Goal: Find specific page/section: Find specific page/section

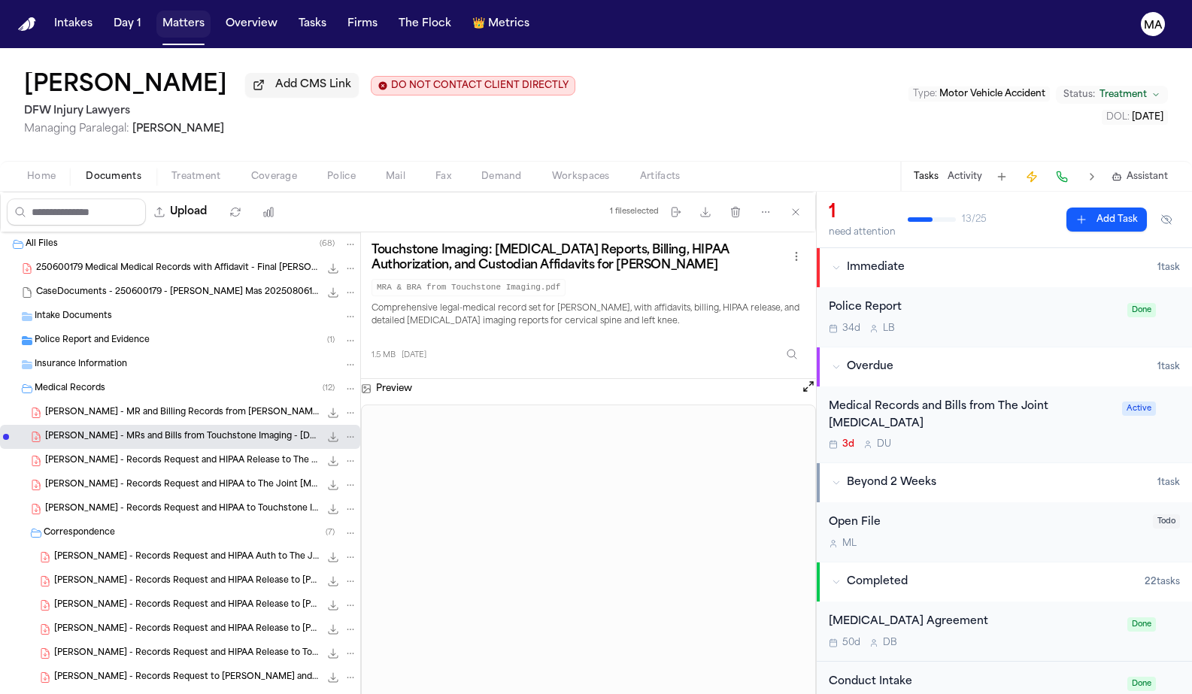
click at [156, 16] on button "Matters" at bounding box center [183, 24] width 54 height 27
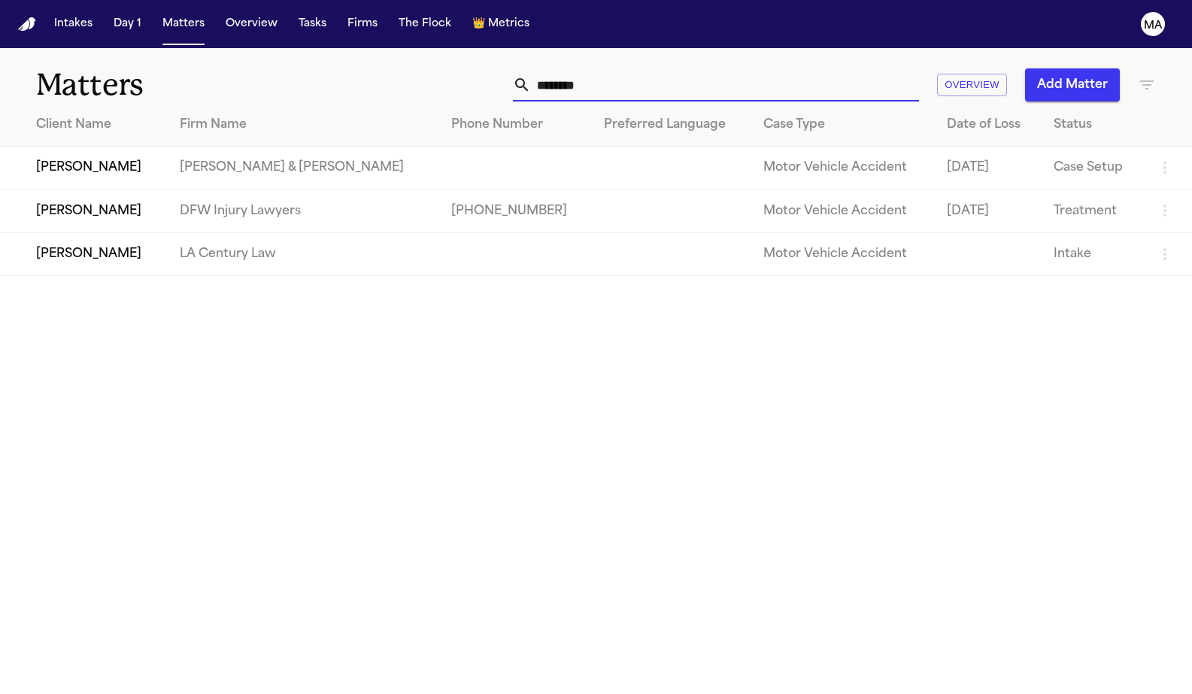
drag, startPoint x: 828, startPoint y: 72, endPoint x: 607, endPoint y: 73, distance: 221.0
click at [607, 73] on div "******* Overview Add Matter" at bounding box center [754, 84] width 804 height 33
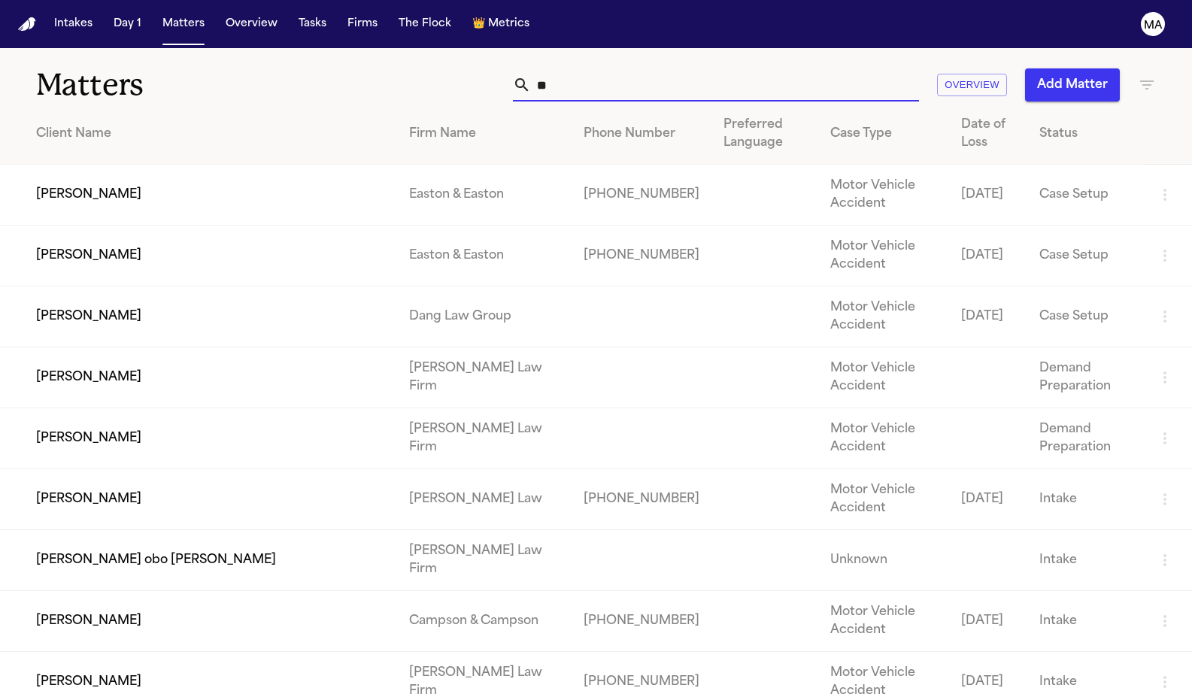
type input "*"
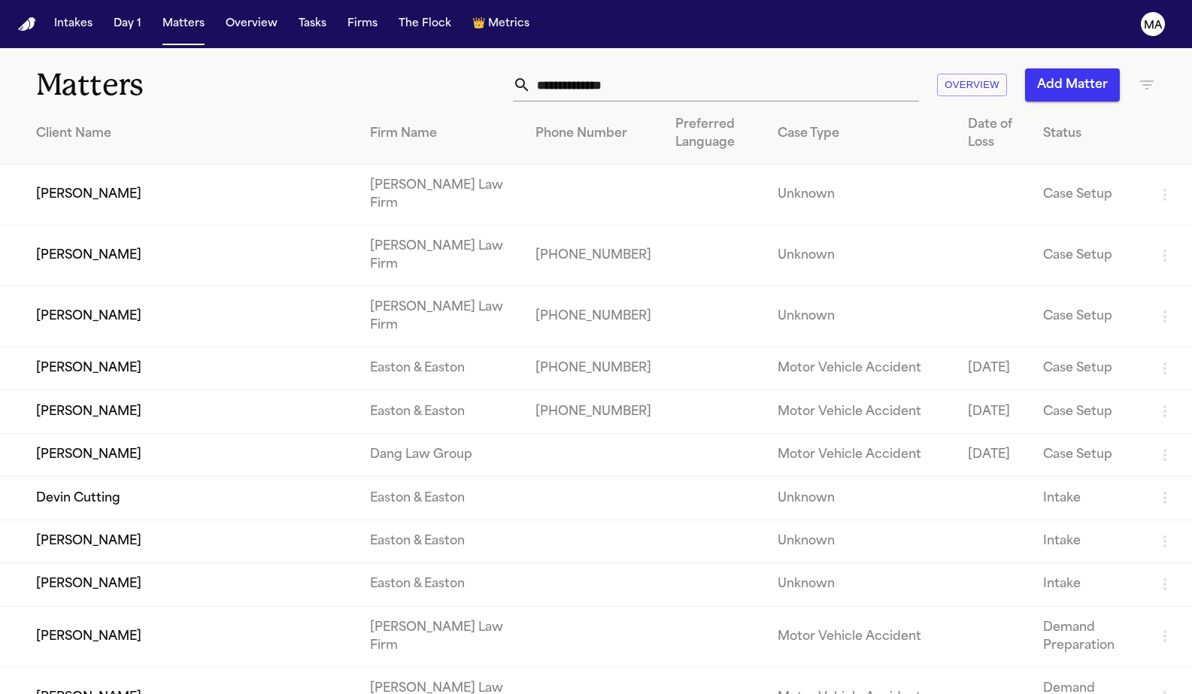
click at [1138, 76] on icon "button" at bounding box center [1146, 85] width 18 height 18
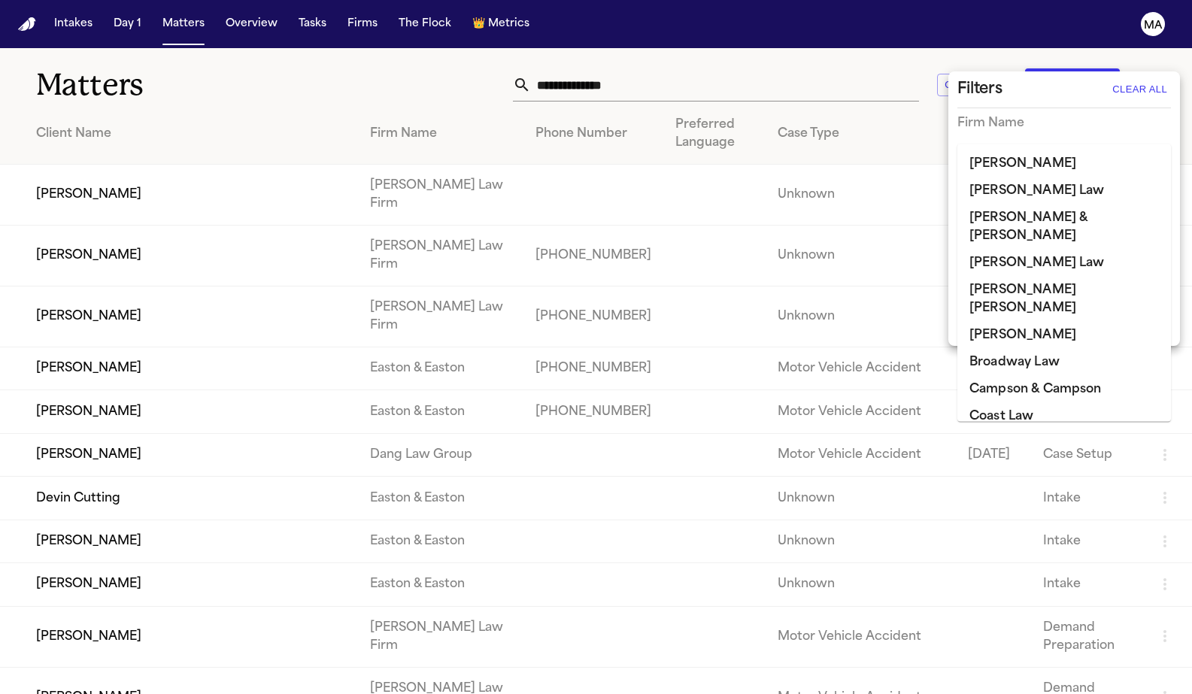
click at [1027, 144] on input "text" at bounding box center [1052, 154] width 191 height 21
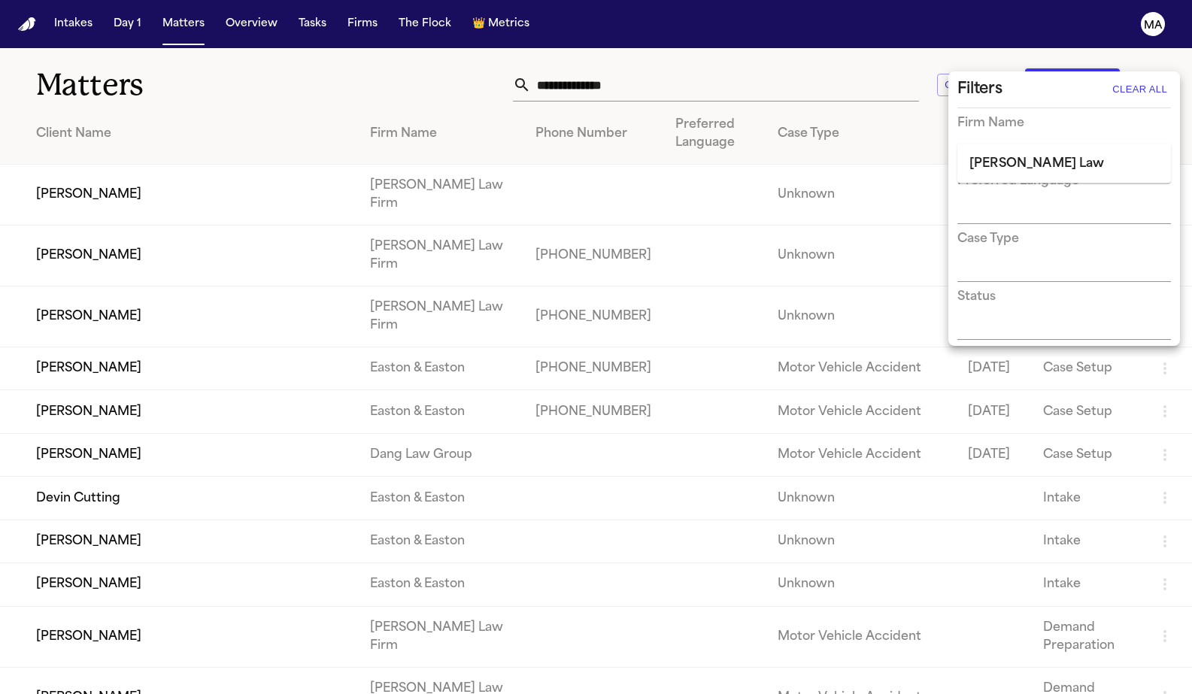
type input "****"
click at [1013, 165] on li "[PERSON_NAME] Law" at bounding box center [1064, 163] width 214 height 27
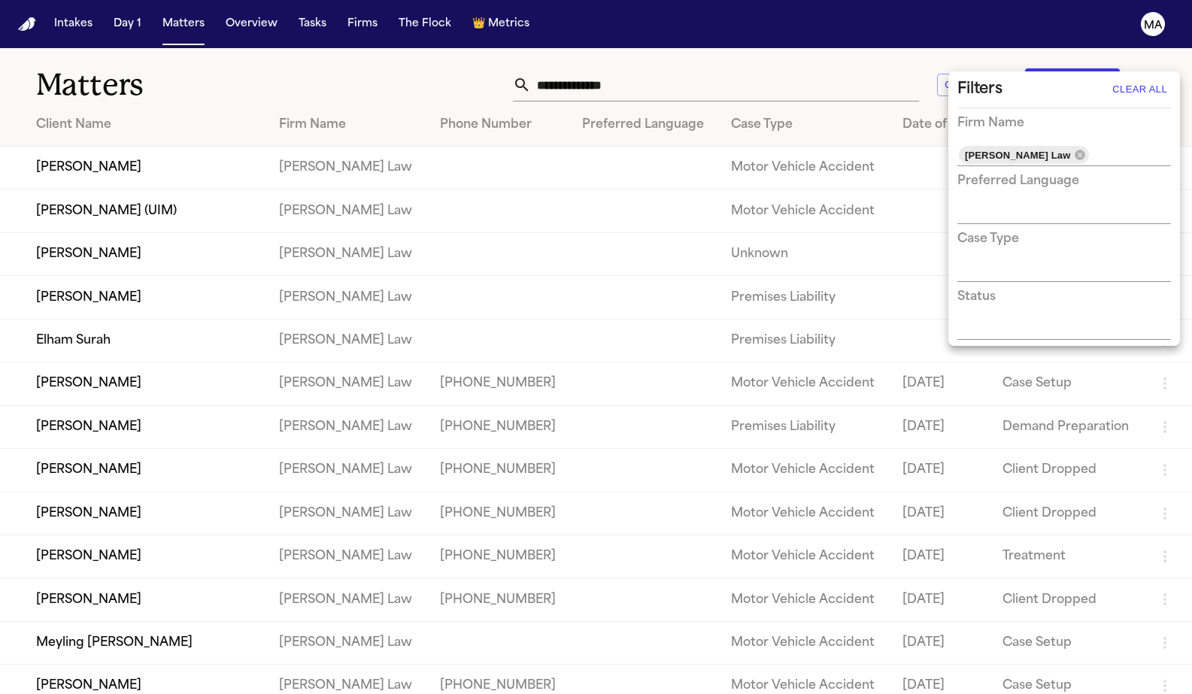
click at [495, 56] on div at bounding box center [596, 347] width 1192 height 694
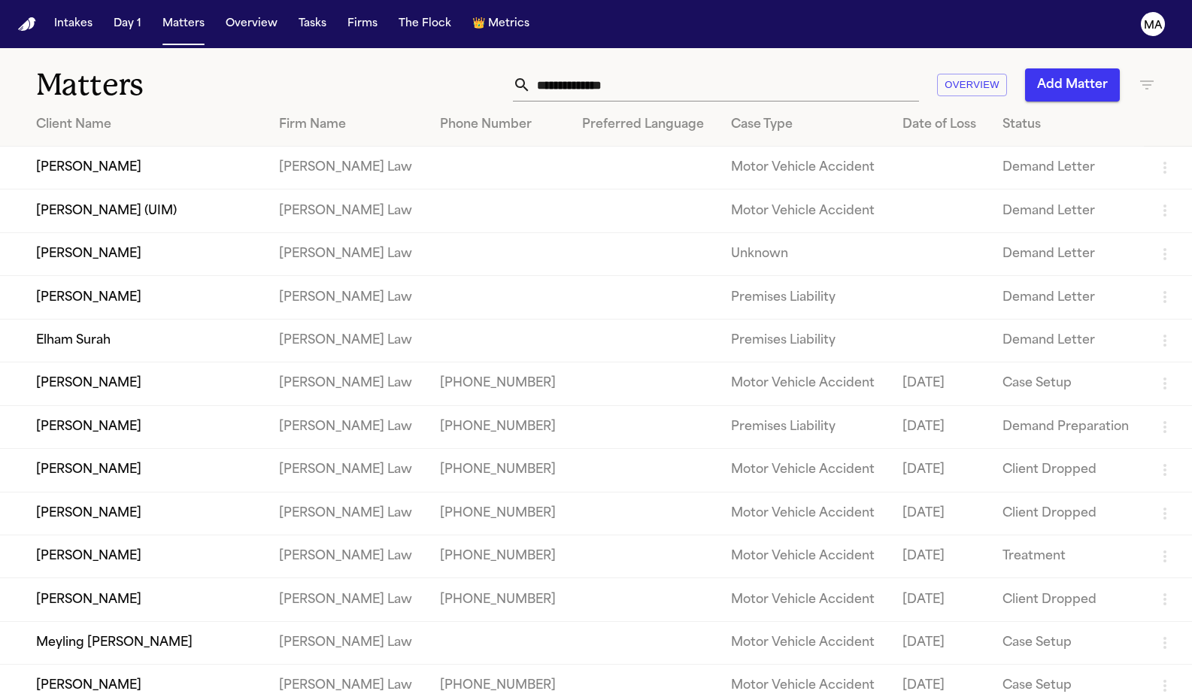
scroll to position [0, 0]
click at [1002, 116] on div "Status" at bounding box center [1066, 125] width 129 height 18
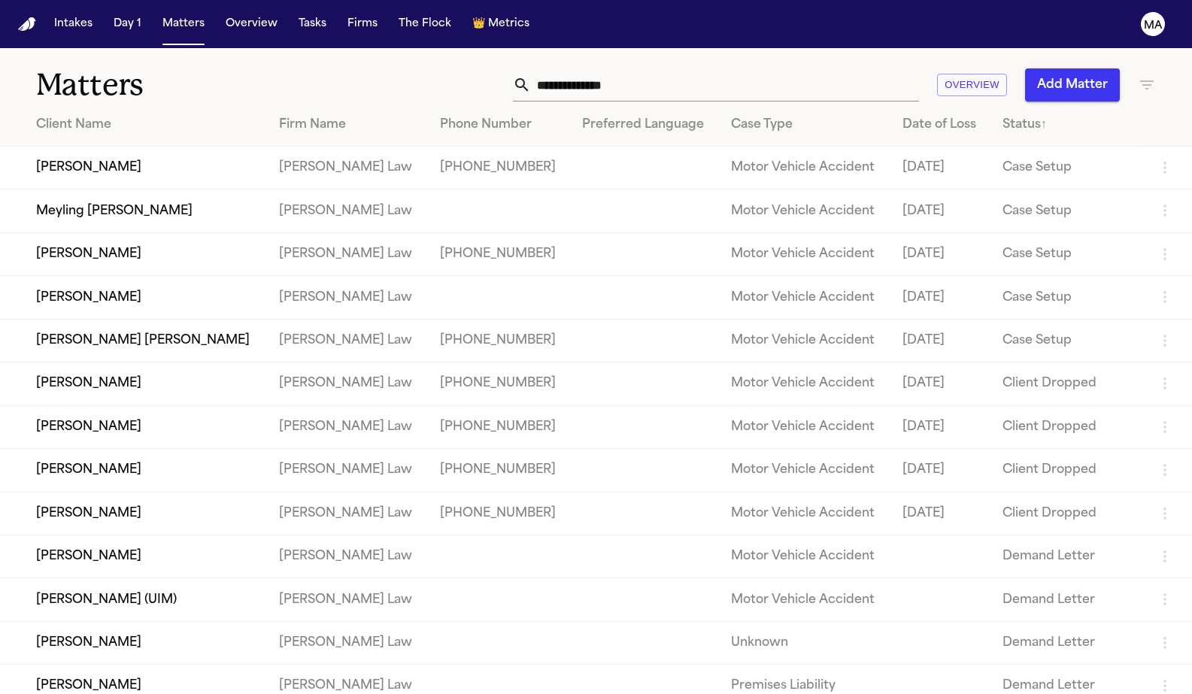
click at [162, 276] on td "[PERSON_NAME]" at bounding box center [133, 297] width 267 height 43
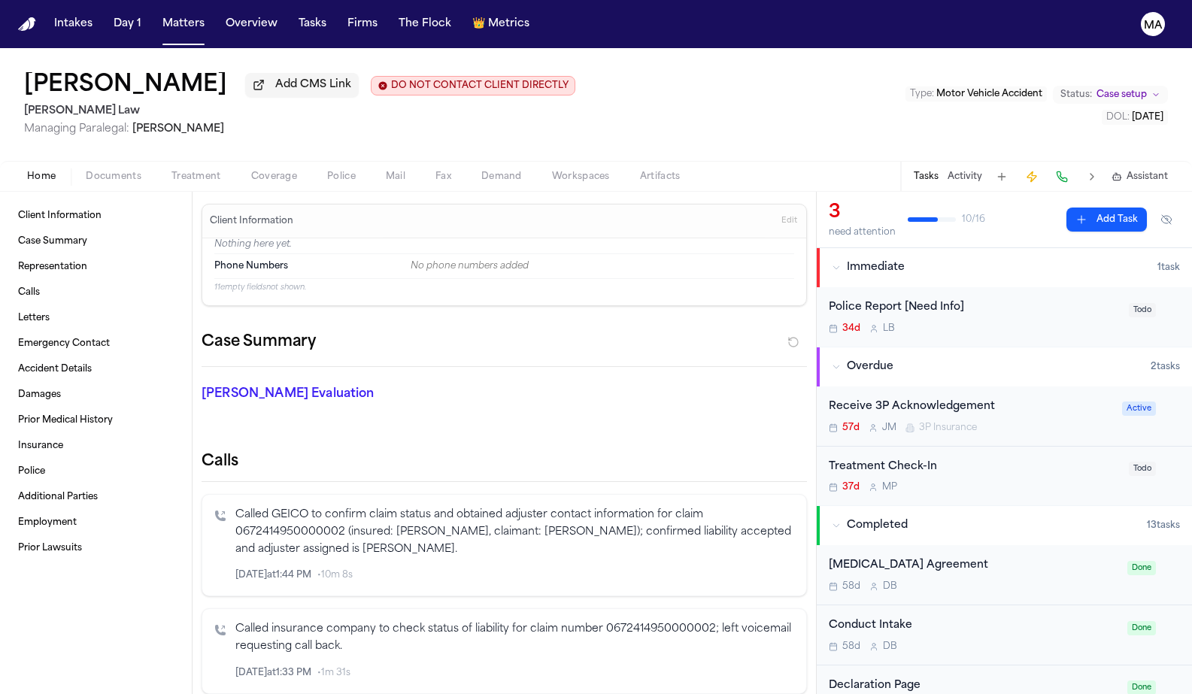
click at [93, 171] on span "Documents" at bounding box center [114, 177] width 56 height 12
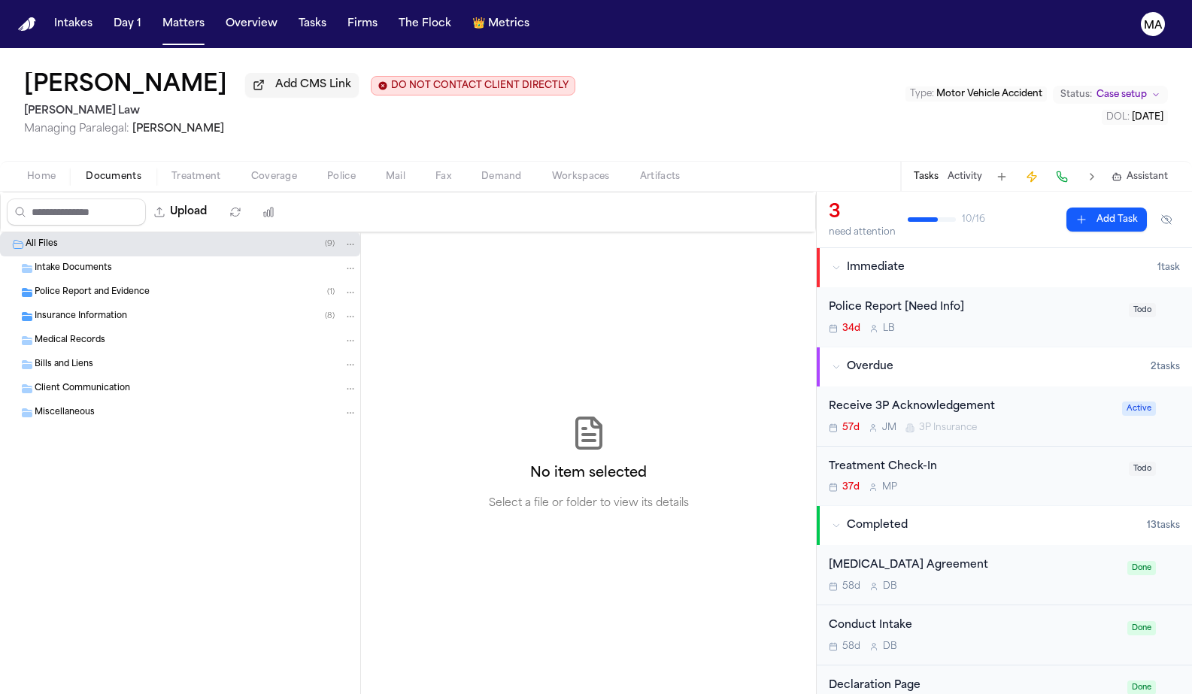
click at [93, 304] on div "Insurance Information ( 8 )" at bounding box center [180, 316] width 360 height 24
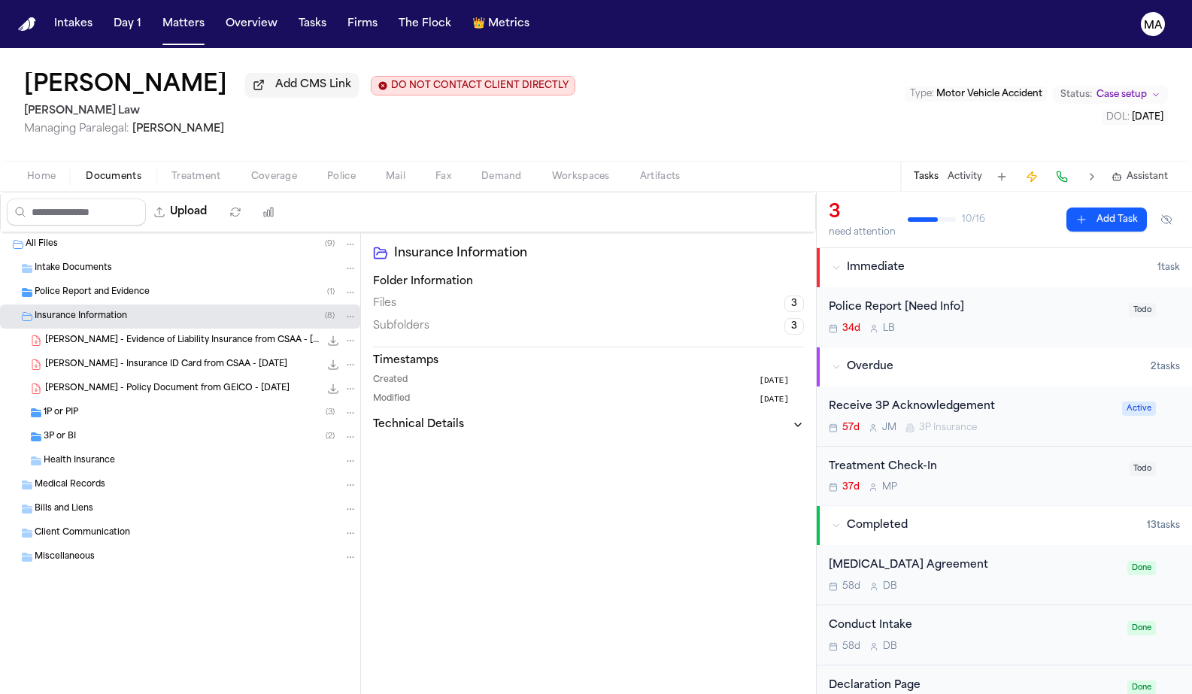
click at [101, 383] on span "[PERSON_NAME] - Policy Document from GEICO - [DATE]" at bounding box center [167, 389] width 244 height 13
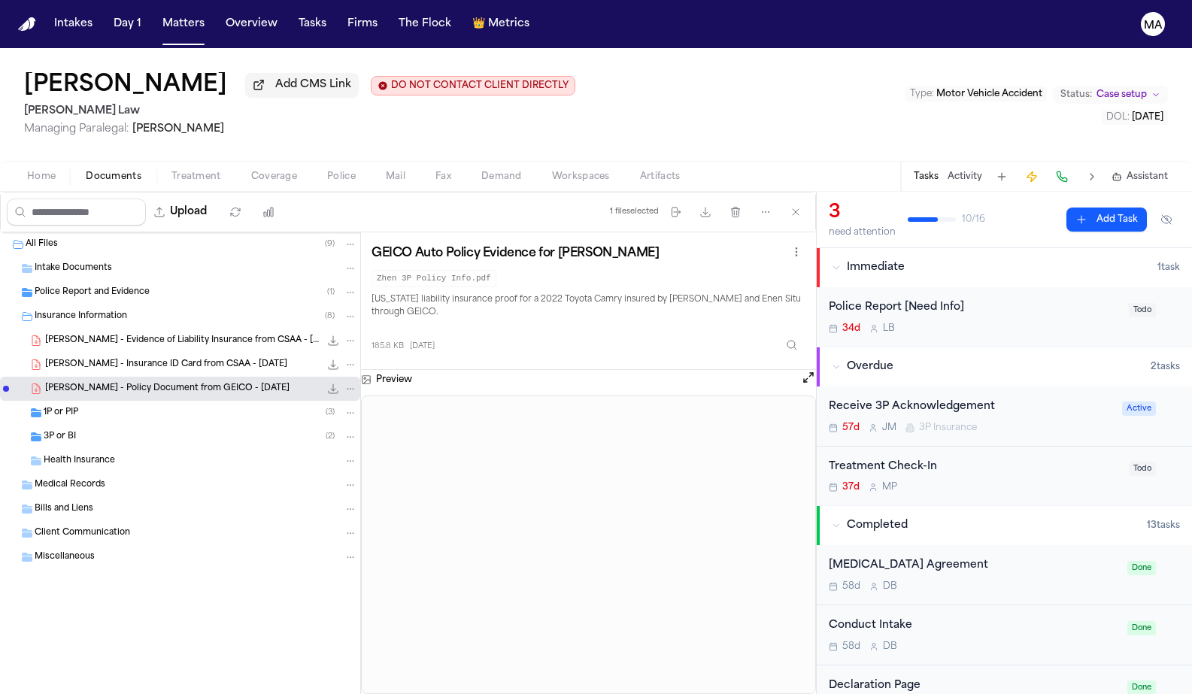
click at [95, 406] on div "1P or PIP ( 3 )" at bounding box center [200, 413] width 313 height 14
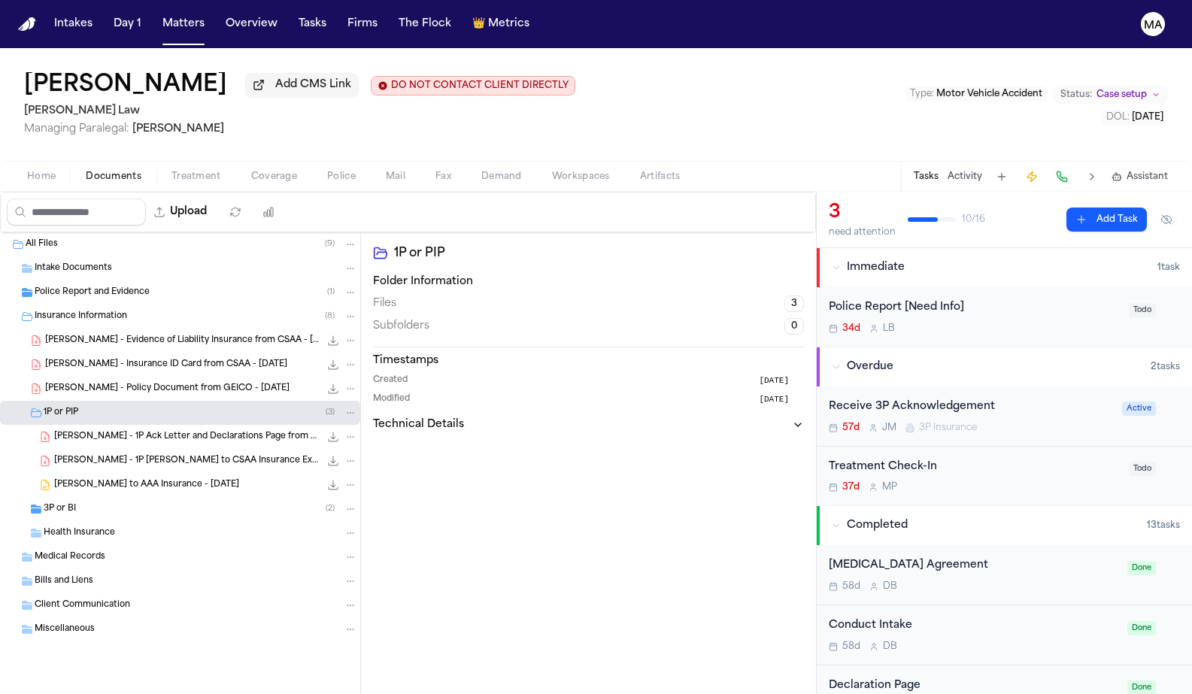
click at [83, 502] on div "3P or BI ( 2 )" at bounding box center [200, 509] width 313 height 14
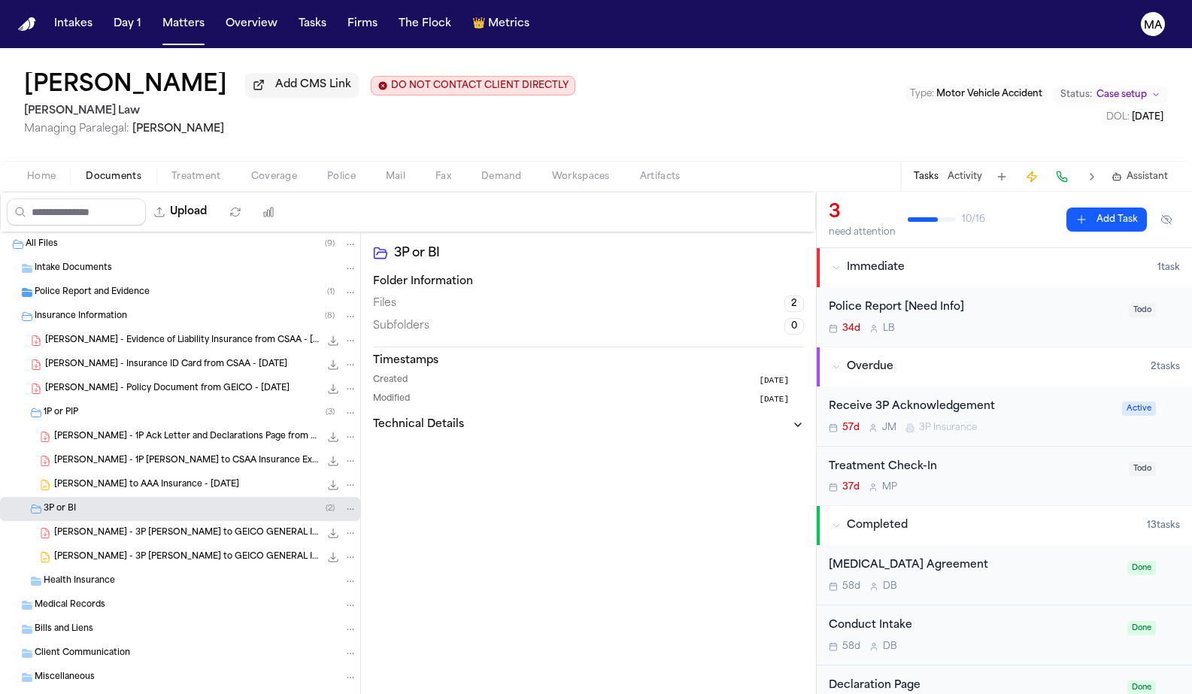
click at [84, 545] on div "[PERSON_NAME] - 3P [PERSON_NAME] to GEICO GENERAL INSURANCE COMPANY - [DATE] 34…" at bounding box center [180, 557] width 360 height 24
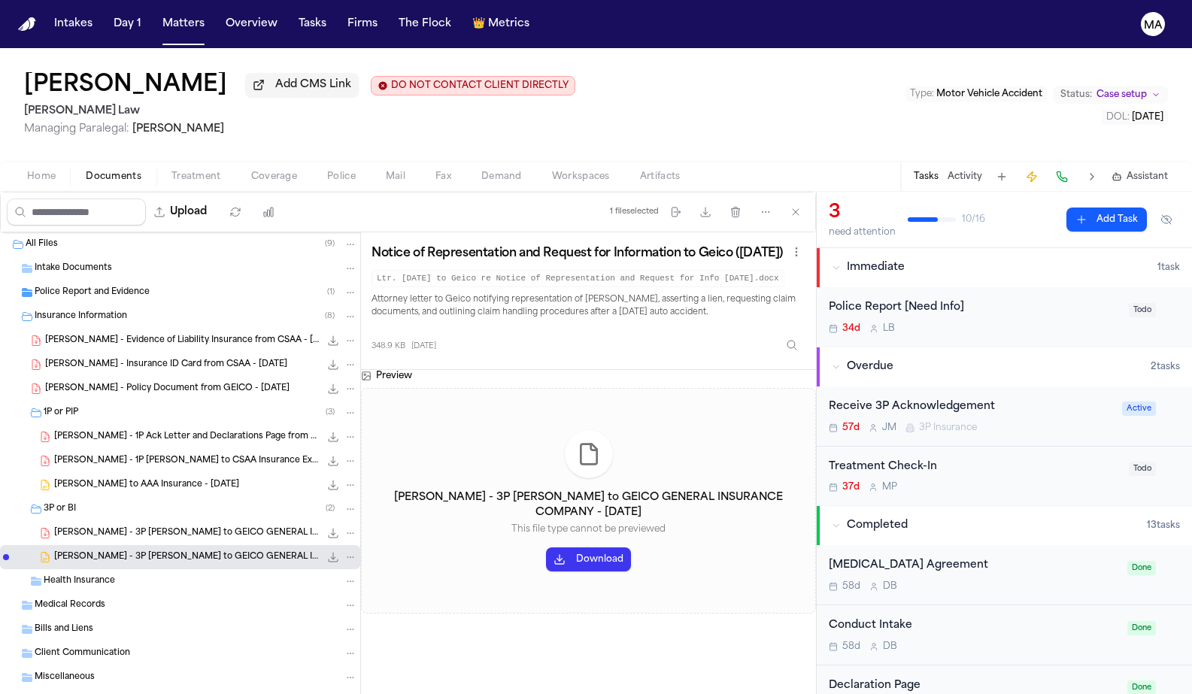
click at [93, 527] on span "[PERSON_NAME] - 3P [PERSON_NAME] to GEICO GENERAL INSURANCE COMPANY - [DATE]" at bounding box center [186, 533] width 265 height 13
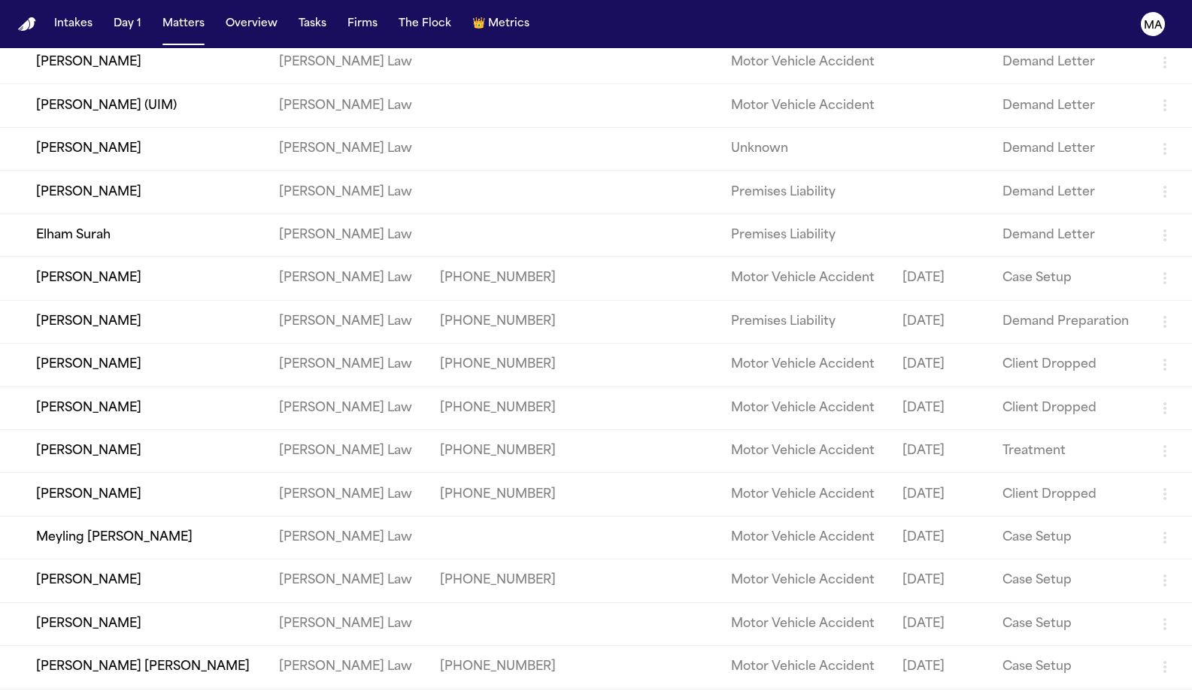
click at [190, 559] on td "[PERSON_NAME]" at bounding box center [133, 580] width 267 height 43
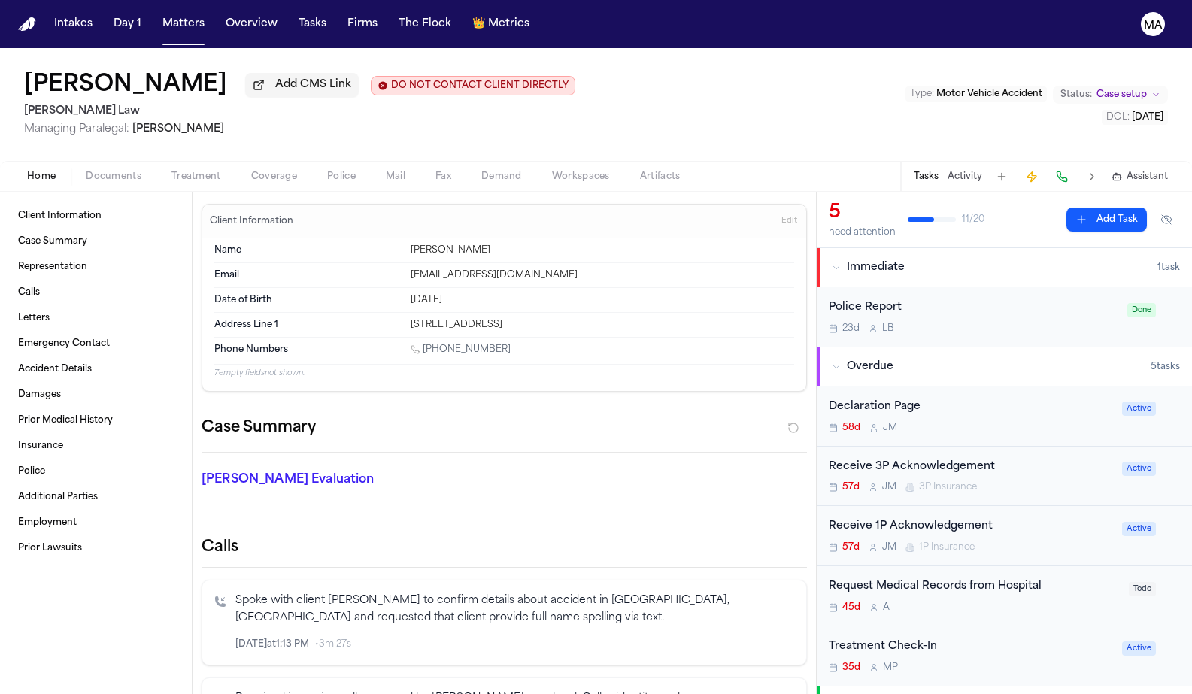
click at [684, 453] on div "[PERSON_NAME] Evaluation * ​" at bounding box center [494, 483] width 623 height 60
click at [543, 71] on div "Jhoan Cuintaco Add CMS Link DO NOT CONTACT CLIENT DIRECTLY DO NOT CONTACT [PERS…" at bounding box center [596, 104] width 1192 height 113
click at [292, 14] on button "Tasks" at bounding box center [312, 24] width 40 height 27
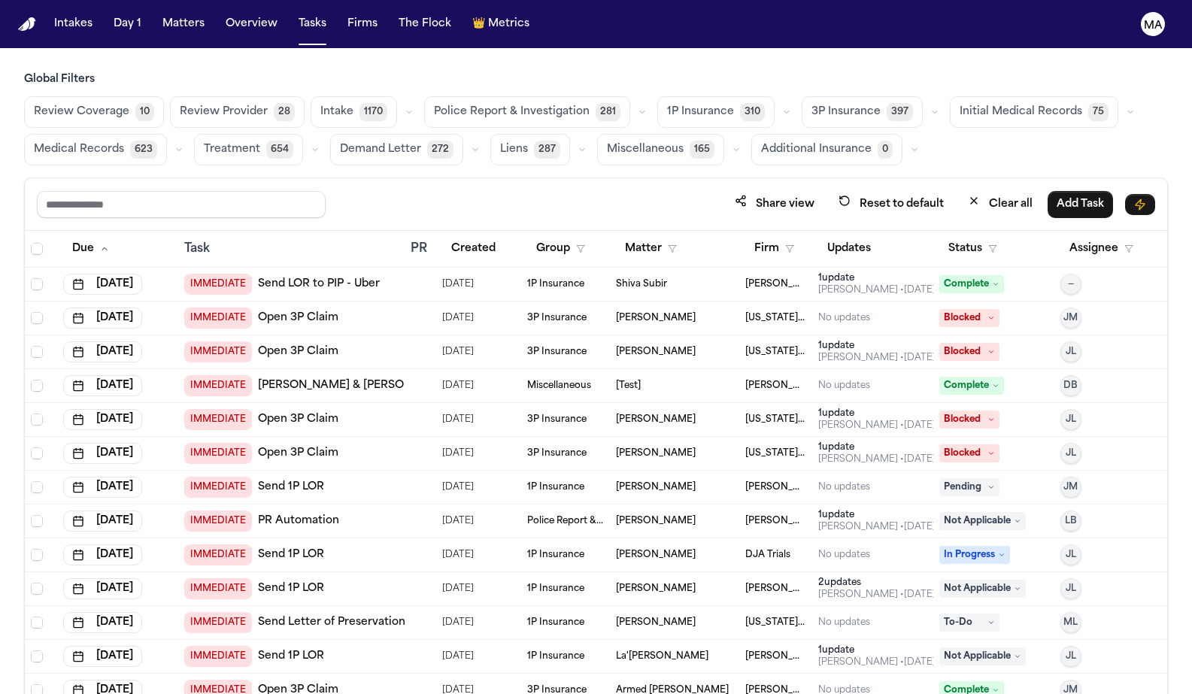
click at [124, 142] on span "Medical Records" at bounding box center [79, 149] width 90 height 15
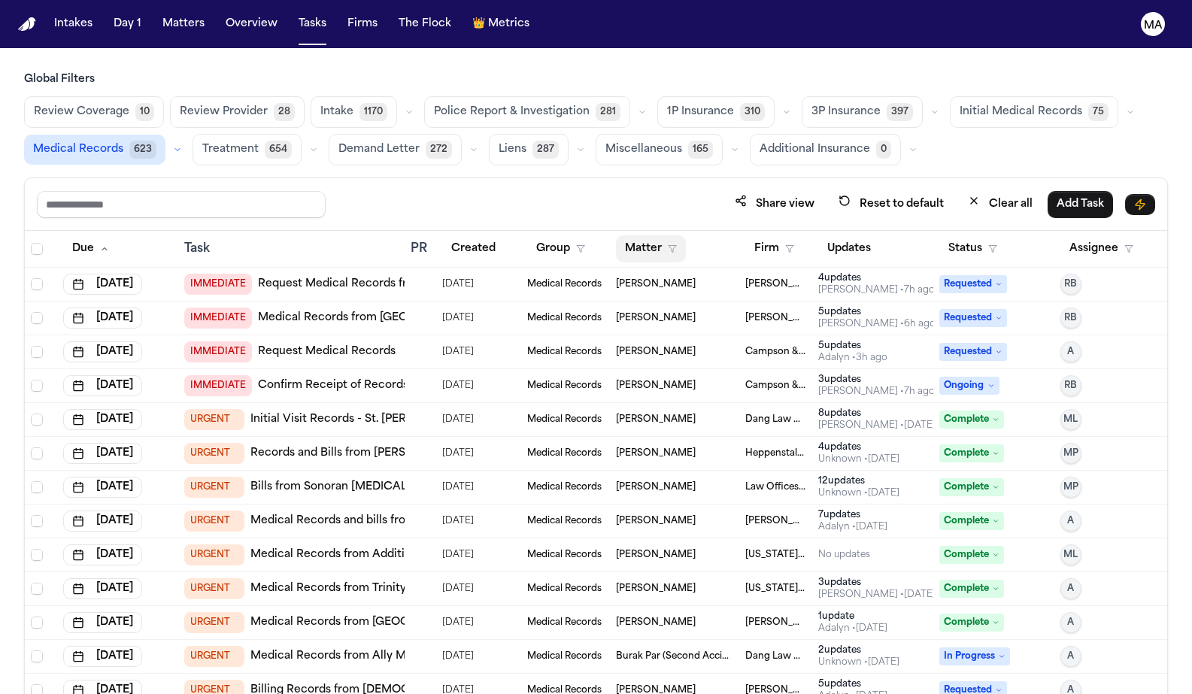
click at [619, 235] on button "Matter" at bounding box center [651, 248] width 70 height 27
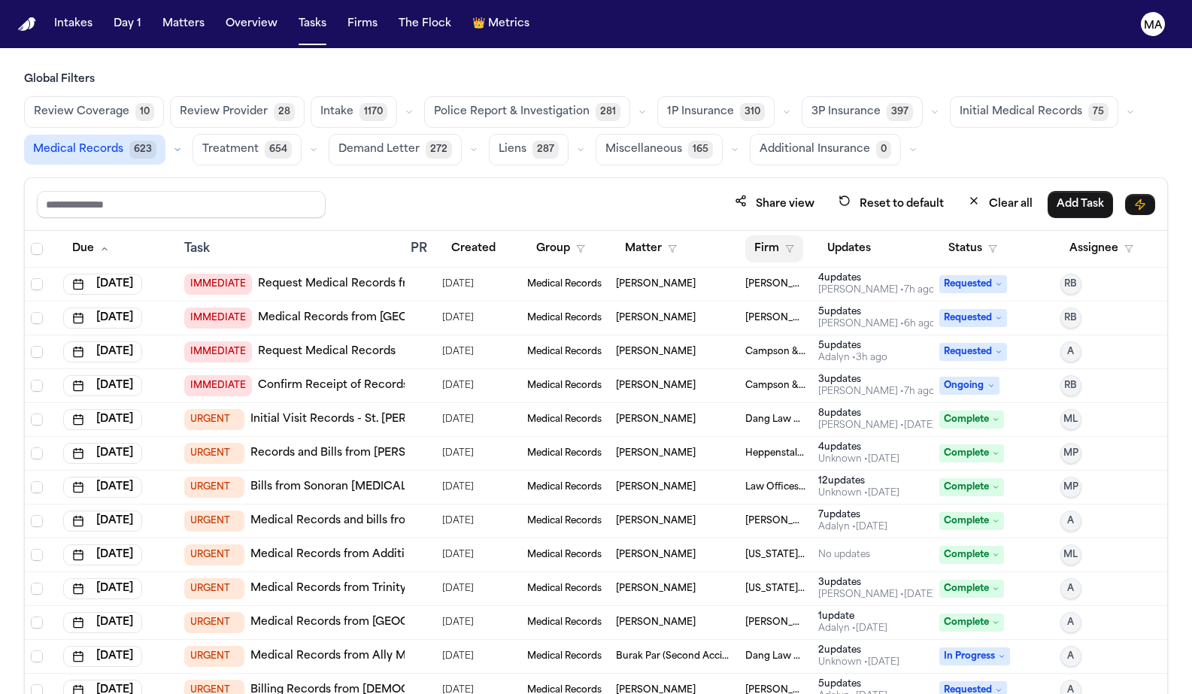
click at [756, 235] on button "Firm" at bounding box center [774, 248] width 58 height 27
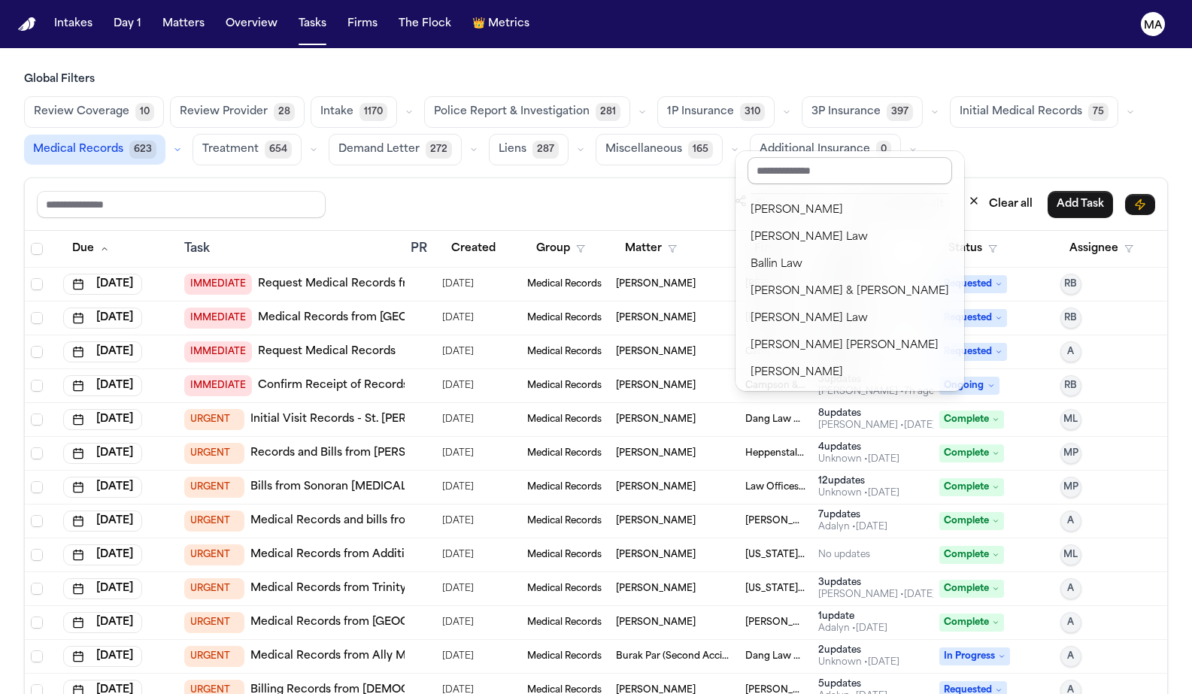
click at [780, 168] on input "text" at bounding box center [849, 170] width 204 height 27
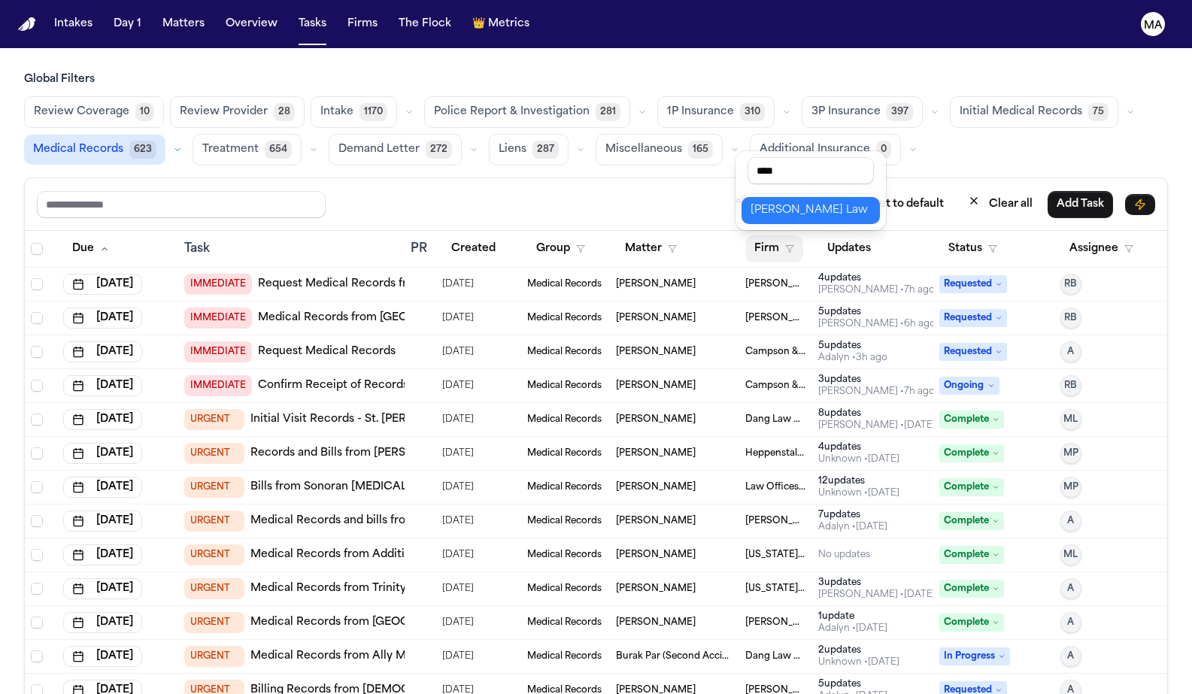
type input "****"
click at [777, 201] on div "[PERSON_NAME] Law" at bounding box center [810, 210] width 120 height 18
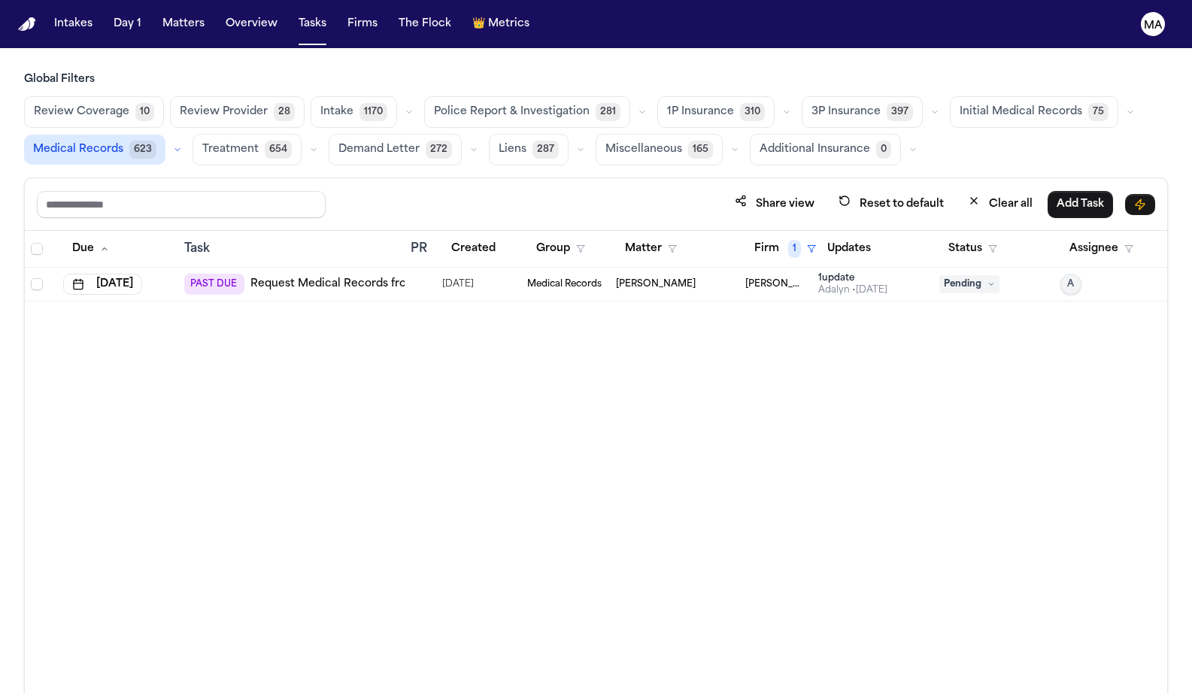
click at [562, 286] on div "Due Task PR Created Group Matter Firm 1 Updates Status Assignee [DATE] PAST DUE…" at bounding box center [596, 495] width 1142 height 529
click at [377, 274] on div "PAST DUE Request Medical Records from Hospital" at bounding box center [291, 284] width 214 height 21
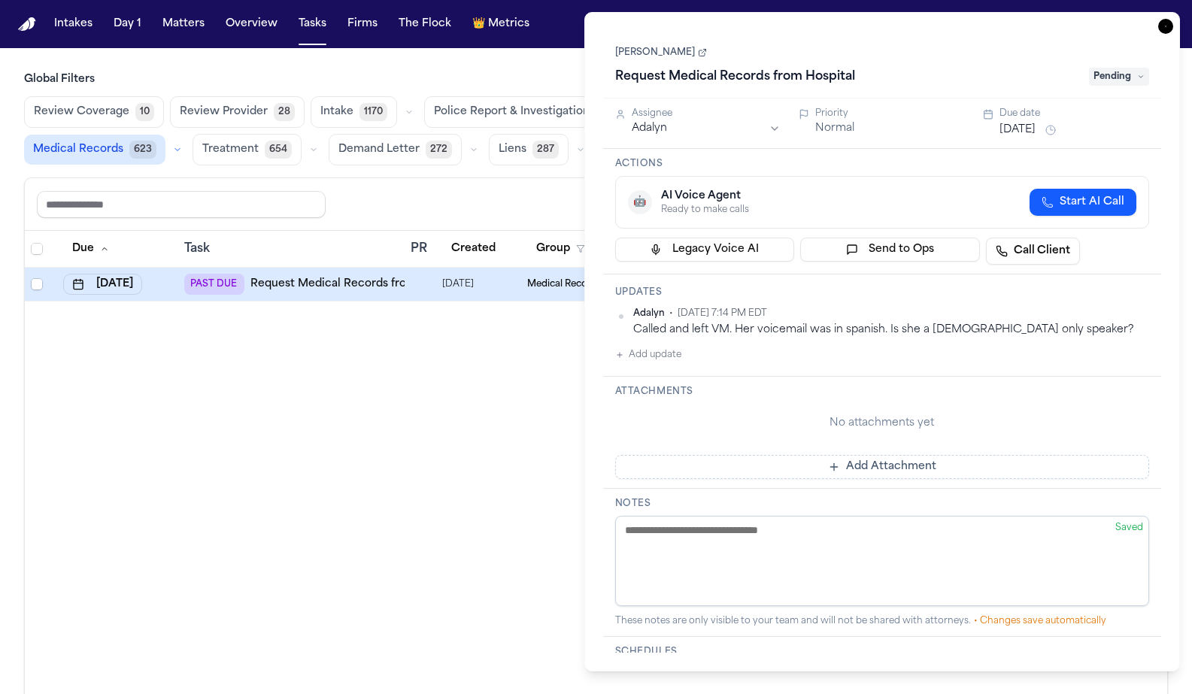
click at [1173, 19] on icon "button" at bounding box center [1165, 26] width 15 height 15
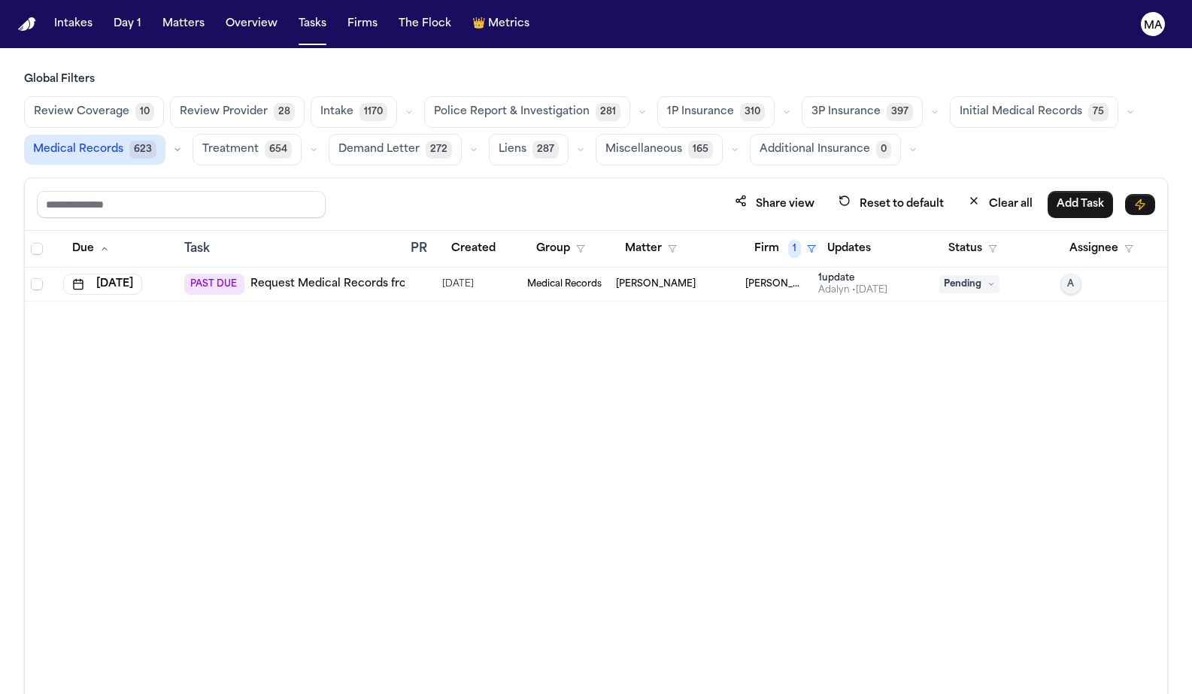
click at [510, 294] on div "Due Task PR Created Group Matter Firm 1 Updates Status Assignee [DATE] PAST DUE…" at bounding box center [596, 495] width 1142 height 529
click at [156, 16] on button "Matters" at bounding box center [183, 24] width 54 height 27
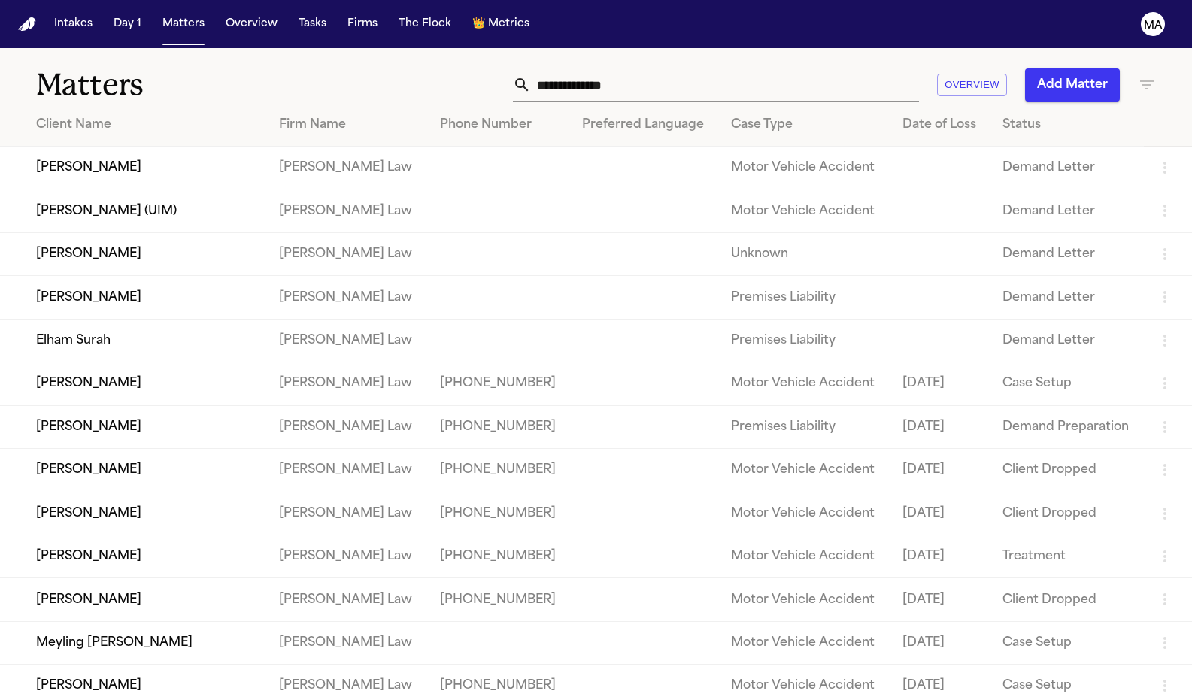
click at [856, 68] on input "text" at bounding box center [725, 84] width 388 height 33
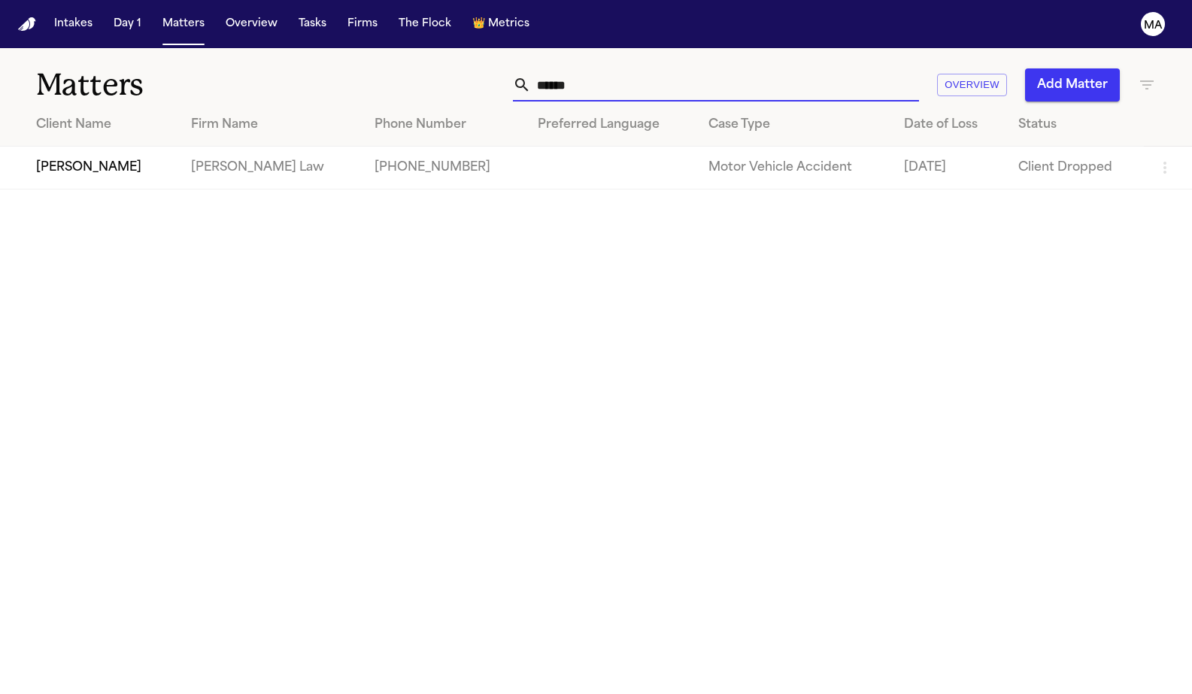
type input "******"
click at [137, 147] on td "[PERSON_NAME]" at bounding box center [89, 168] width 179 height 43
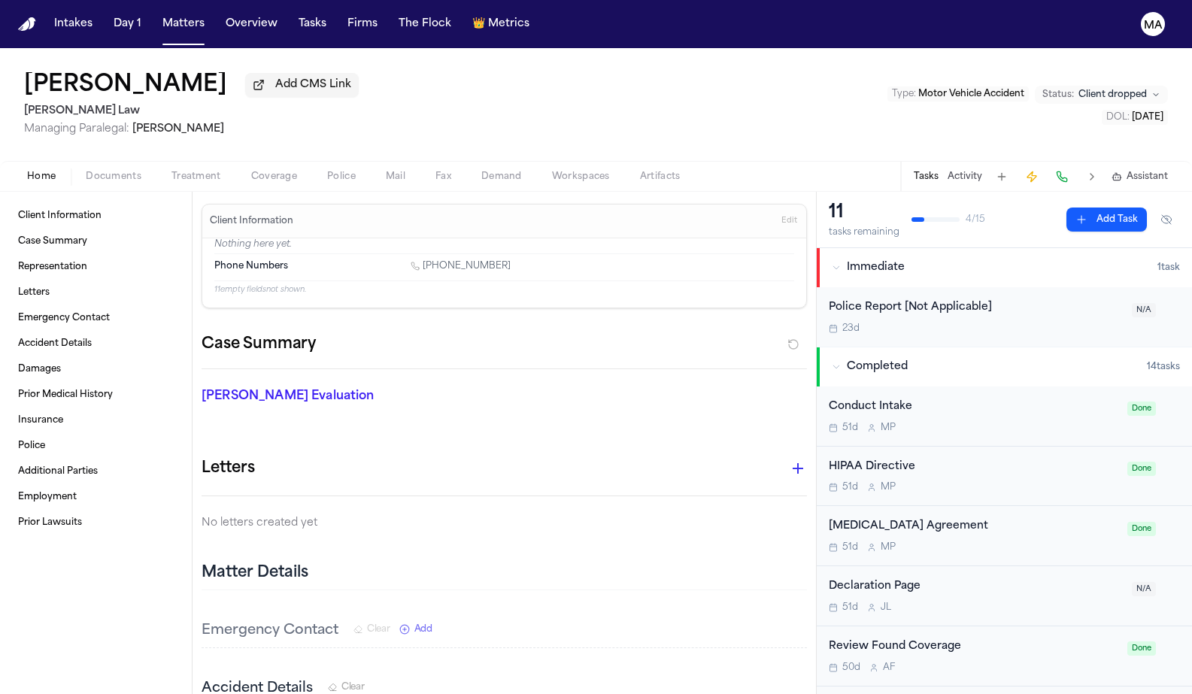
click at [86, 171] on span "Documents" at bounding box center [114, 177] width 56 height 12
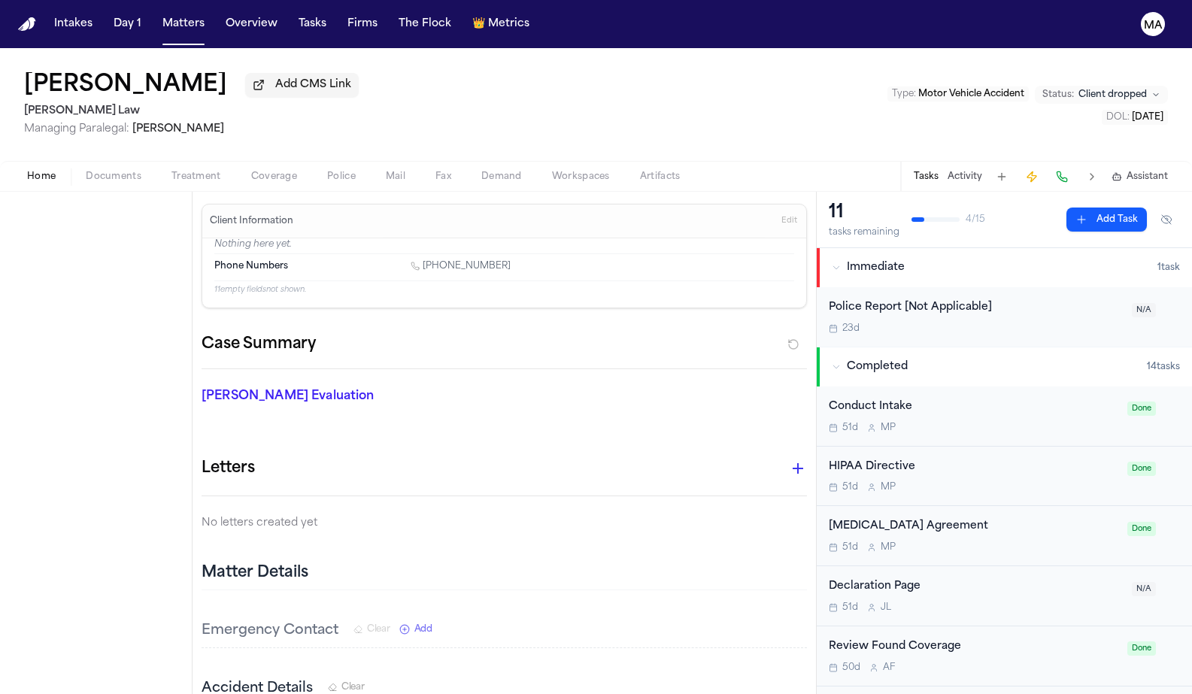
click at [27, 171] on span "Home" at bounding box center [41, 177] width 29 height 12
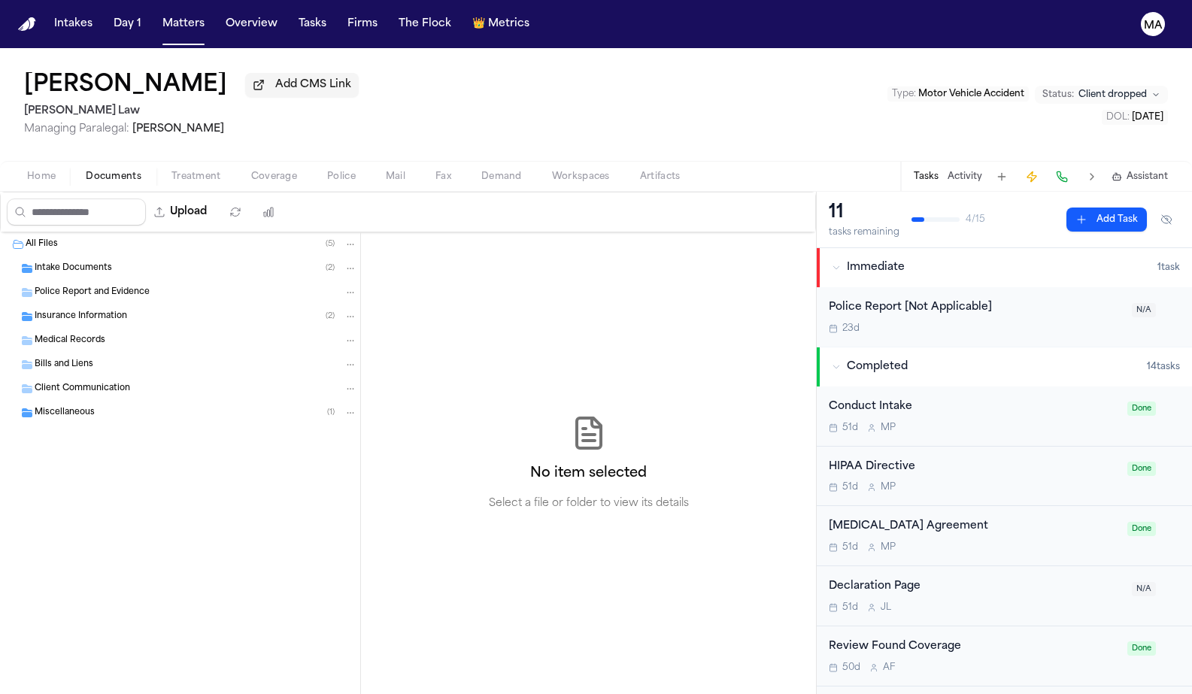
click at [86, 184] on span "button" at bounding box center [114, 185] width 74 height 2
click at [156, 19] on button "Matters" at bounding box center [183, 24] width 54 height 27
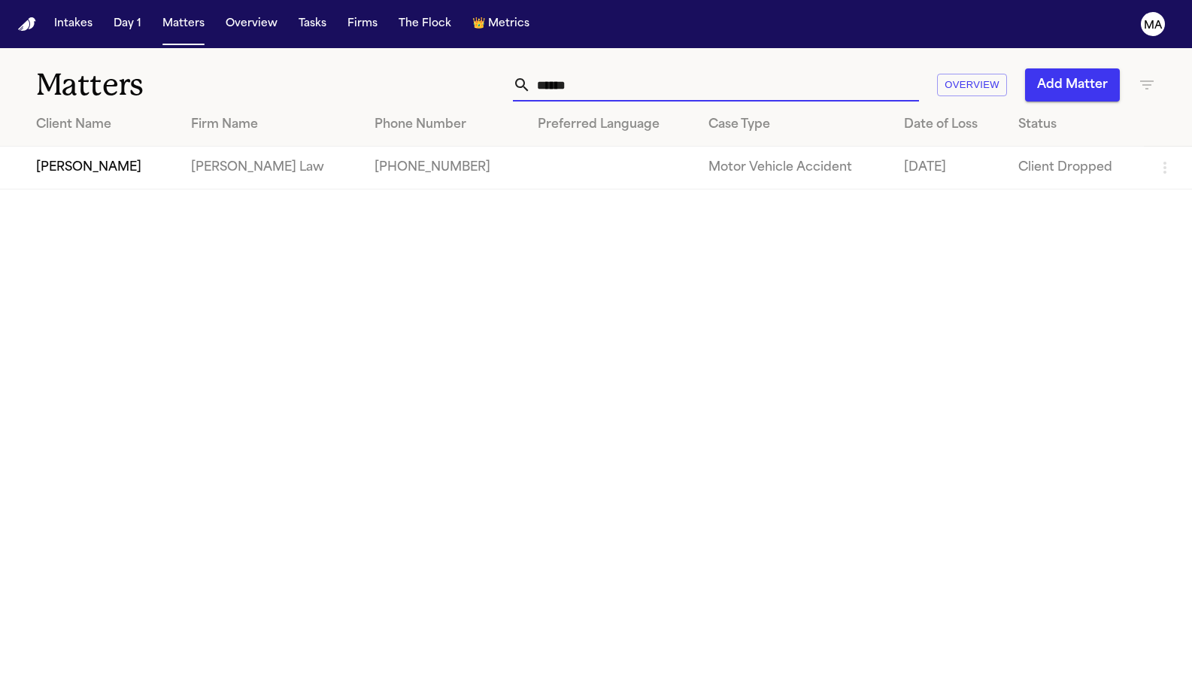
drag, startPoint x: 860, startPoint y: 65, endPoint x: 670, endPoint y: 62, distance: 190.2
click at [671, 68] on div "****** Overview Add Matter" at bounding box center [754, 84] width 804 height 33
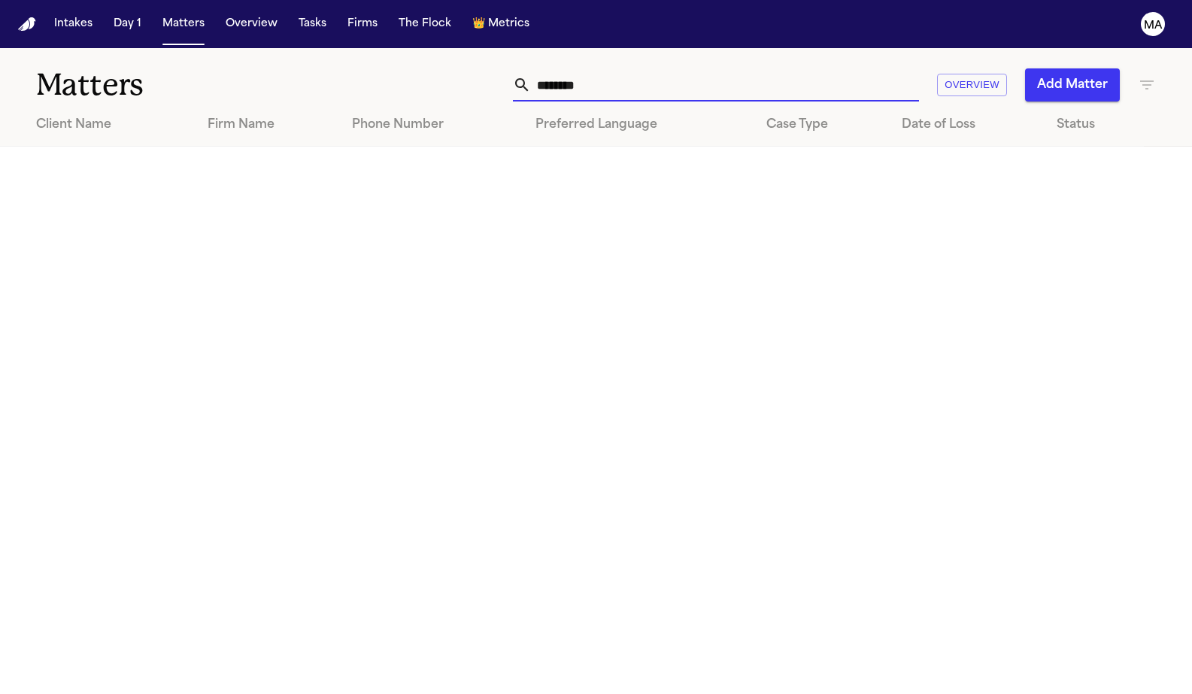
type input "********"
click at [1139, 76] on icon "button" at bounding box center [1146, 85] width 18 height 18
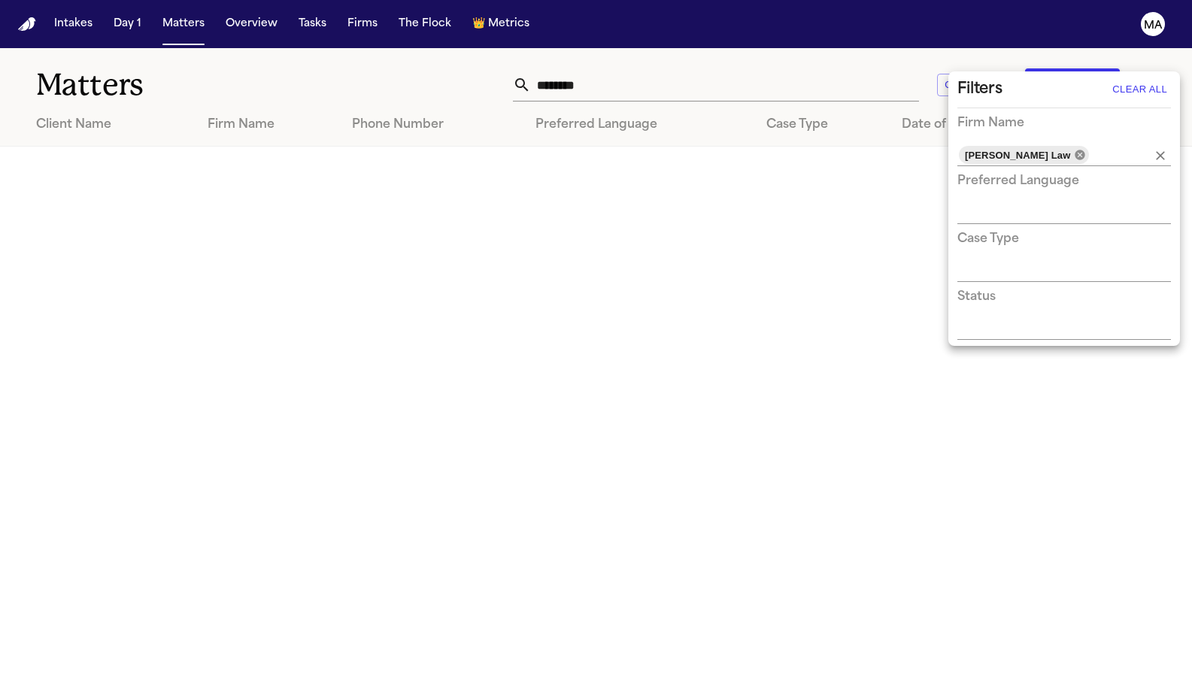
click at [1074, 150] on icon at bounding box center [1079, 155] width 10 height 10
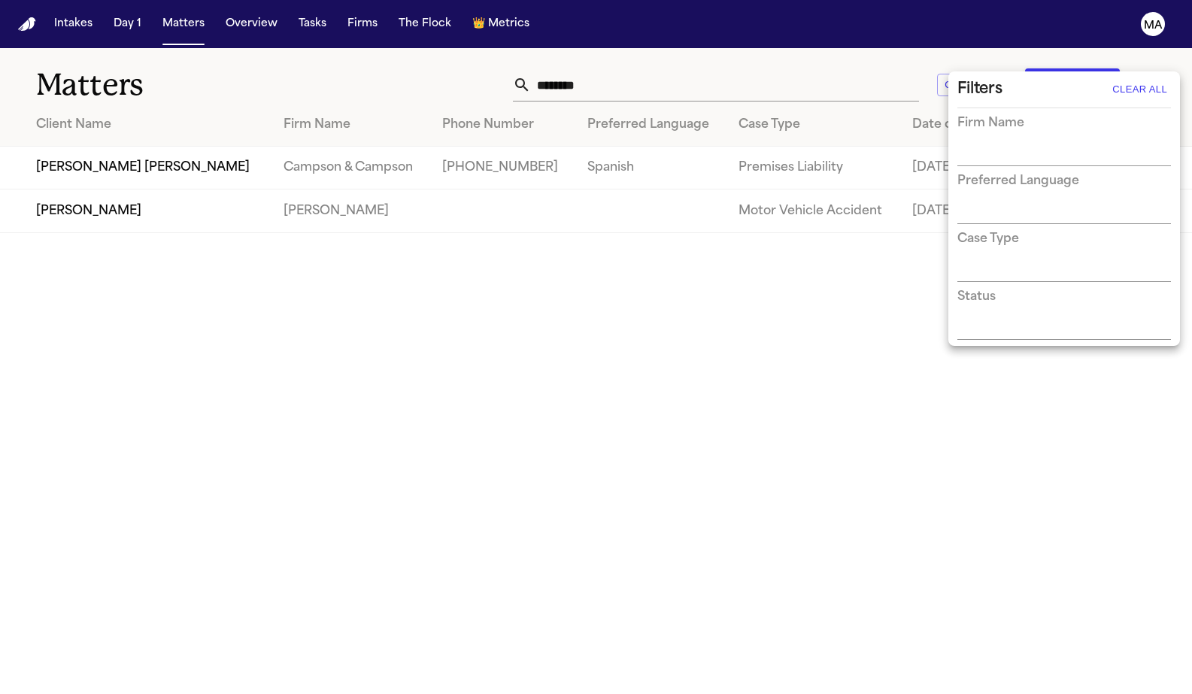
click at [841, 59] on div at bounding box center [596, 347] width 1192 height 694
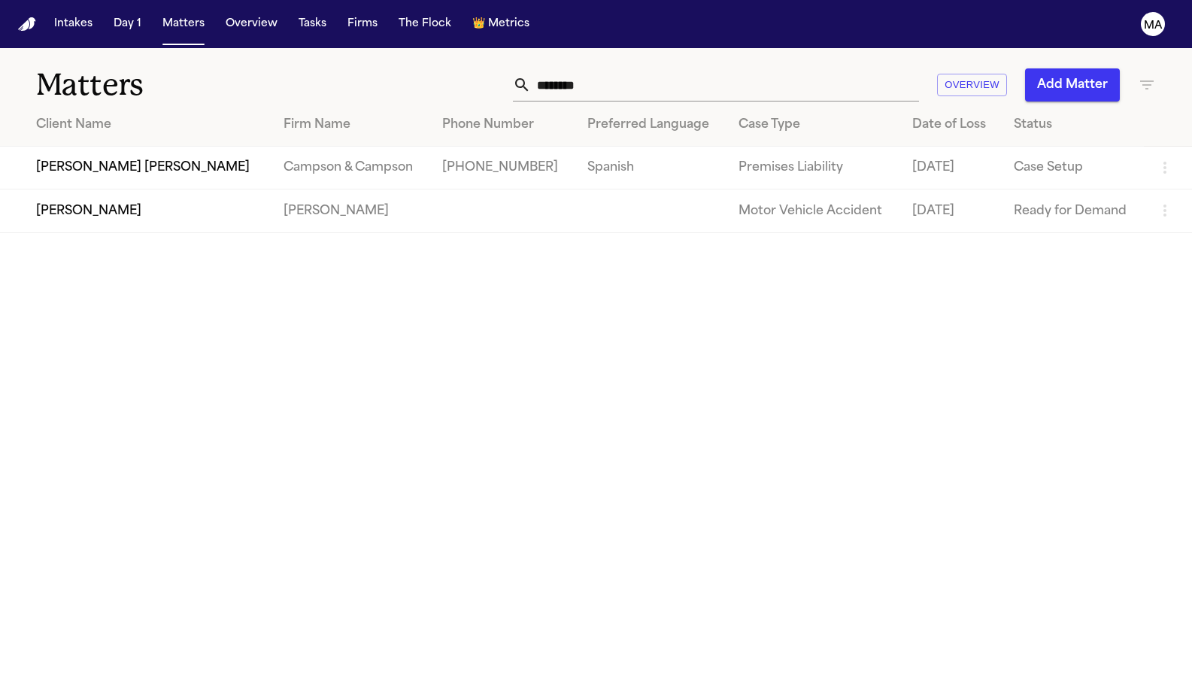
click at [138, 189] on td "[PERSON_NAME]" at bounding box center [135, 210] width 271 height 43
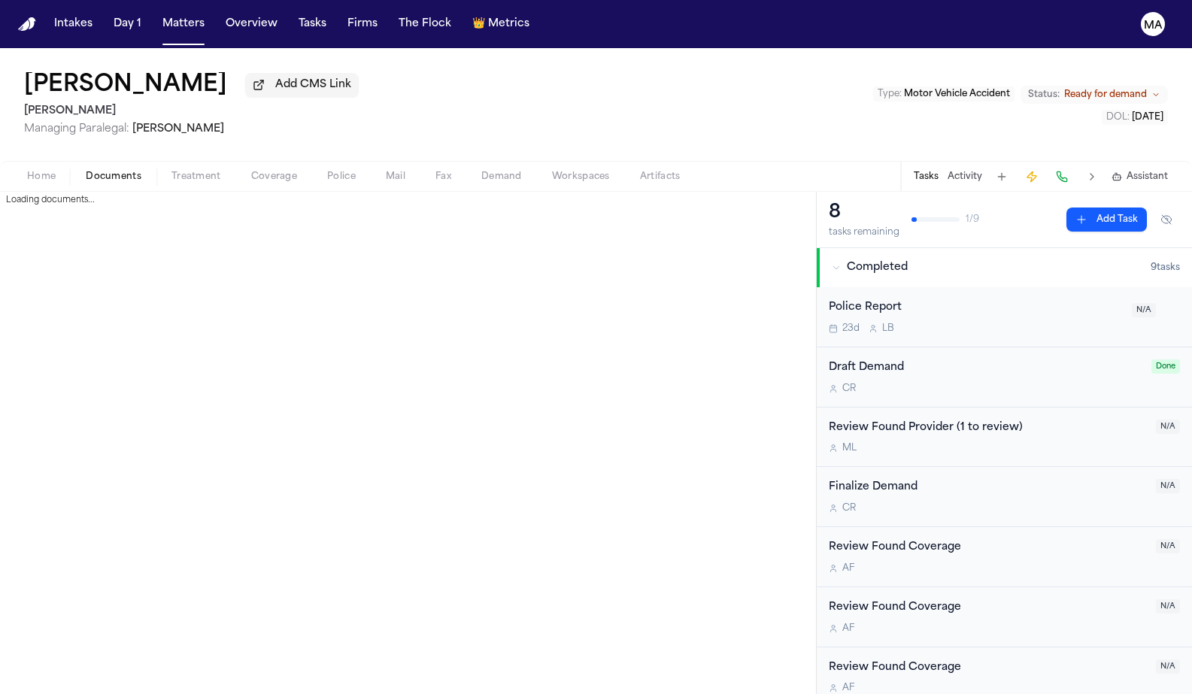
click at [87, 171] on span "Documents" at bounding box center [114, 177] width 56 height 12
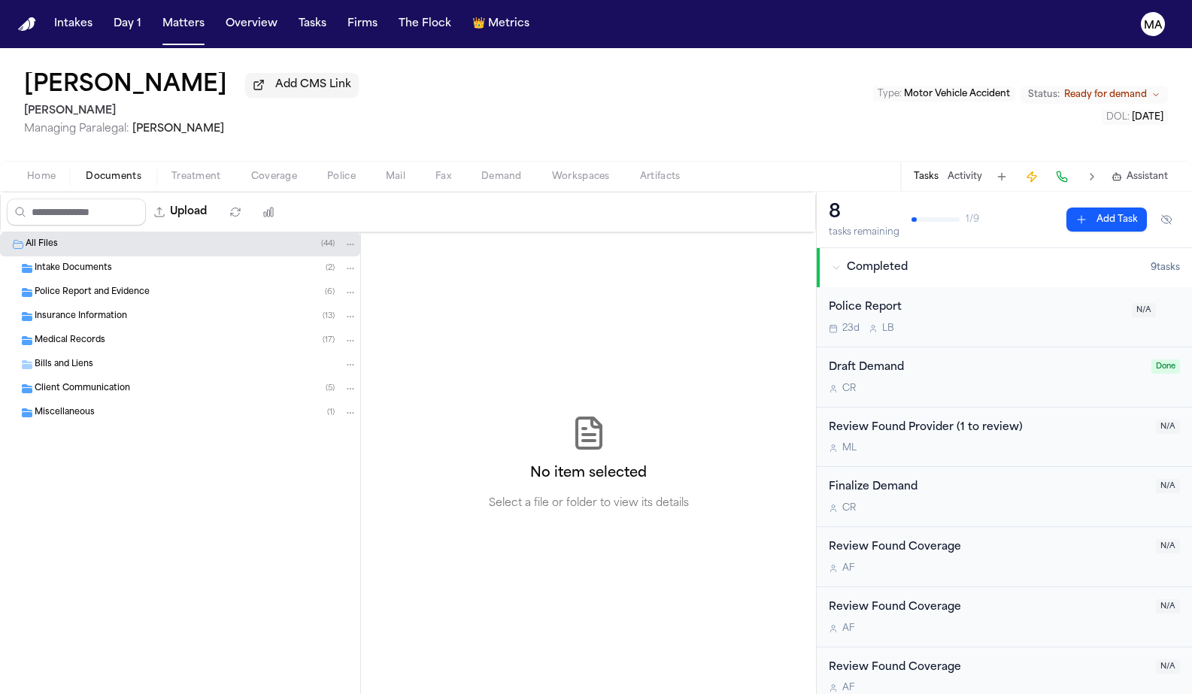
click at [96, 383] on span "Client Communication" at bounding box center [82, 389] width 95 height 13
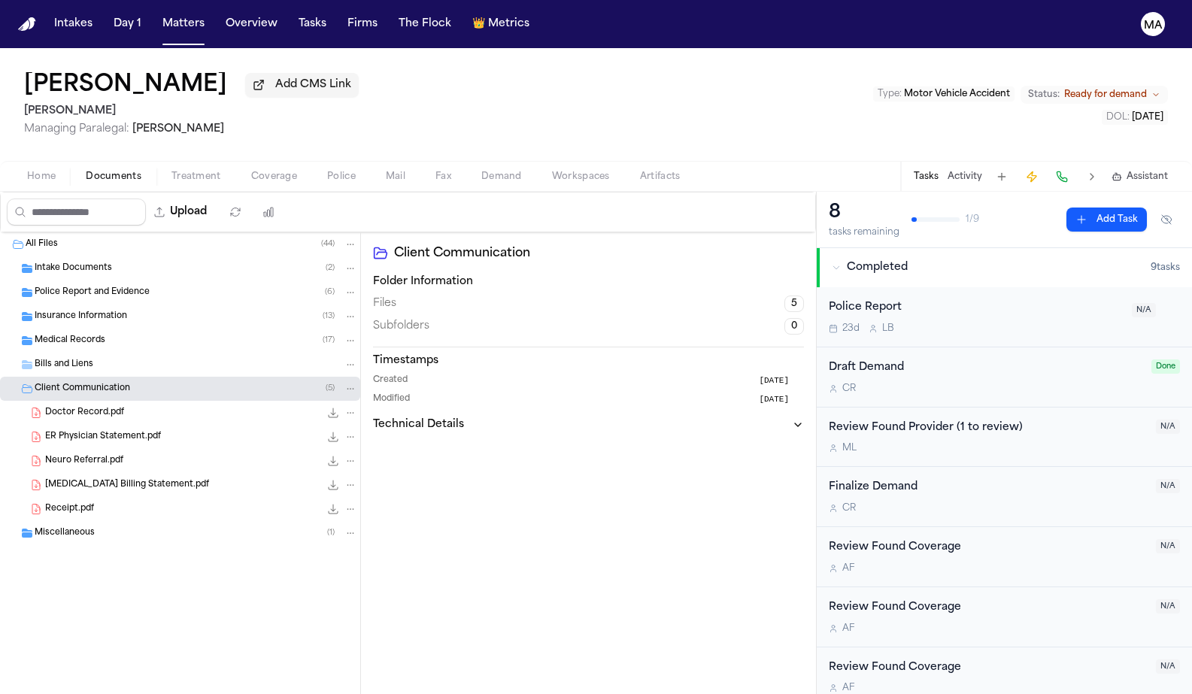
click at [481, 171] on span "Demand" at bounding box center [501, 177] width 41 height 12
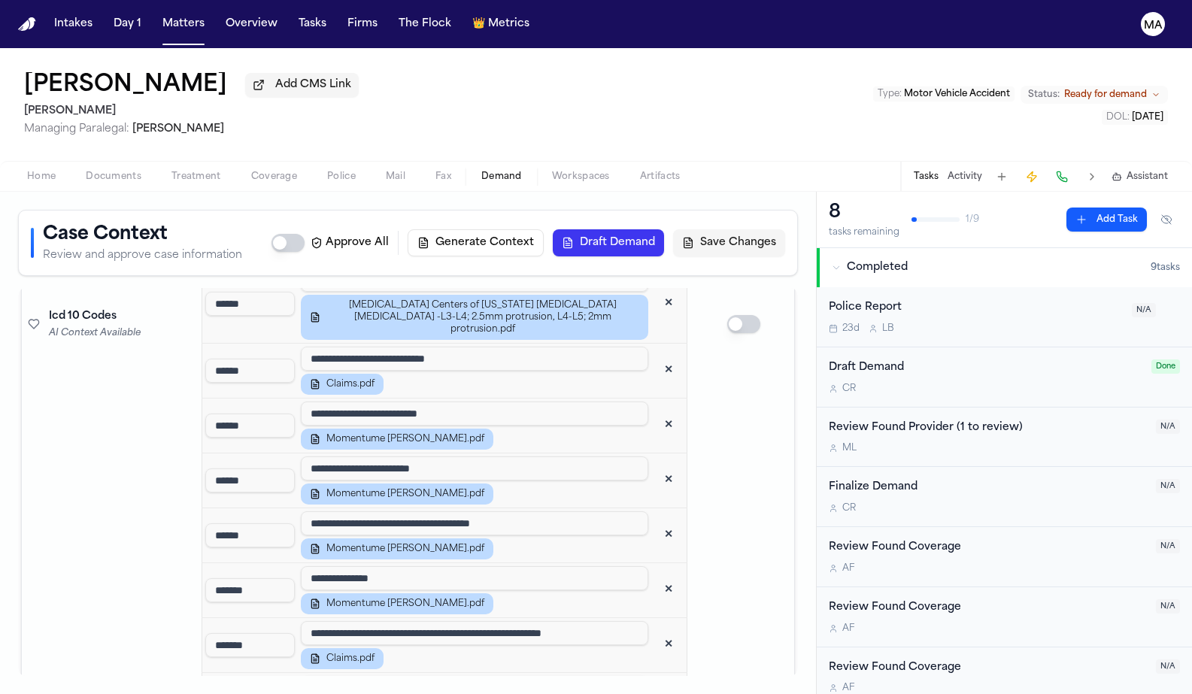
scroll to position [2300, 0]
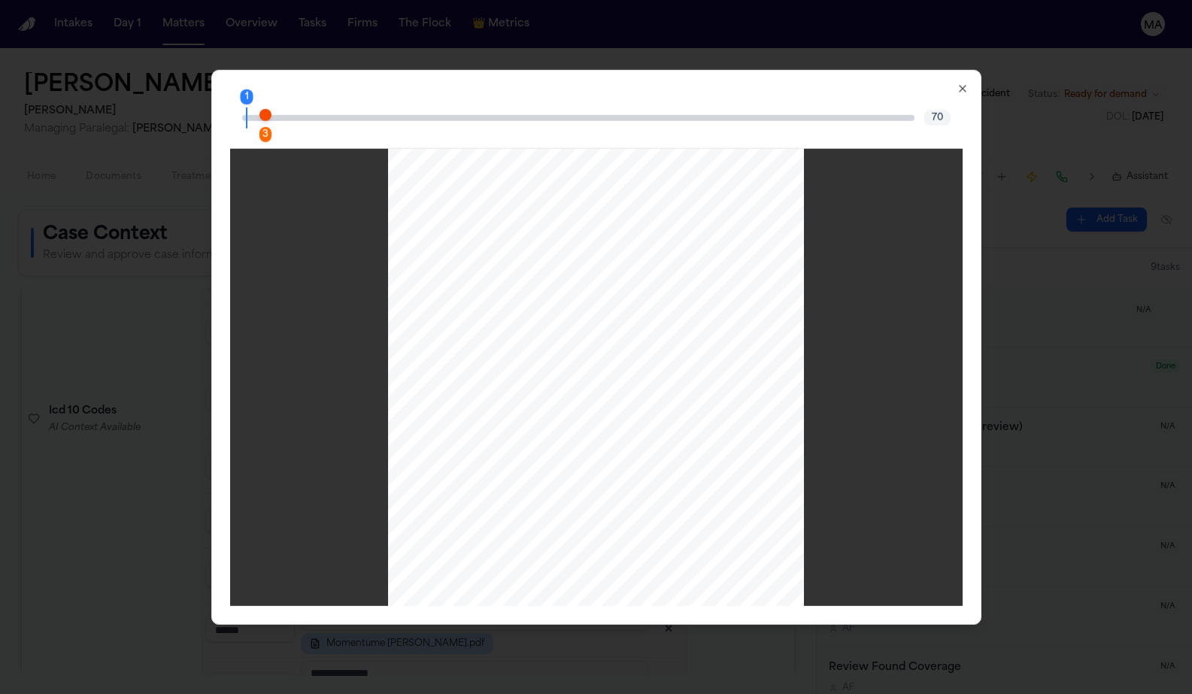
click at [271, 127] on div "3" at bounding box center [265, 134] width 12 height 15
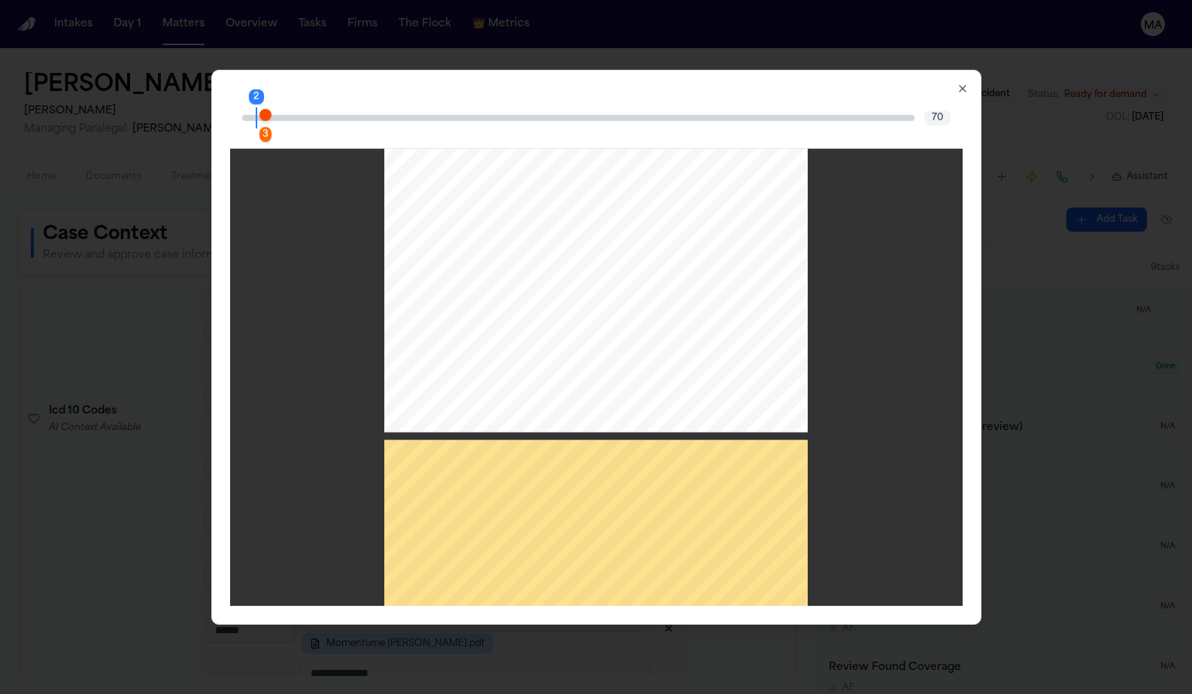
scroll to position [848, 0]
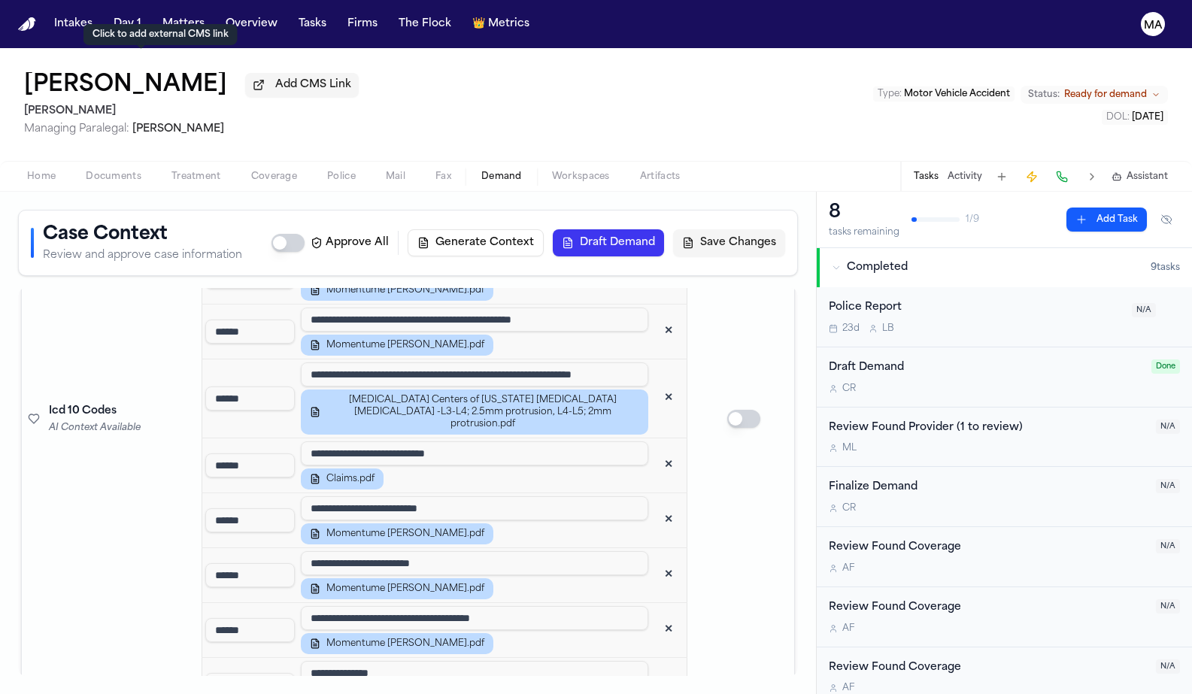
click at [156, 15] on button "Matters" at bounding box center [183, 24] width 54 height 27
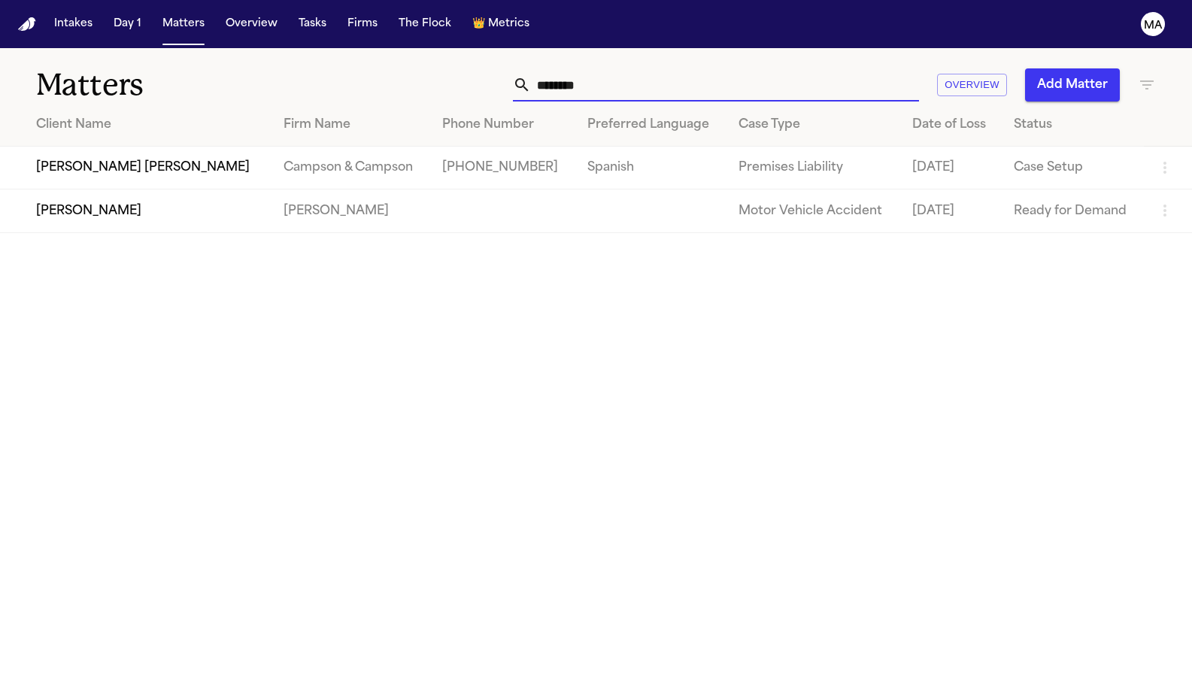
drag, startPoint x: 833, startPoint y: 61, endPoint x: 475, endPoint y: 47, distance: 358.1
click at [623, 68] on div "******** Overview Add Matter" at bounding box center [754, 84] width 804 height 33
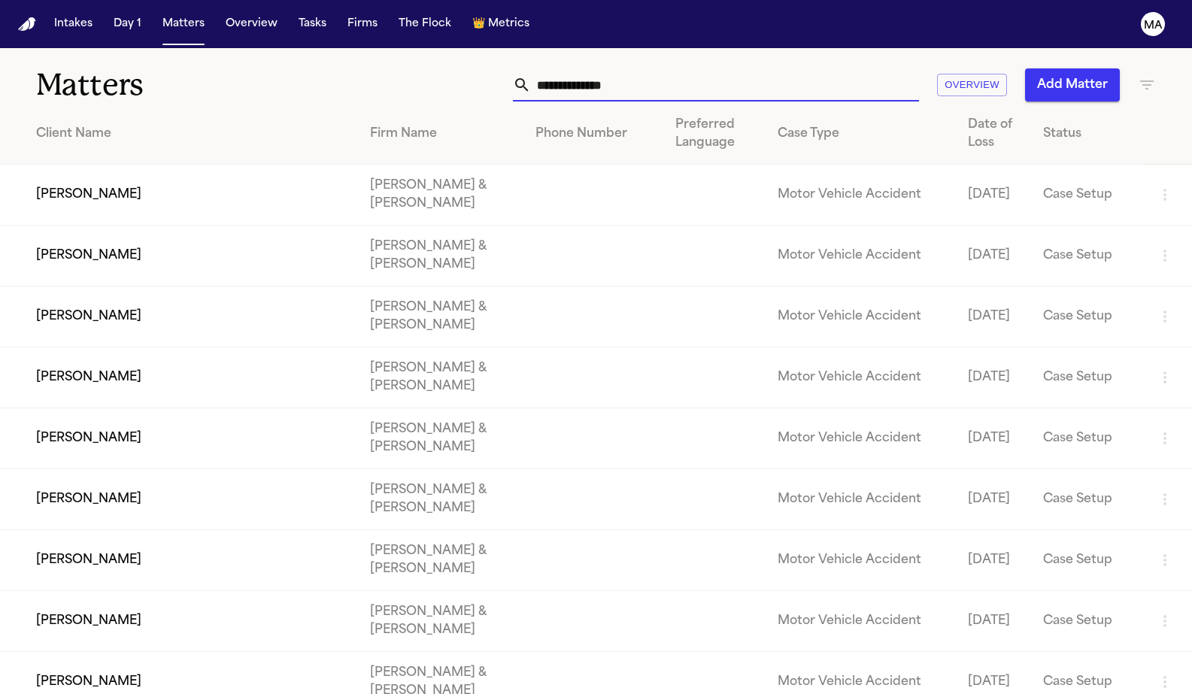
click at [1144, 80] on icon "button" at bounding box center [1147, 84] width 14 height 9
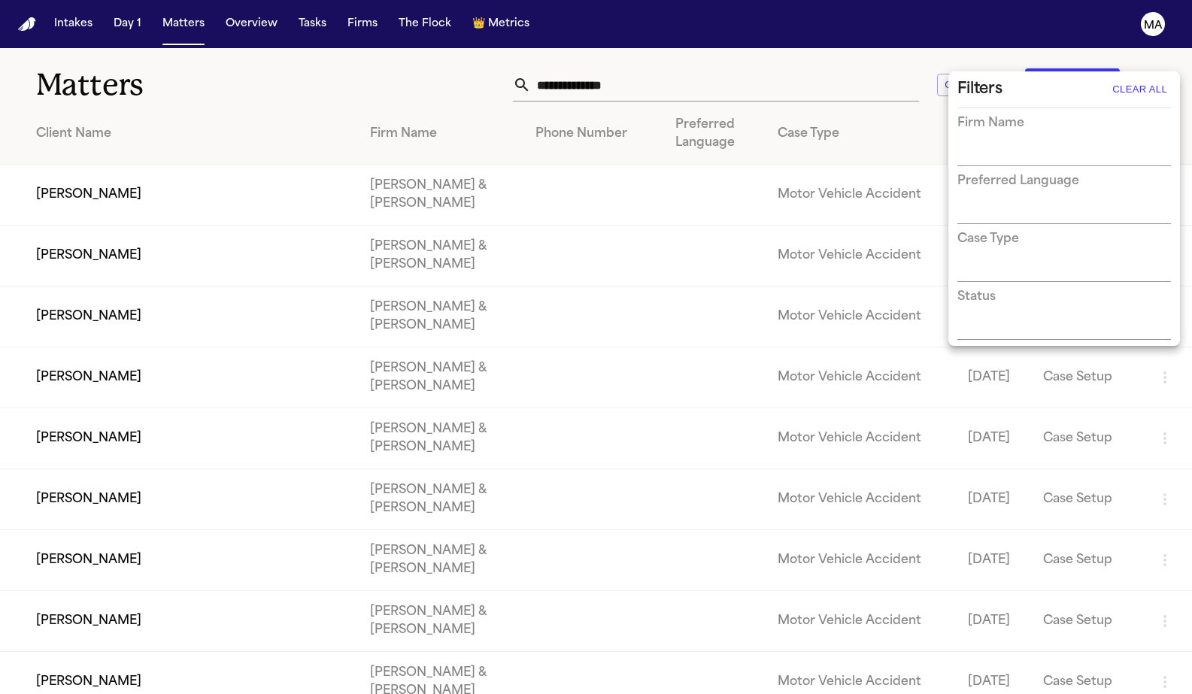
click at [1000, 144] on input "text" at bounding box center [1052, 154] width 191 height 21
type input "****"
click at [992, 161] on li "[PERSON_NAME] Law" at bounding box center [1064, 163] width 214 height 27
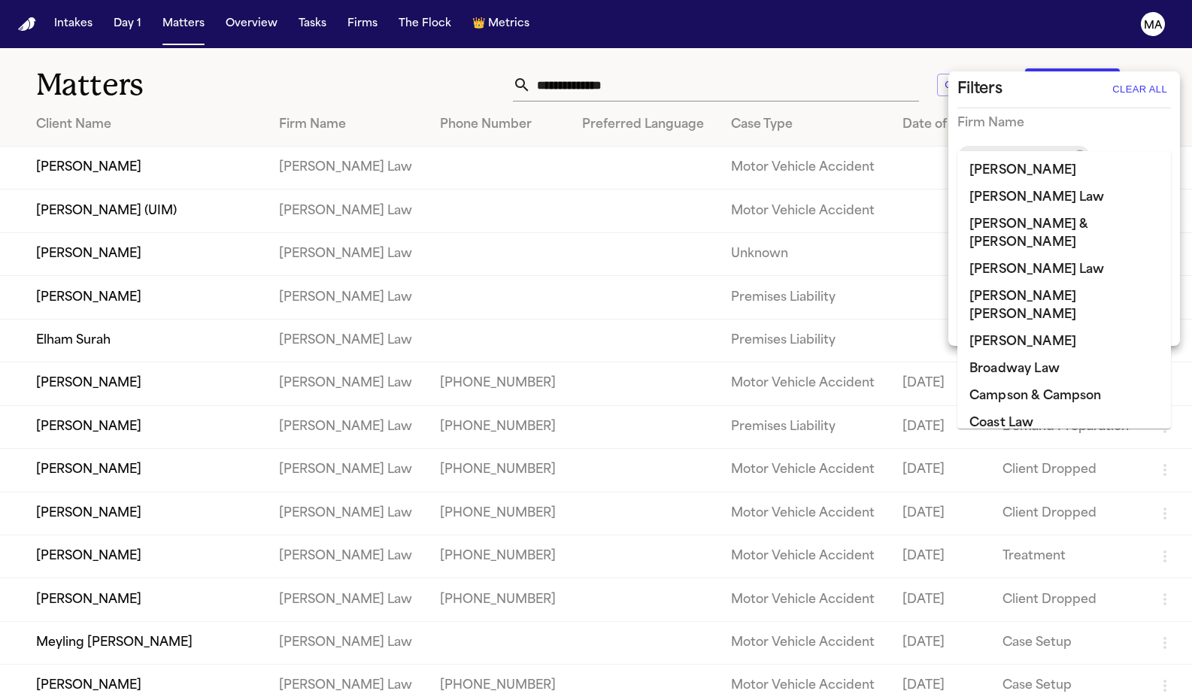
scroll to position [706, 0]
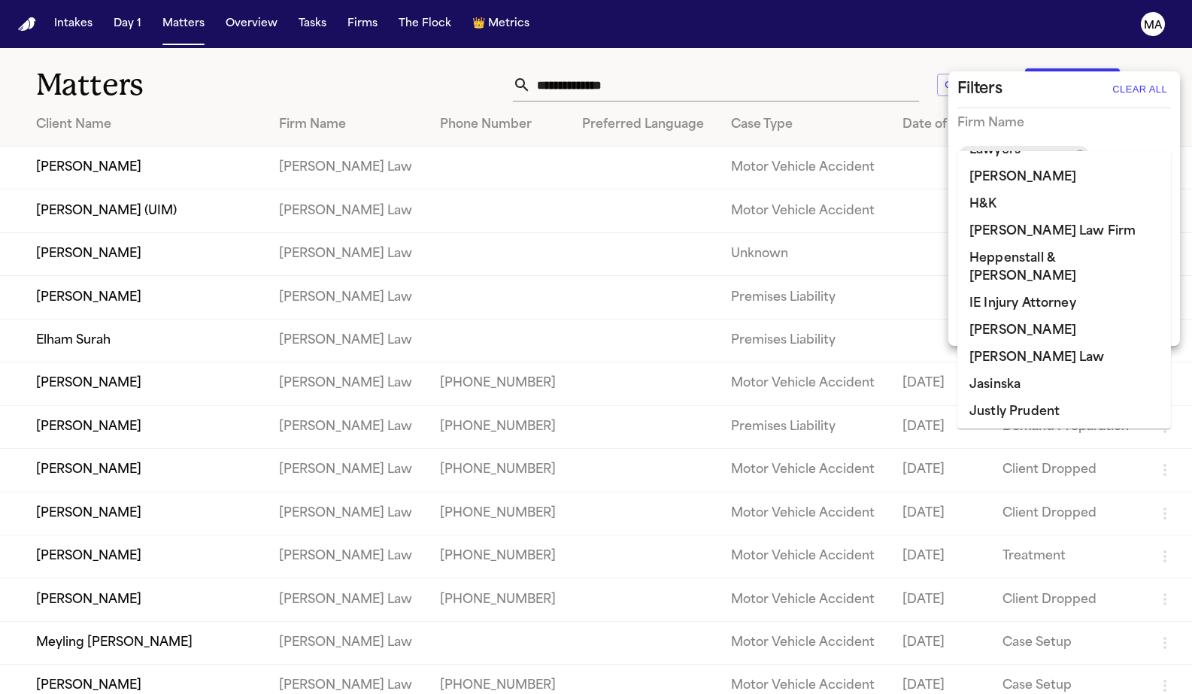
click at [565, 68] on div at bounding box center [596, 347] width 1192 height 694
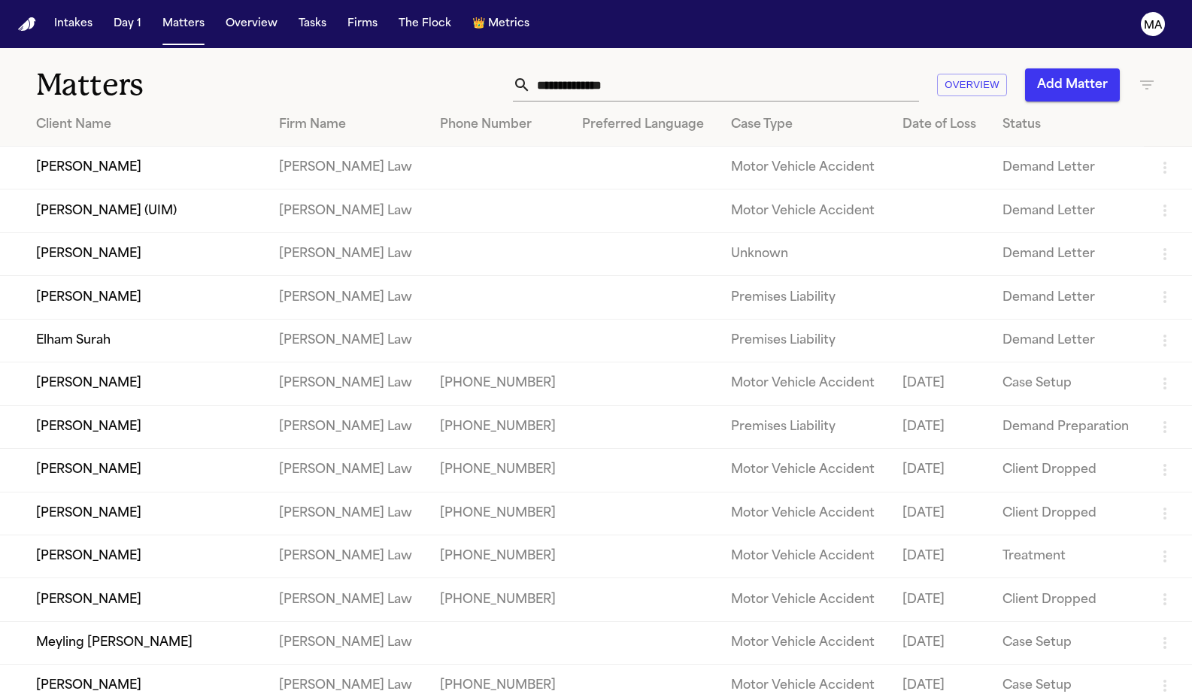
click at [232, 66] on h1 "Matters" at bounding box center [194, 85] width 316 height 38
click at [292, 17] on button "Tasks" at bounding box center [312, 24] width 40 height 27
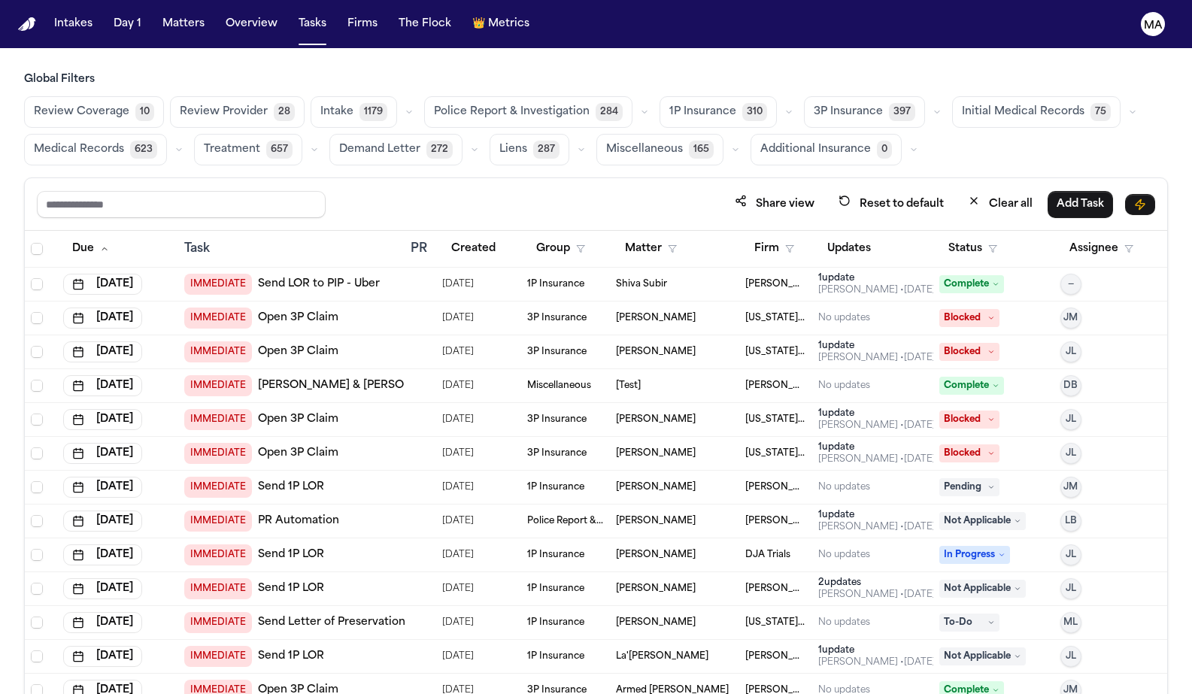
click at [124, 142] on span "Medical Records" at bounding box center [79, 149] width 90 height 15
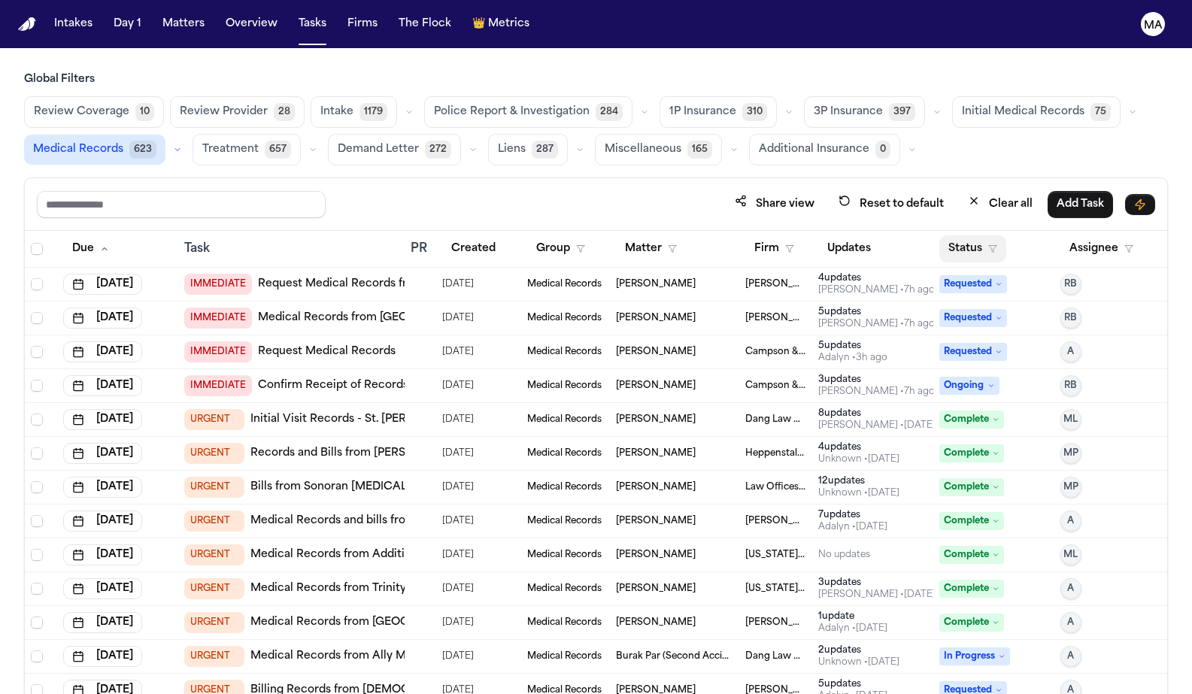
click at [952, 235] on button "Status" at bounding box center [972, 248] width 67 height 27
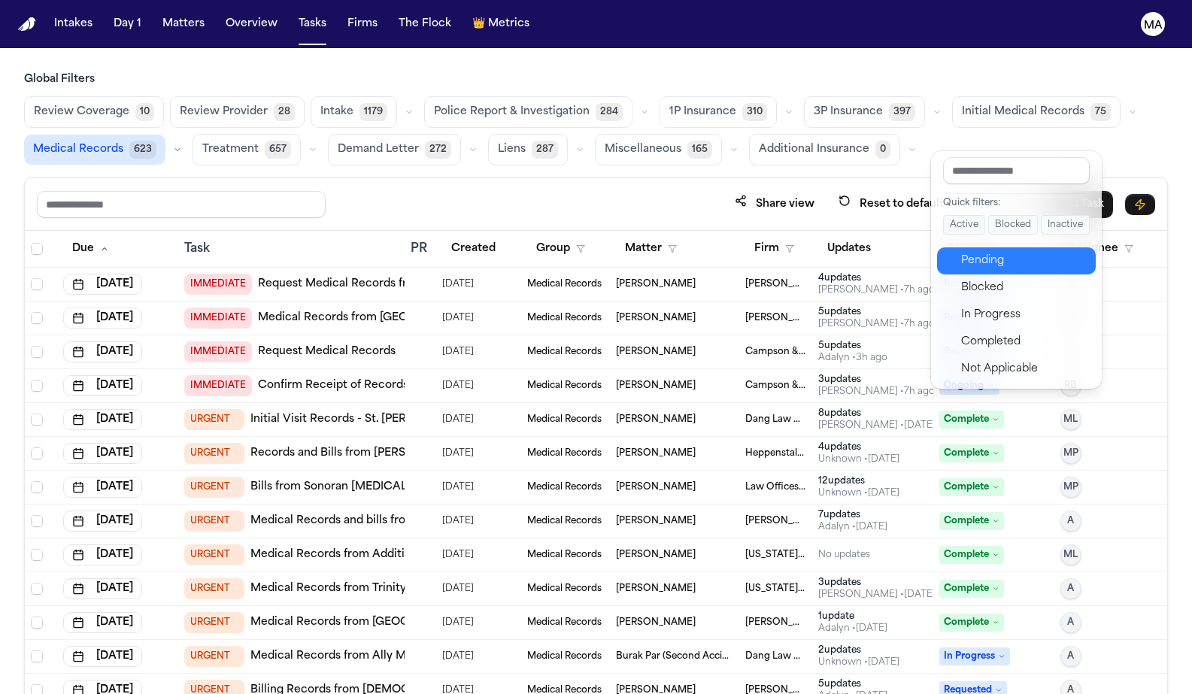
click at [969, 252] on div "Pending" at bounding box center [1024, 261] width 126 height 18
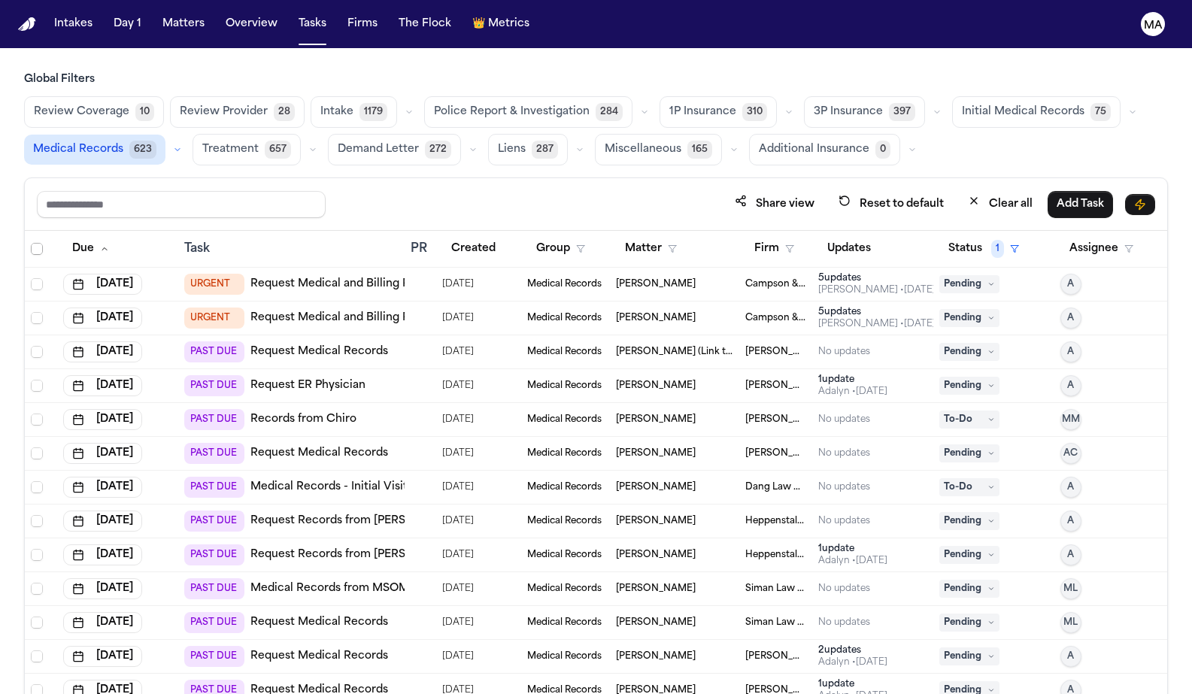
click at [31, 243] on span "Select all" at bounding box center [37, 249] width 12 height 12
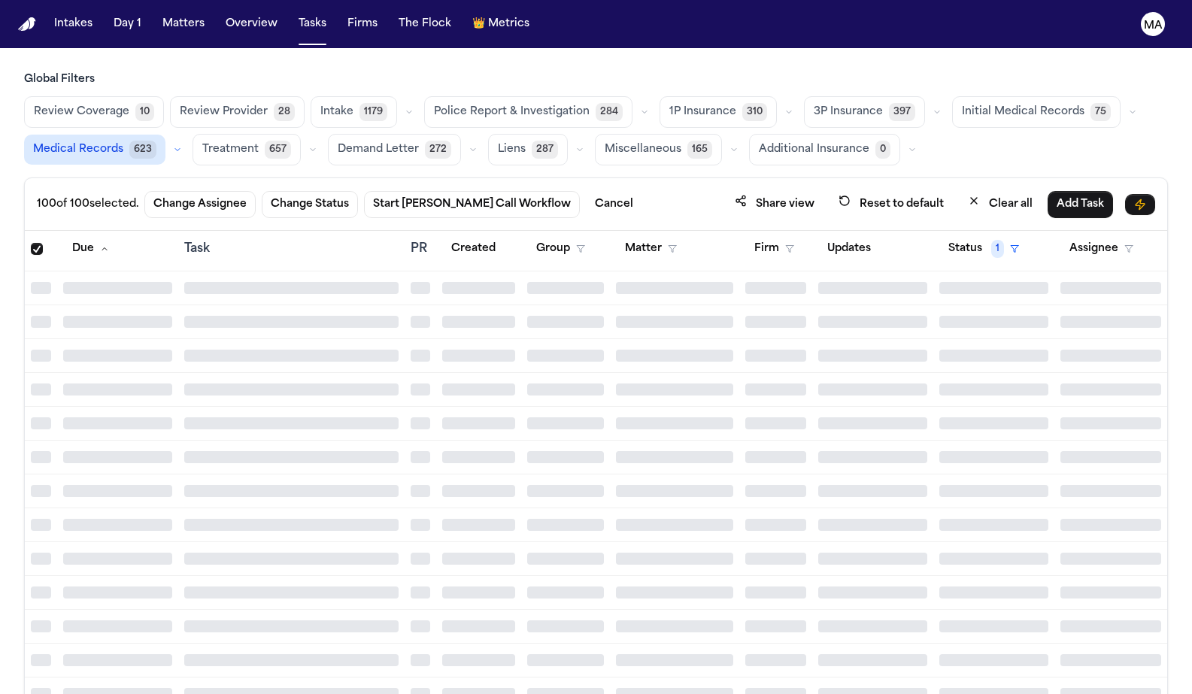
scroll to position [4022, 0]
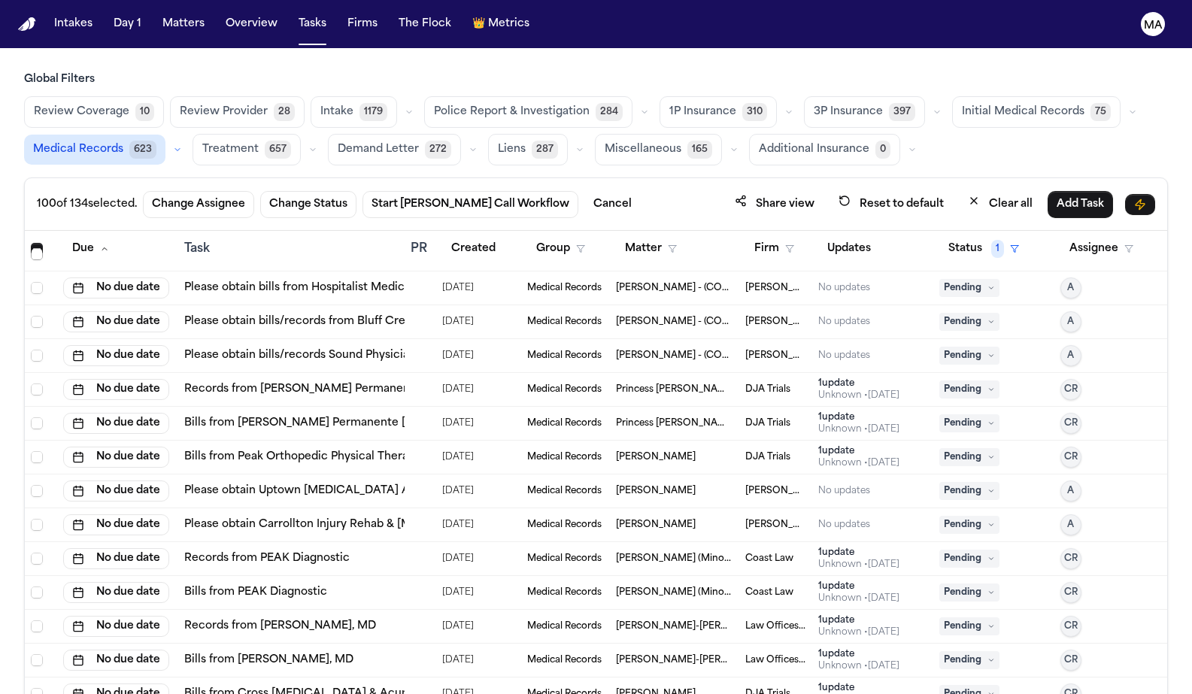
click at [31, 248] on span "Select row" at bounding box center [37, 254] width 12 height 12
click at [454, 235] on button "Created" at bounding box center [473, 248] width 62 height 27
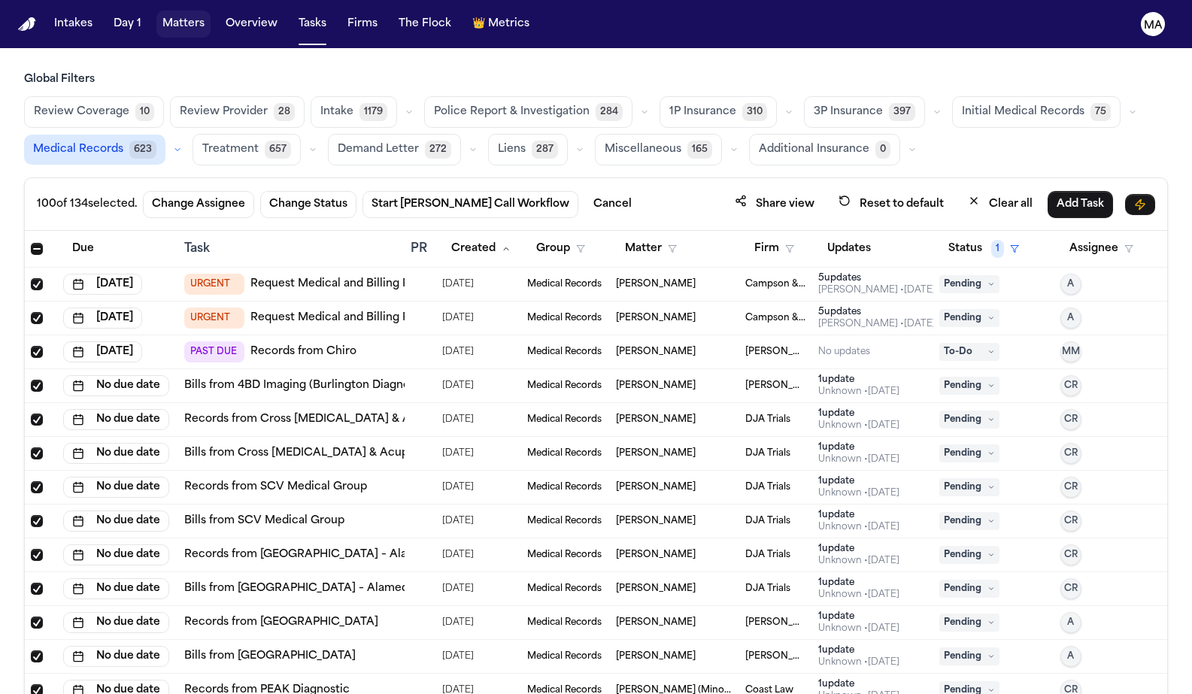
click at [156, 16] on button "Matters" at bounding box center [183, 24] width 54 height 27
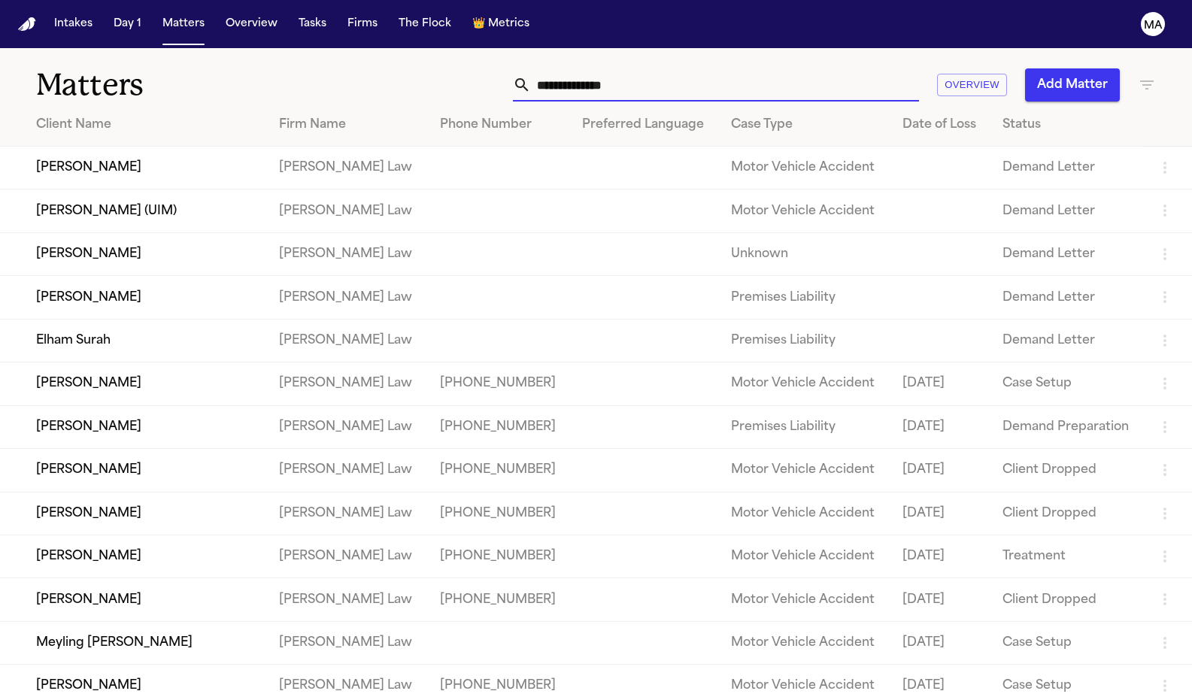
click at [852, 68] on input "text" at bounding box center [725, 84] width 388 height 33
type input "*"
click at [1138, 76] on icon "button" at bounding box center [1146, 85] width 18 height 18
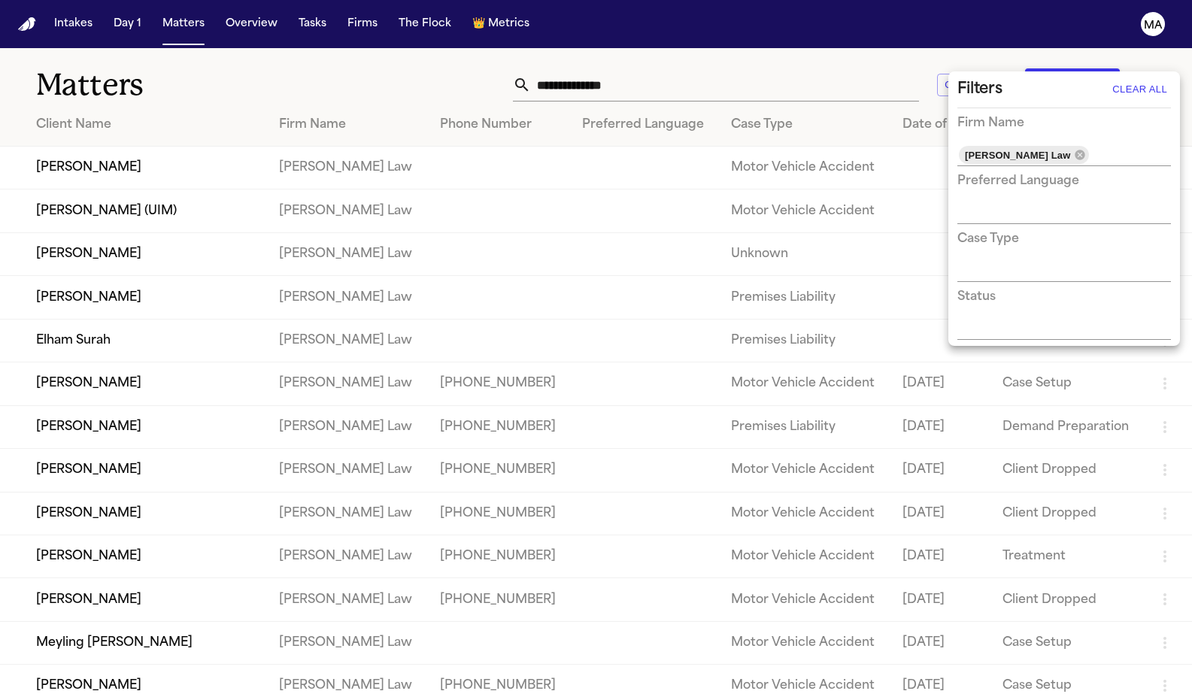
click at [1140, 65] on div at bounding box center [596, 347] width 1192 height 694
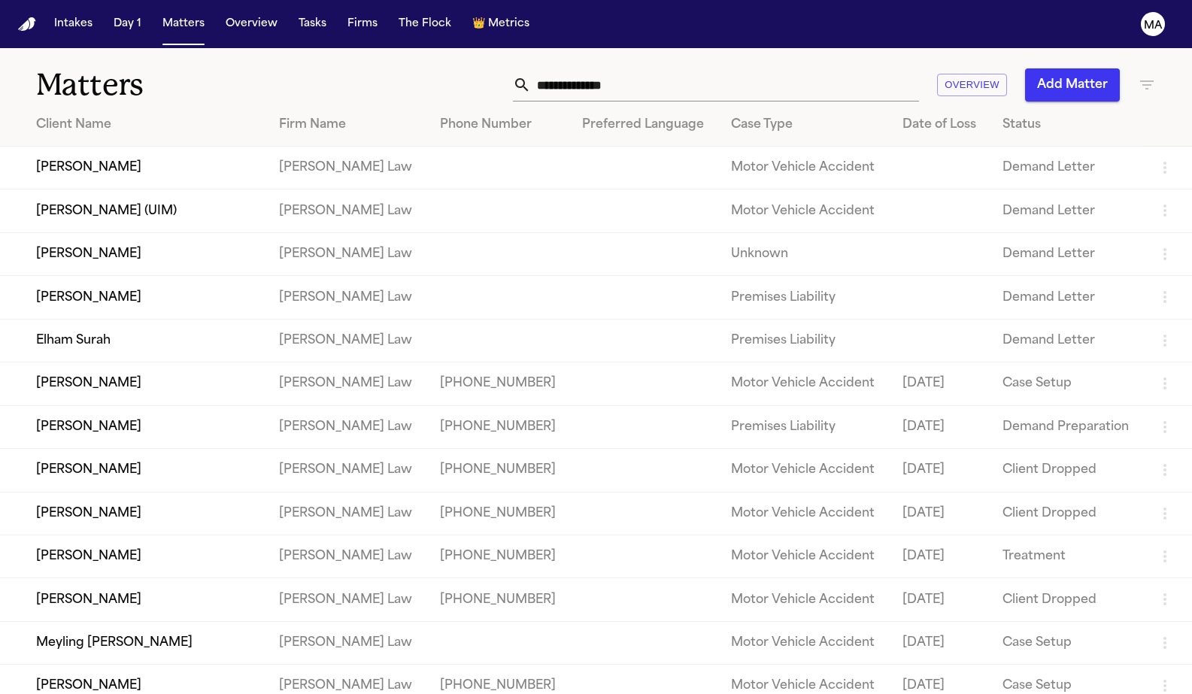
click at [1144, 80] on icon "button" at bounding box center [1147, 84] width 14 height 9
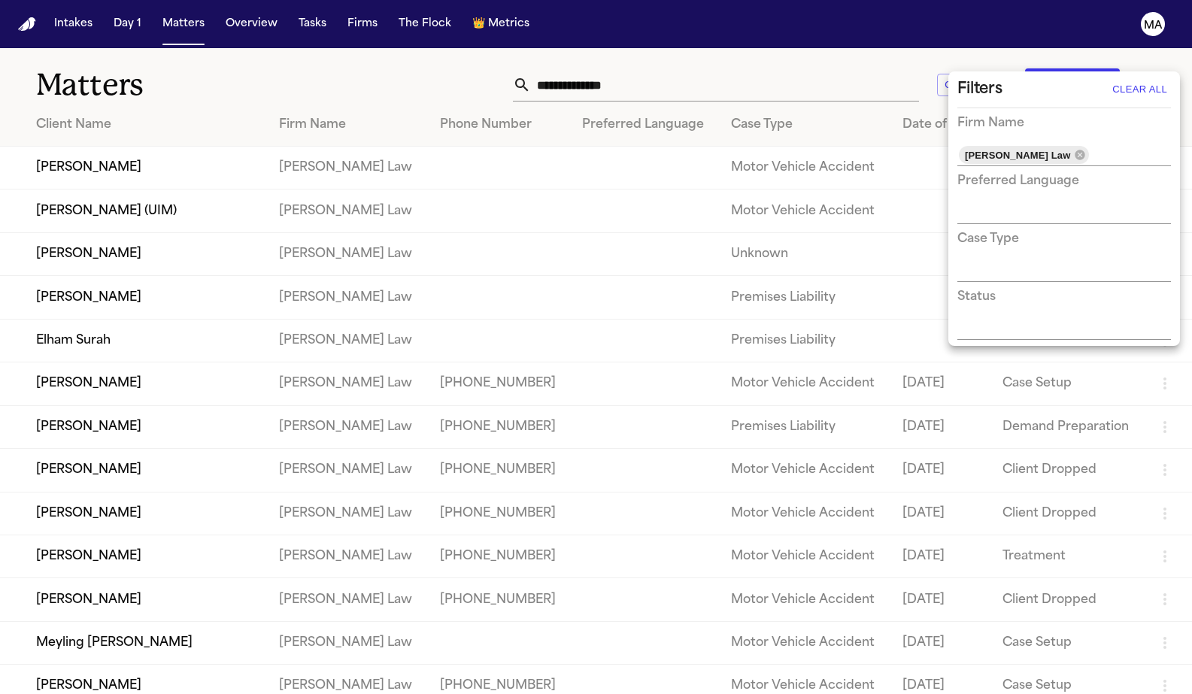
click at [633, 35] on div at bounding box center [596, 347] width 1192 height 694
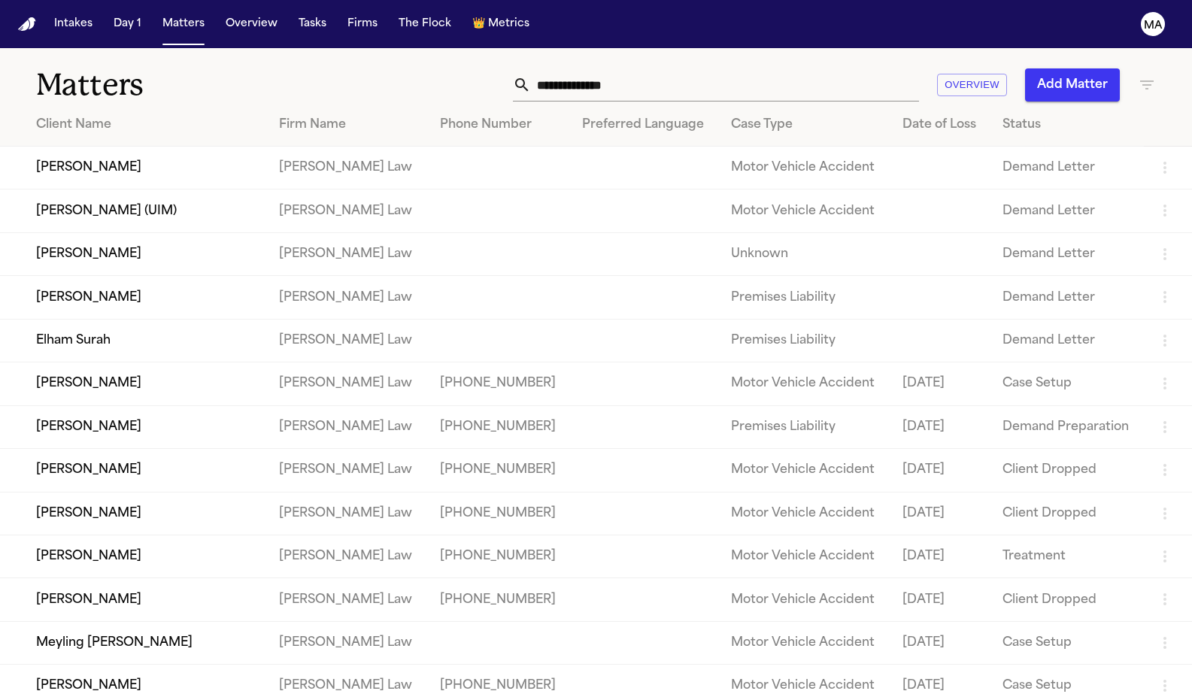
click at [828, 68] on input "text" at bounding box center [725, 84] width 388 height 33
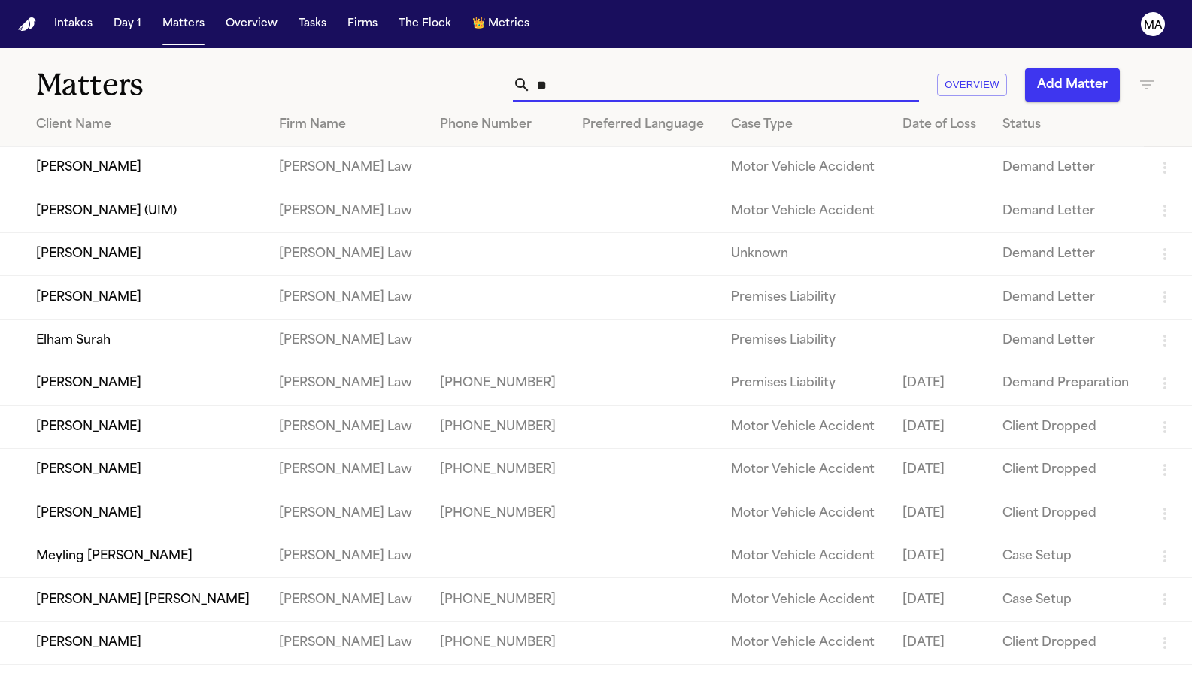
type input "*"
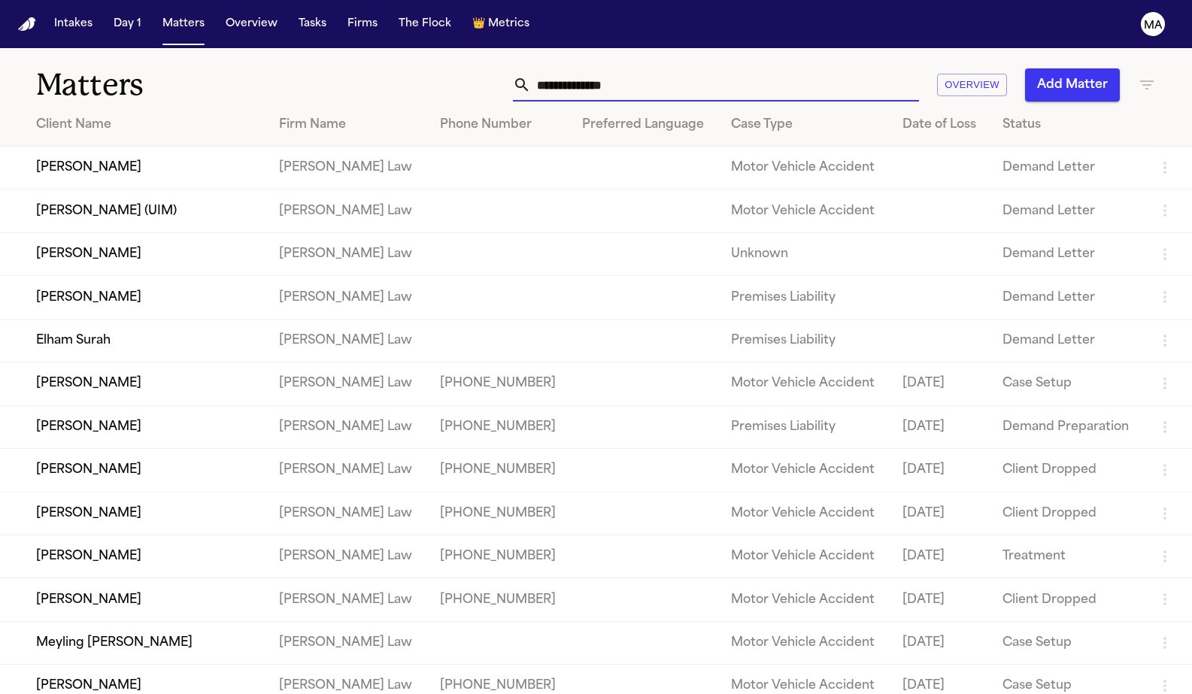
scroll to position [105, 0]
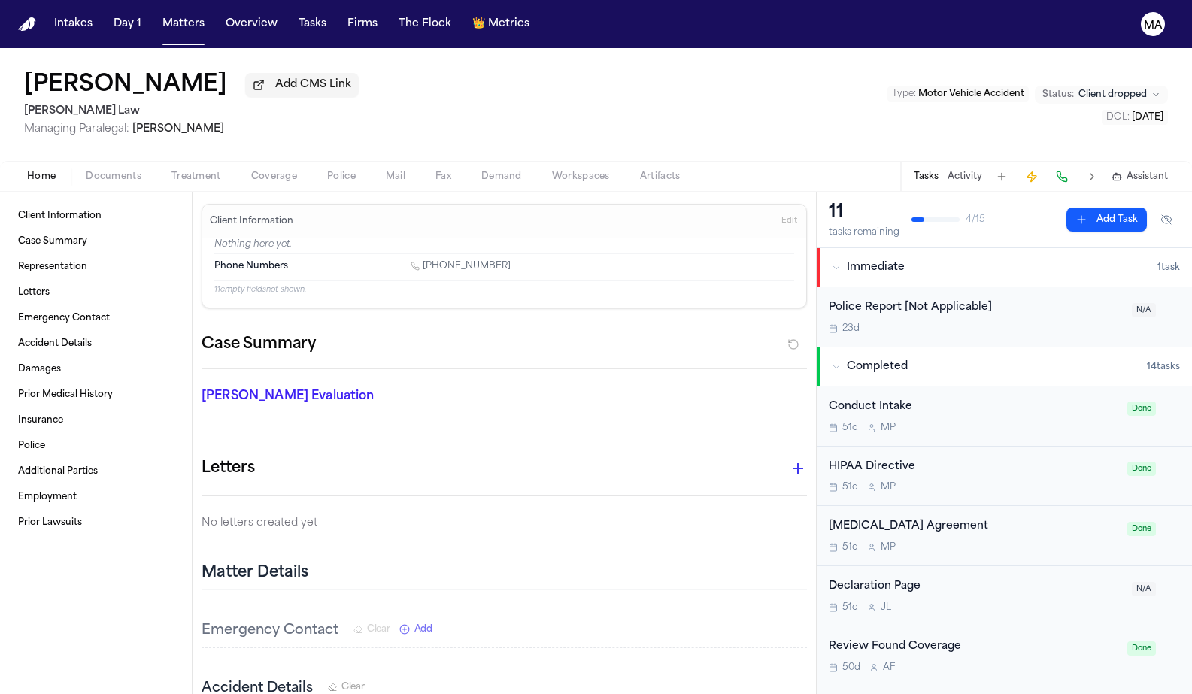
click at [982, 171] on button "Activity" at bounding box center [964, 177] width 35 height 12
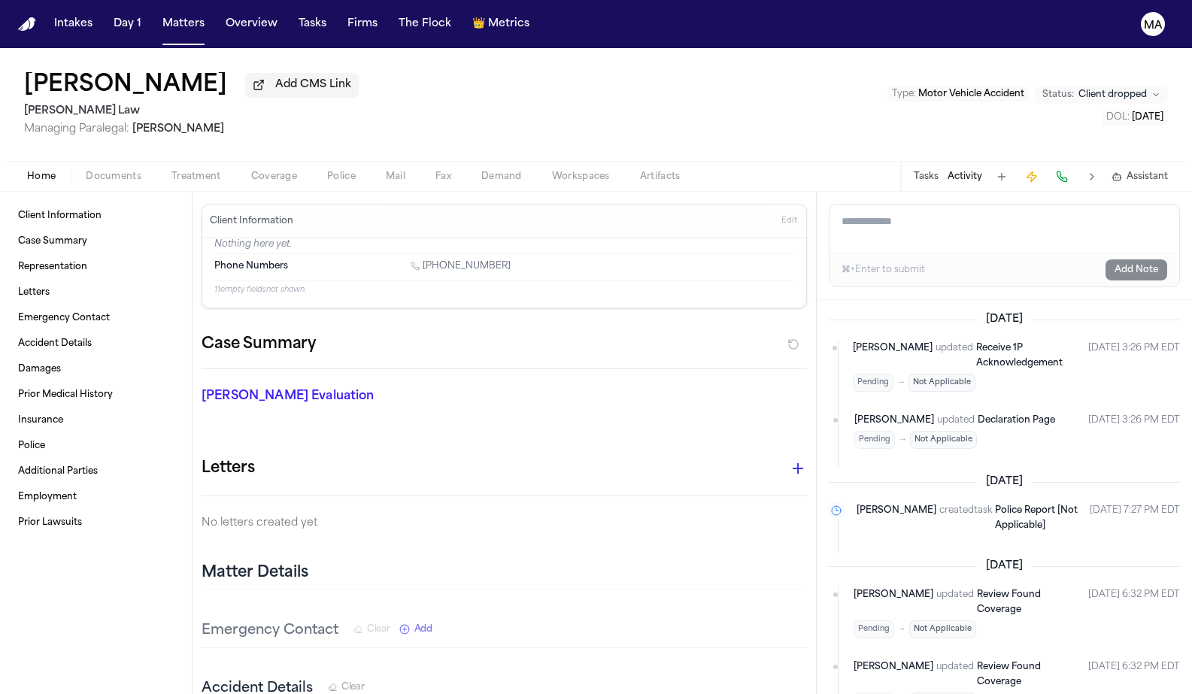
click at [922, 312] on div "[DATE]" at bounding box center [1003, 319] width 351 height 15
drag, startPoint x: 544, startPoint y: 74, endPoint x: 536, endPoint y: 74, distance: 8.3
click at [544, 74] on div "[PERSON_NAME] Add CMS Link [PERSON_NAME] Law Managing Paralegal: [PERSON_NAME] …" at bounding box center [596, 104] width 1192 height 113
click at [156, 11] on button "Matters" at bounding box center [183, 24] width 54 height 27
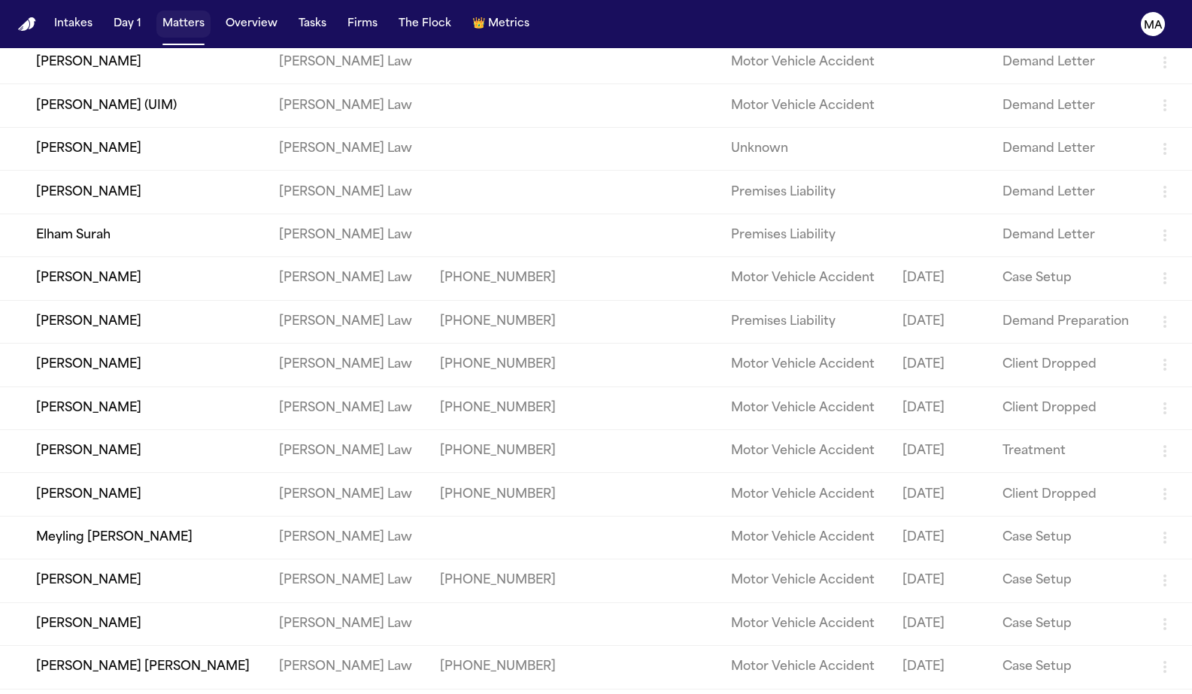
click at [156, 11] on button "Matters" at bounding box center [183, 24] width 54 height 27
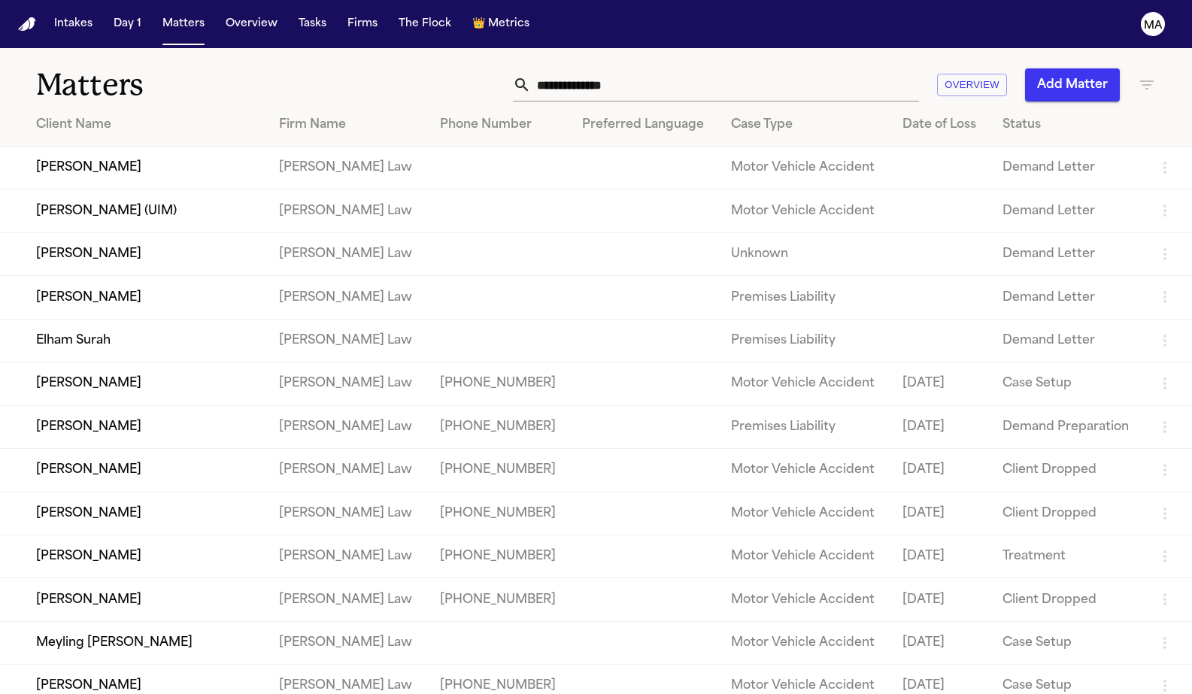
click at [850, 68] on input "text" at bounding box center [725, 84] width 388 height 33
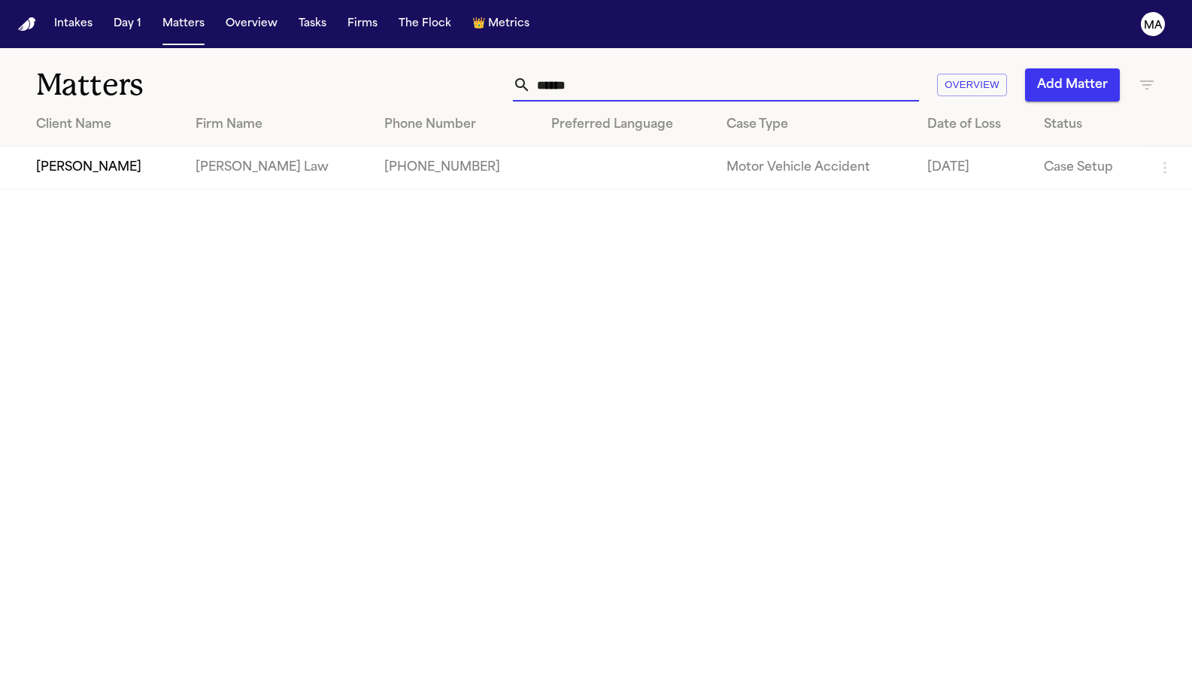
type input "******"
click at [148, 147] on td "[PERSON_NAME]" at bounding box center [91, 168] width 183 height 43
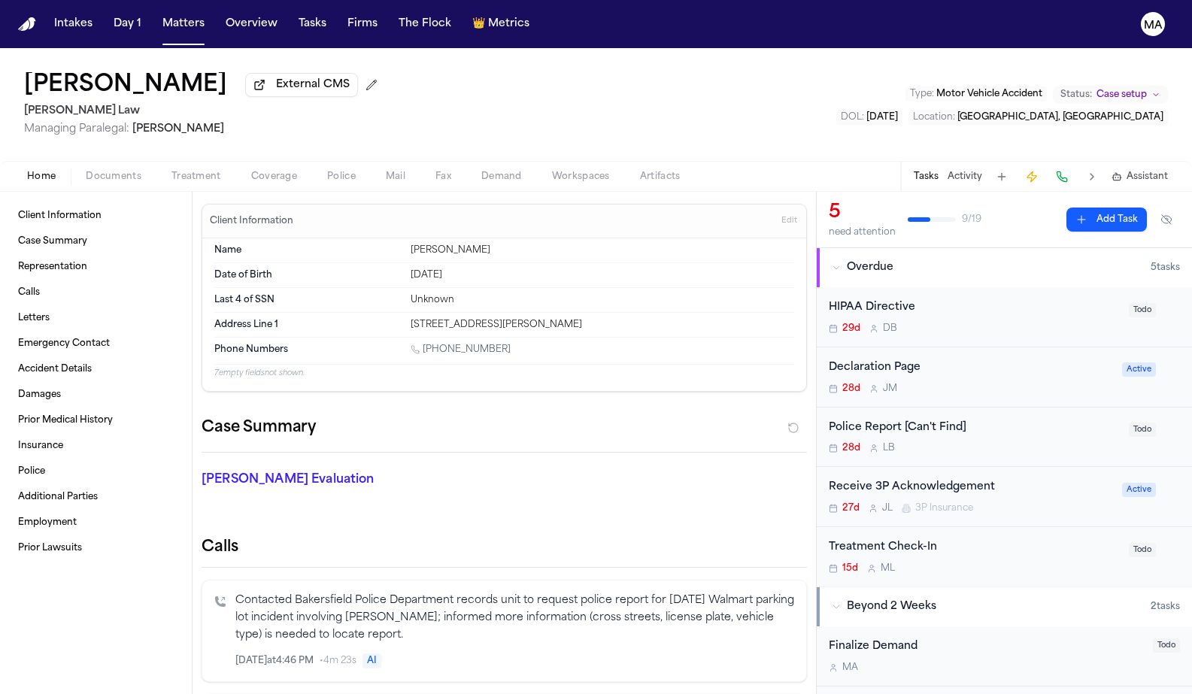
click at [898, 479] on div "Receive 3P Acknowledgement" at bounding box center [970, 487] width 284 height 17
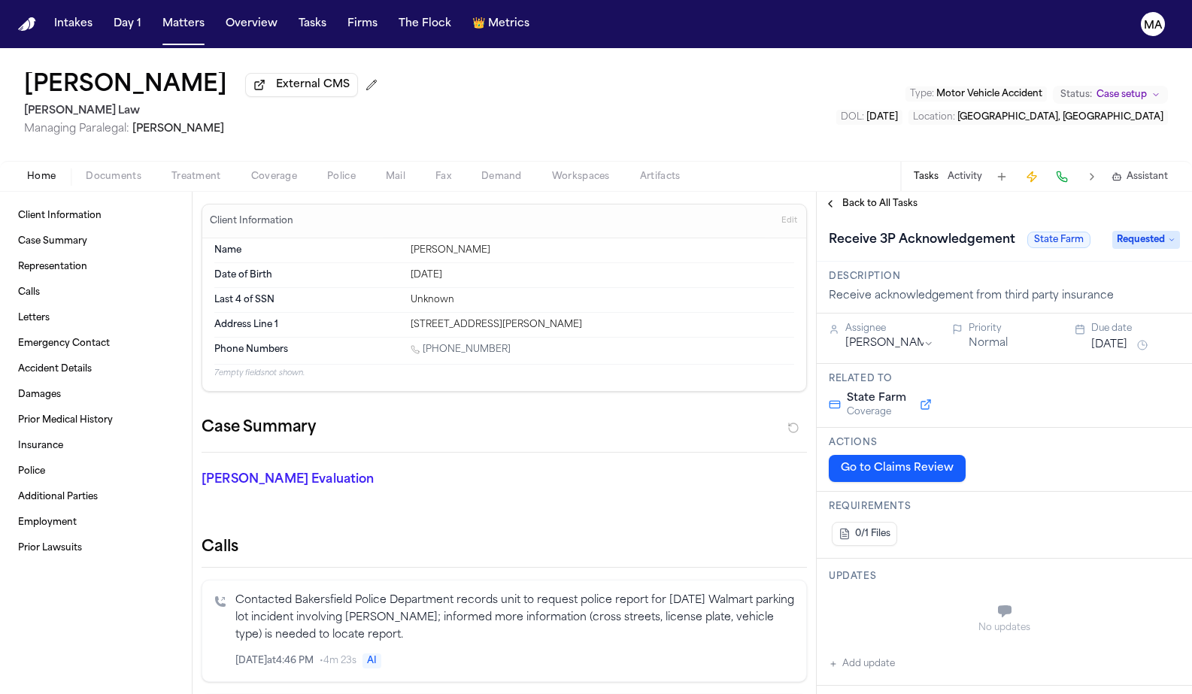
click at [853, 198] on span "Back to All Tasks" at bounding box center [879, 204] width 75 height 12
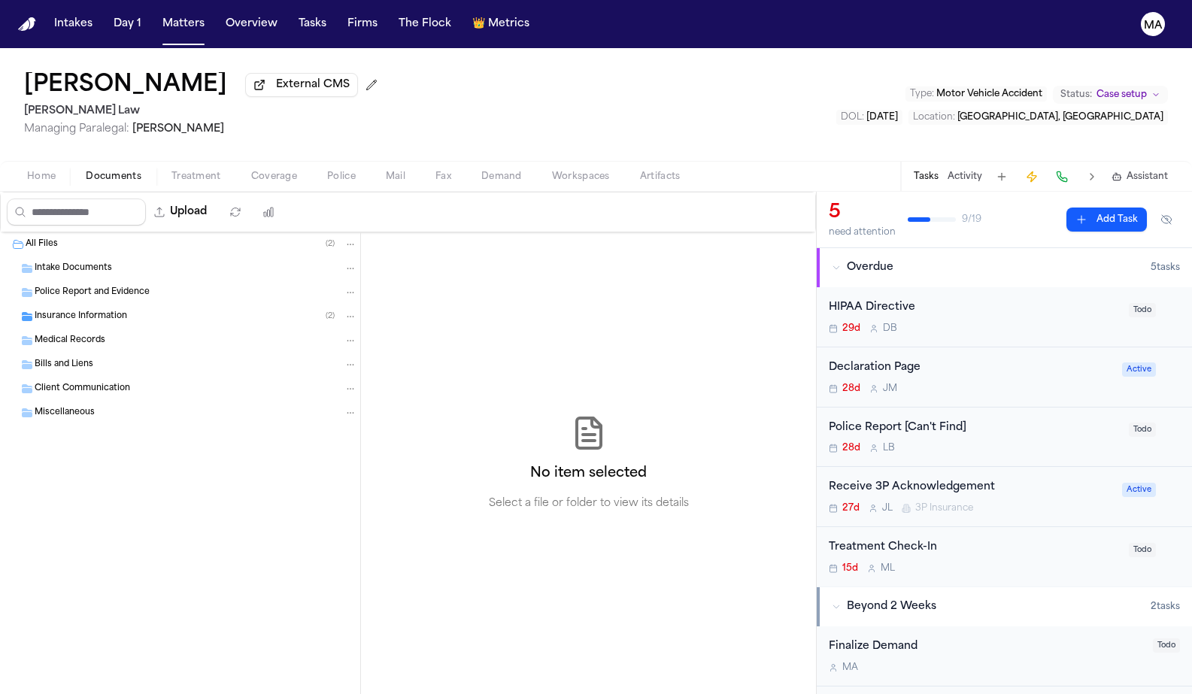
click at [86, 171] on span "Documents" at bounding box center [114, 177] width 56 height 12
click at [87, 304] on div "Insurance Information ( 2 )" at bounding box center [180, 316] width 360 height 24
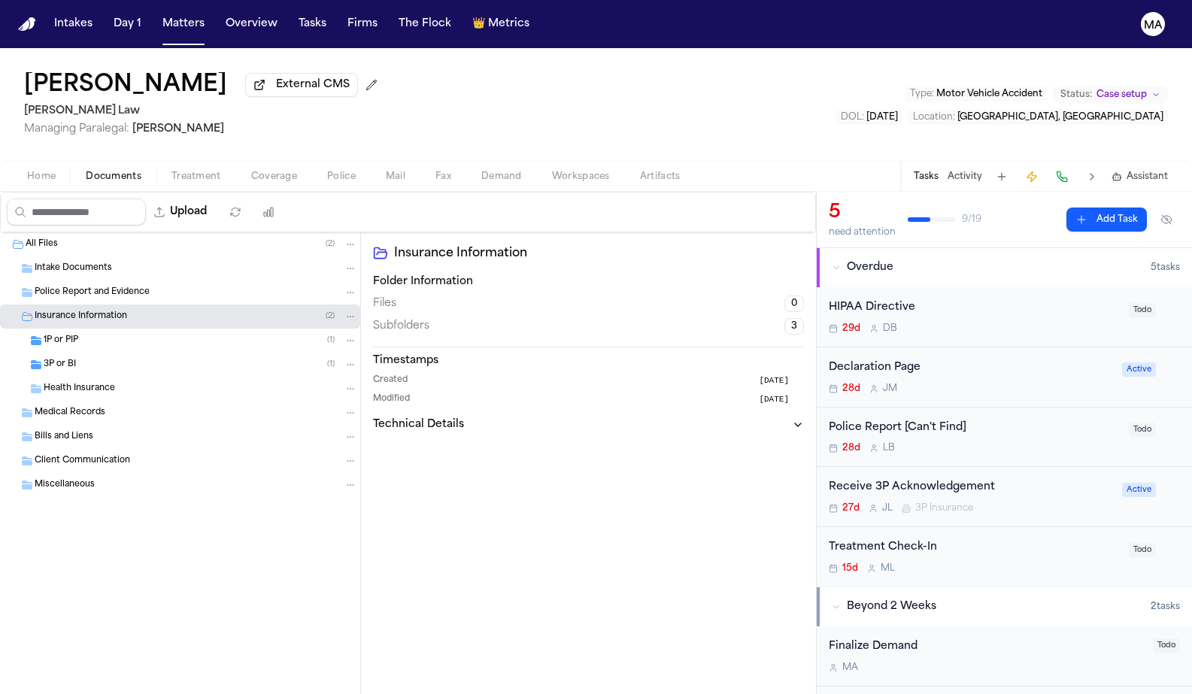
click at [68, 353] on div "3P or BI ( 1 )" at bounding box center [180, 365] width 360 height 24
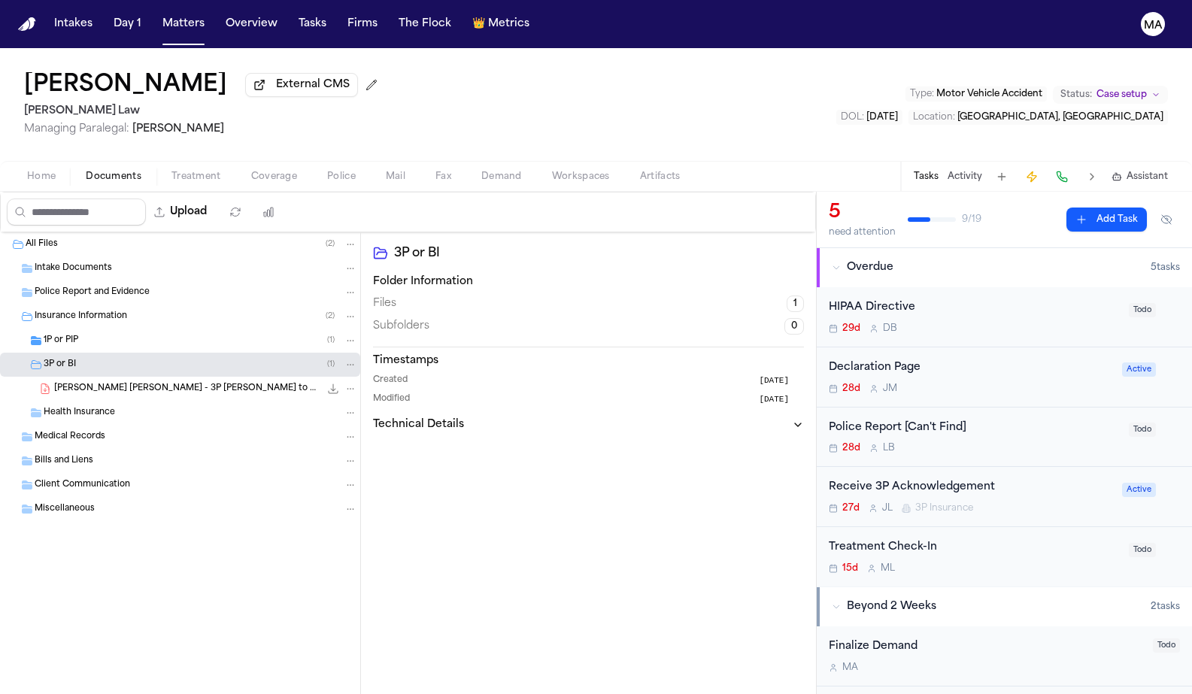
click at [90, 329] on div "1P or PIP ( 1 )" at bounding box center [180, 341] width 360 height 24
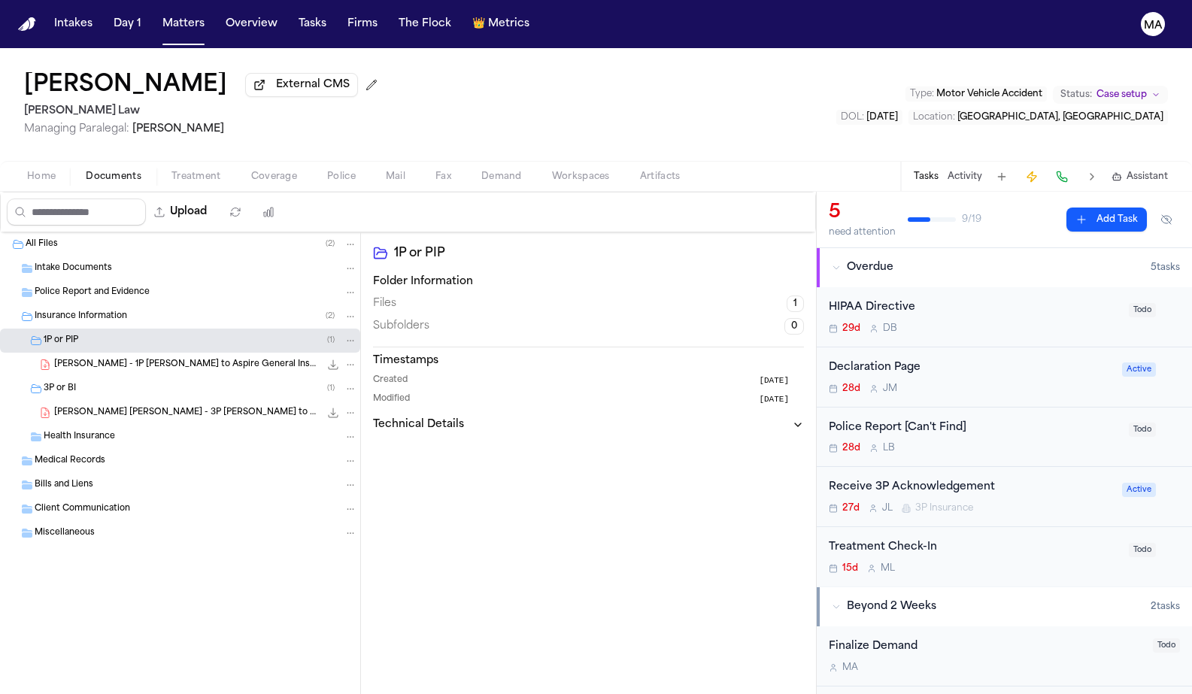
click at [95, 359] on span "[PERSON_NAME] - 1P [PERSON_NAME] to Aspire General Insurance Company - [DATE]" at bounding box center [186, 365] width 265 height 13
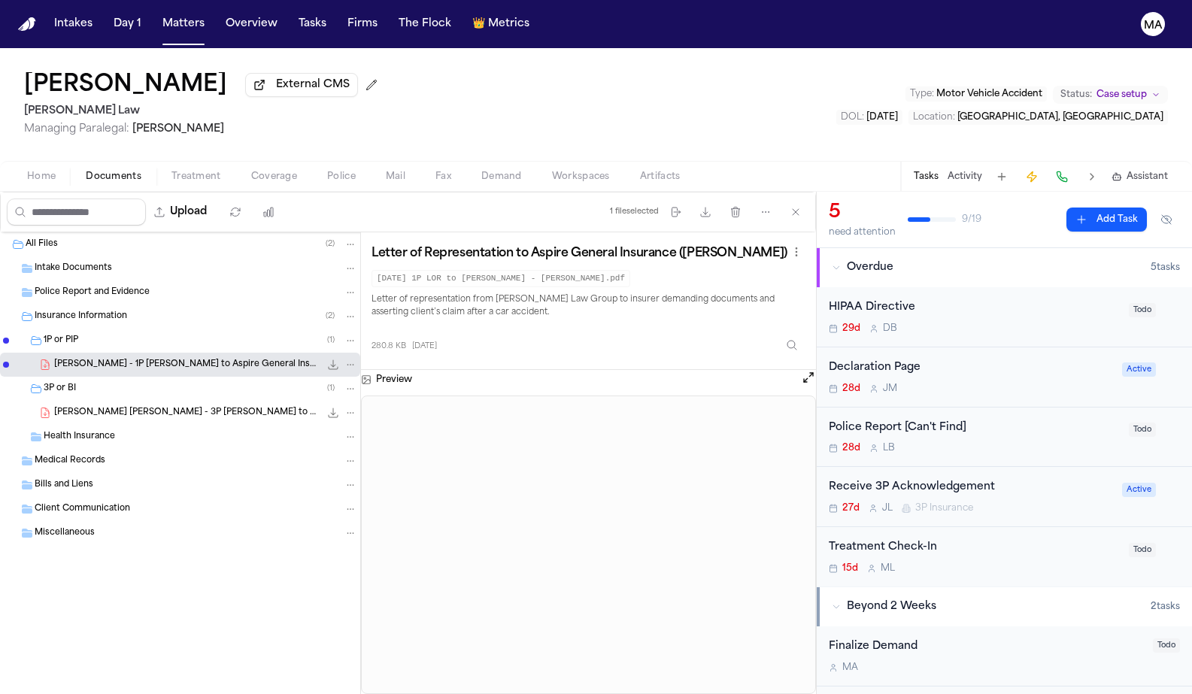
click at [120, 407] on span "[PERSON_NAME] [PERSON_NAME] - 3P [PERSON_NAME] to State Farm - [DATE]" at bounding box center [186, 413] width 265 height 13
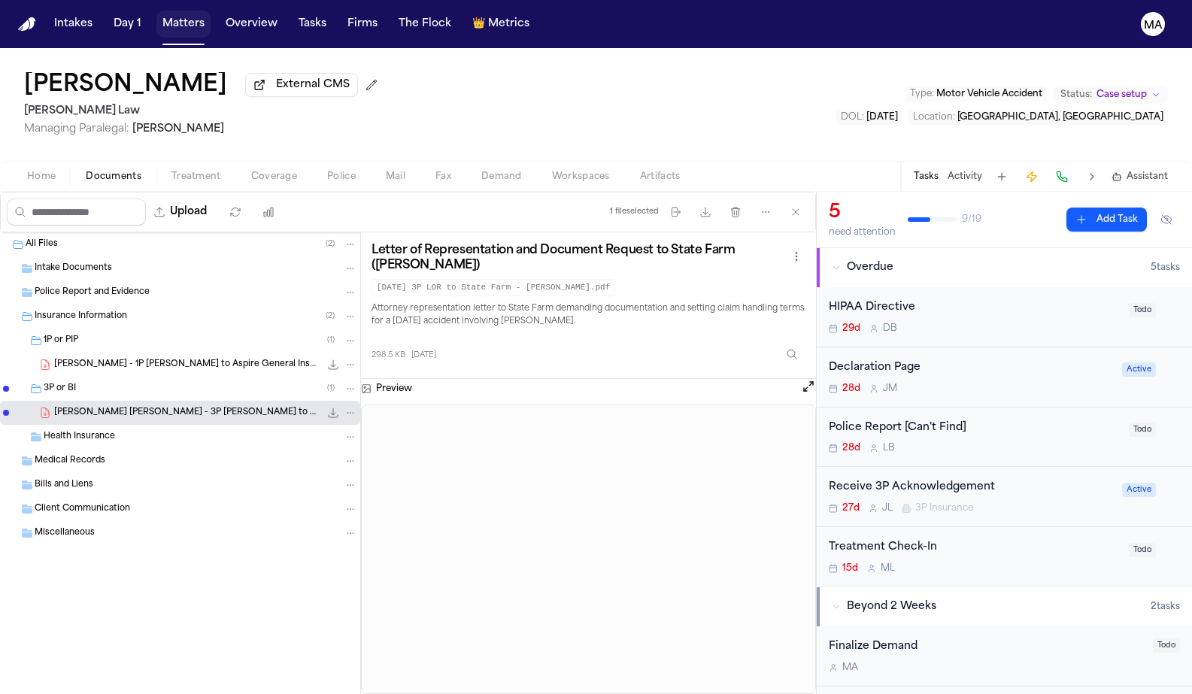
click at [156, 18] on button "Matters" at bounding box center [183, 24] width 54 height 27
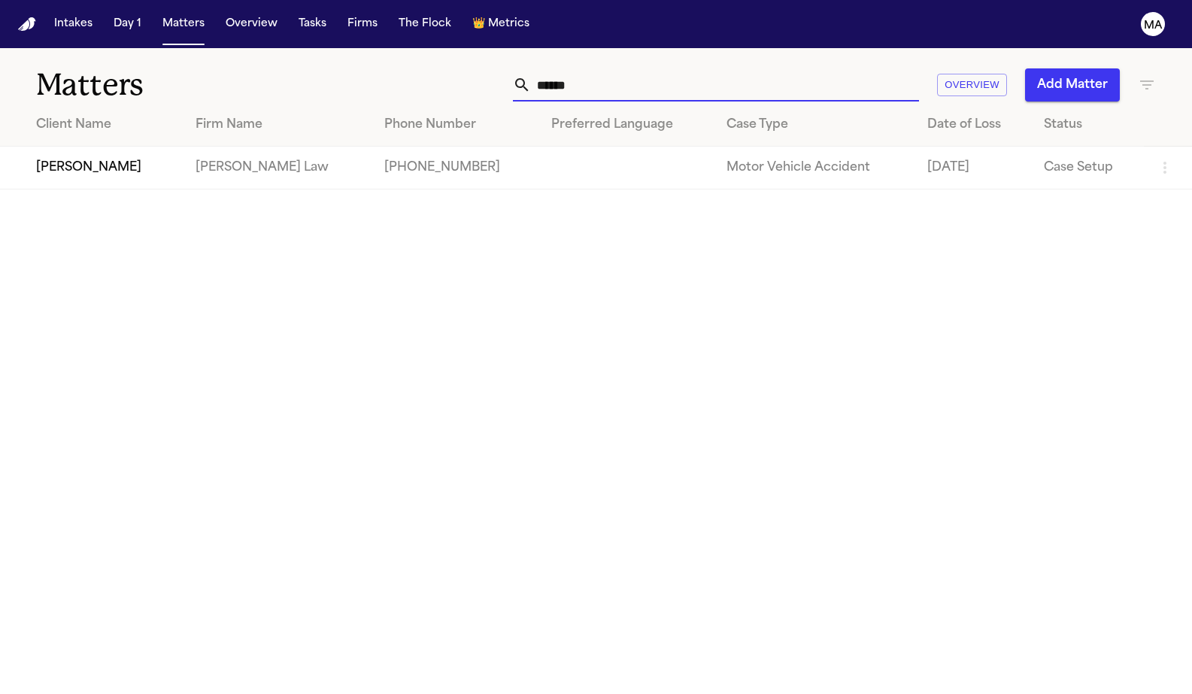
drag, startPoint x: 787, startPoint y: 63, endPoint x: 595, endPoint y: 59, distance: 191.7
click at [595, 68] on div "****** Overview Add Matter" at bounding box center [754, 84] width 804 height 33
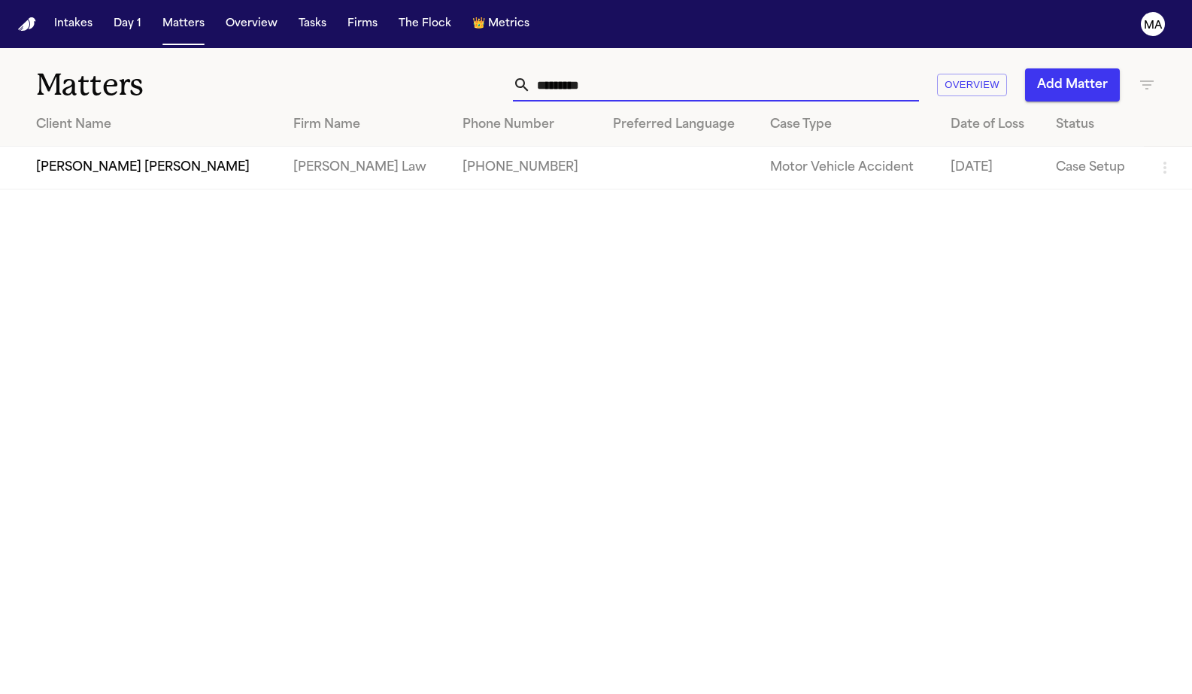
type input "*********"
click at [112, 150] on td "[PERSON_NAME] [PERSON_NAME]" at bounding box center [140, 168] width 281 height 43
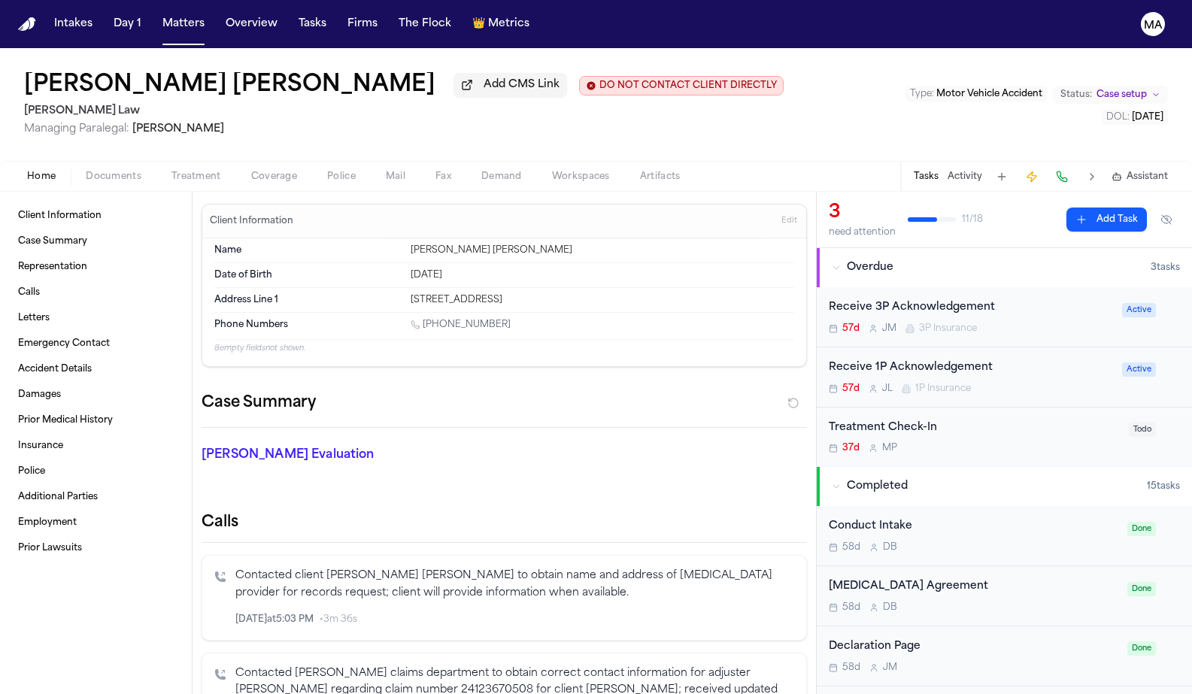
click at [86, 171] on span "Documents" at bounding box center [114, 177] width 56 height 12
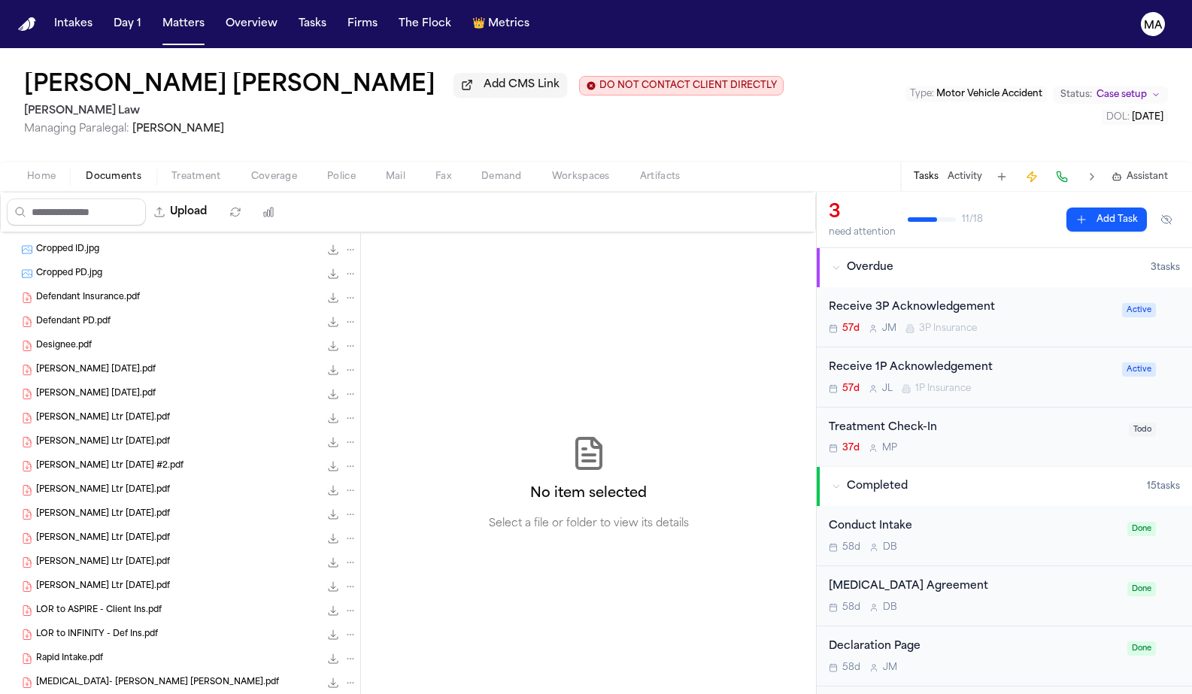
scroll to position [350, 0]
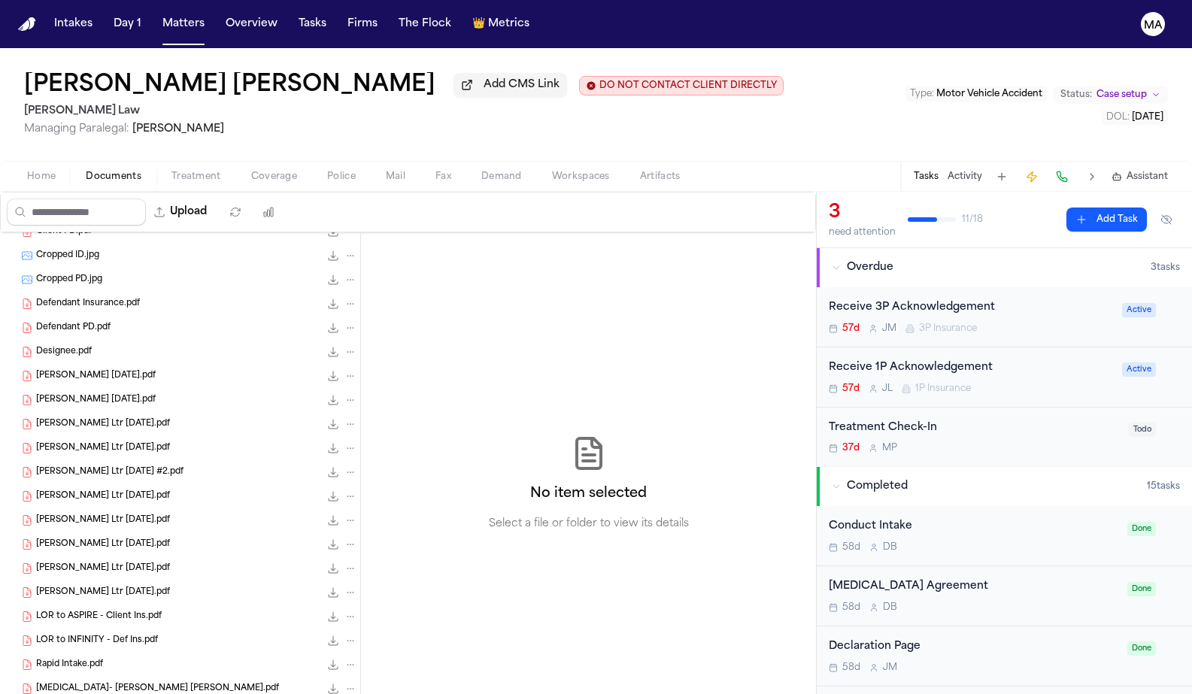
click at [156, 11] on button "Matters" at bounding box center [183, 24] width 54 height 27
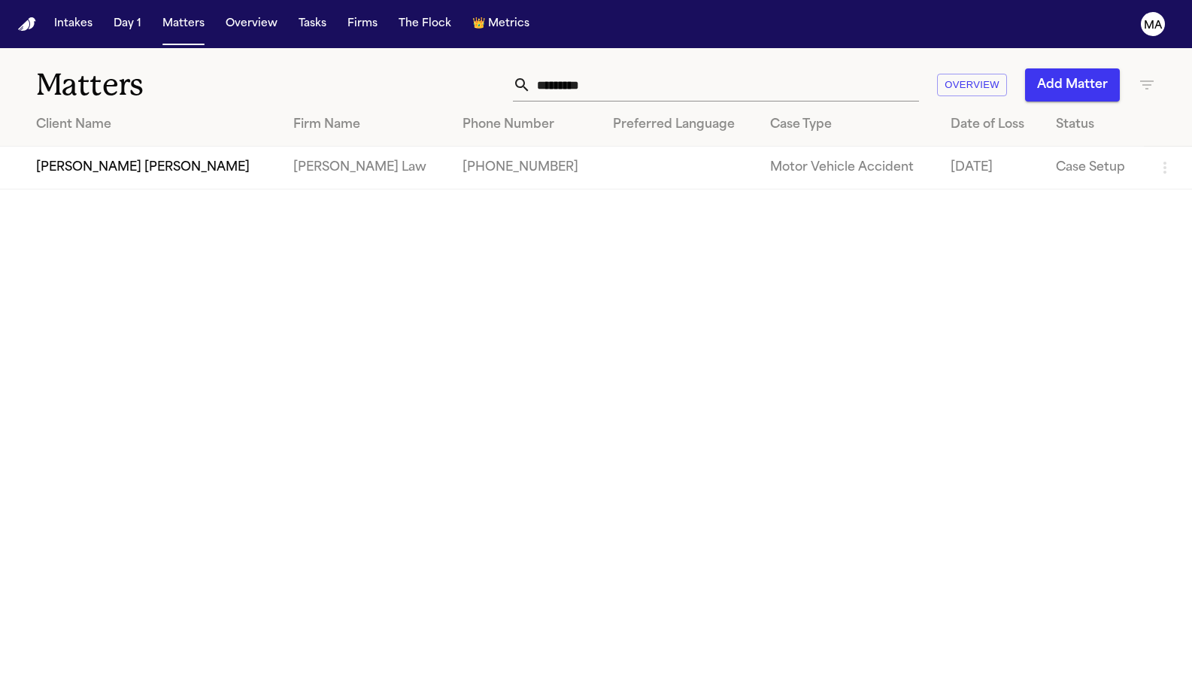
click at [801, 69] on input "*********" at bounding box center [725, 84] width 388 height 33
drag, startPoint x: 801, startPoint y: 69, endPoint x: 595, endPoint y: 68, distance: 205.2
click at [605, 68] on div "********* Overview Add Matter" at bounding box center [754, 84] width 804 height 33
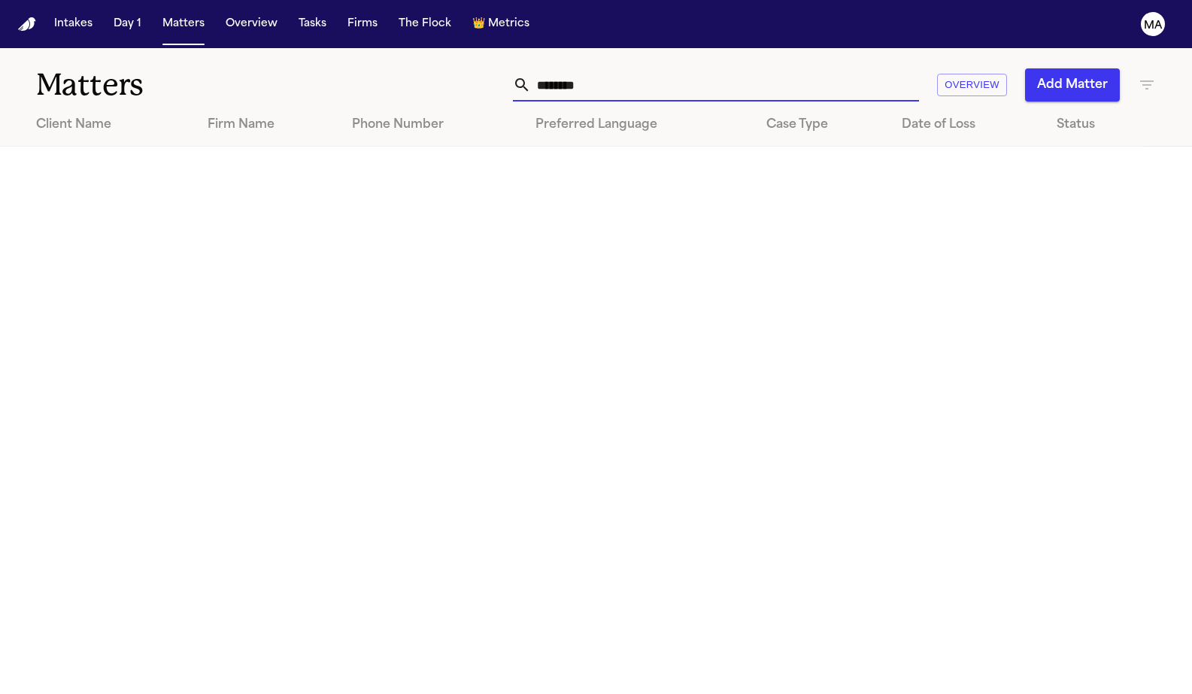
type input "*******"
click at [1150, 80] on icon "button" at bounding box center [1147, 84] width 14 height 9
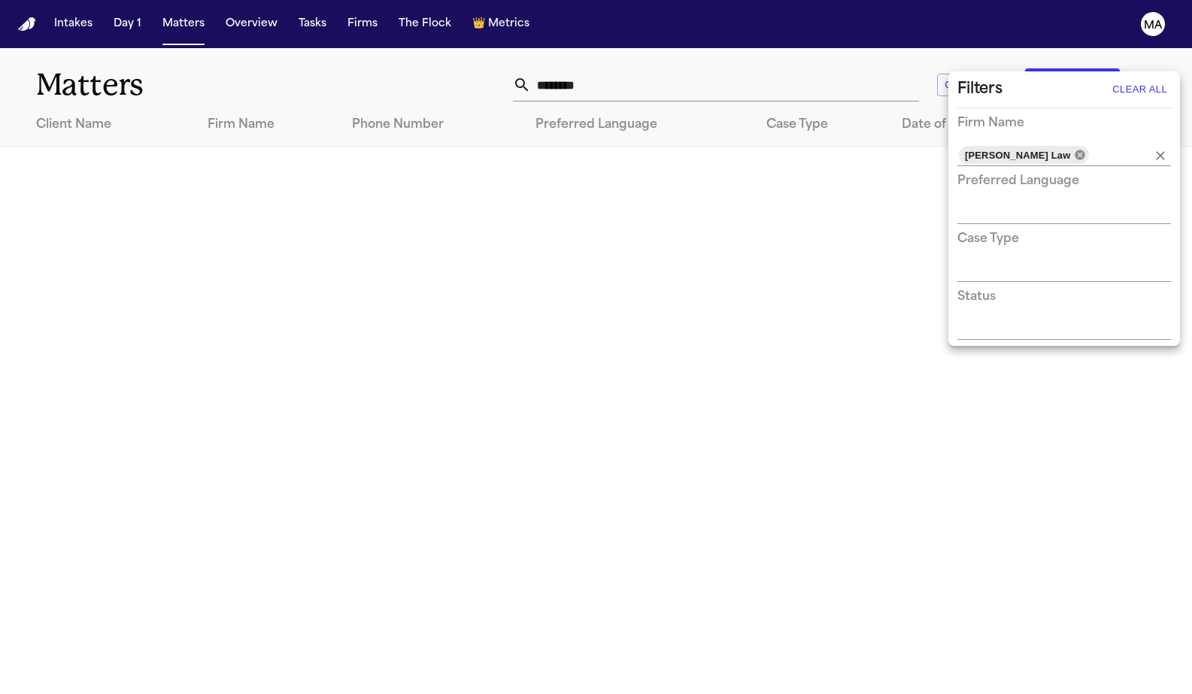
click at [1074, 150] on icon at bounding box center [1079, 155] width 10 height 10
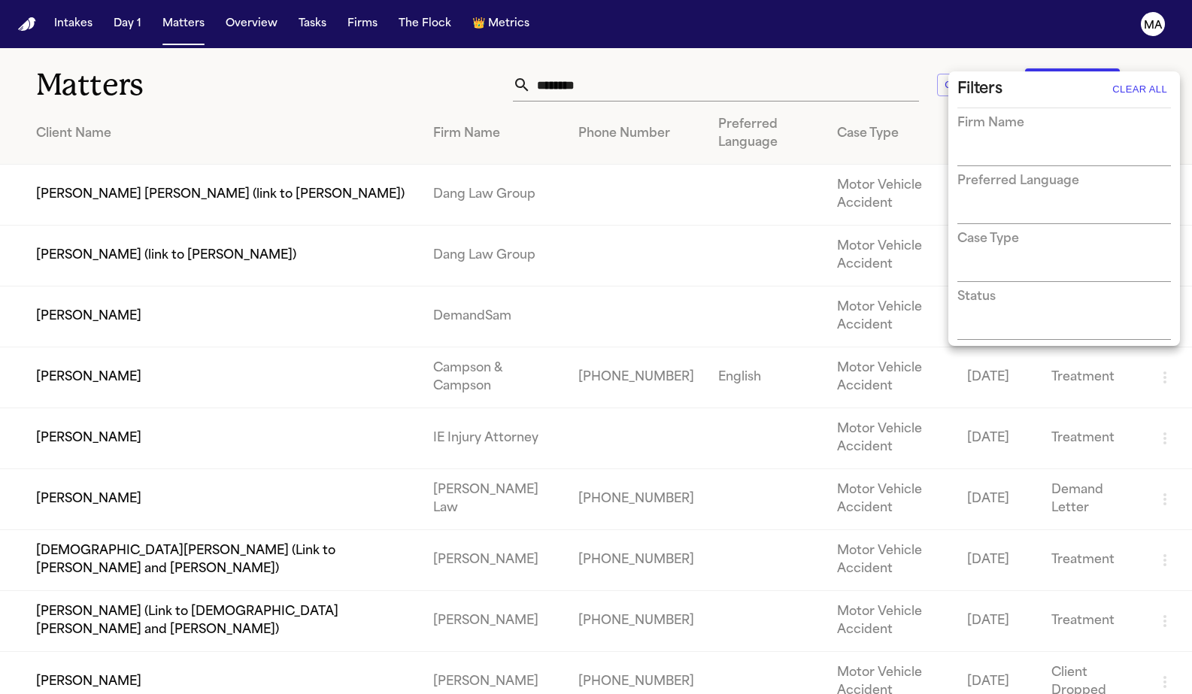
click at [448, 42] on div at bounding box center [596, 347] width 1192 height 694
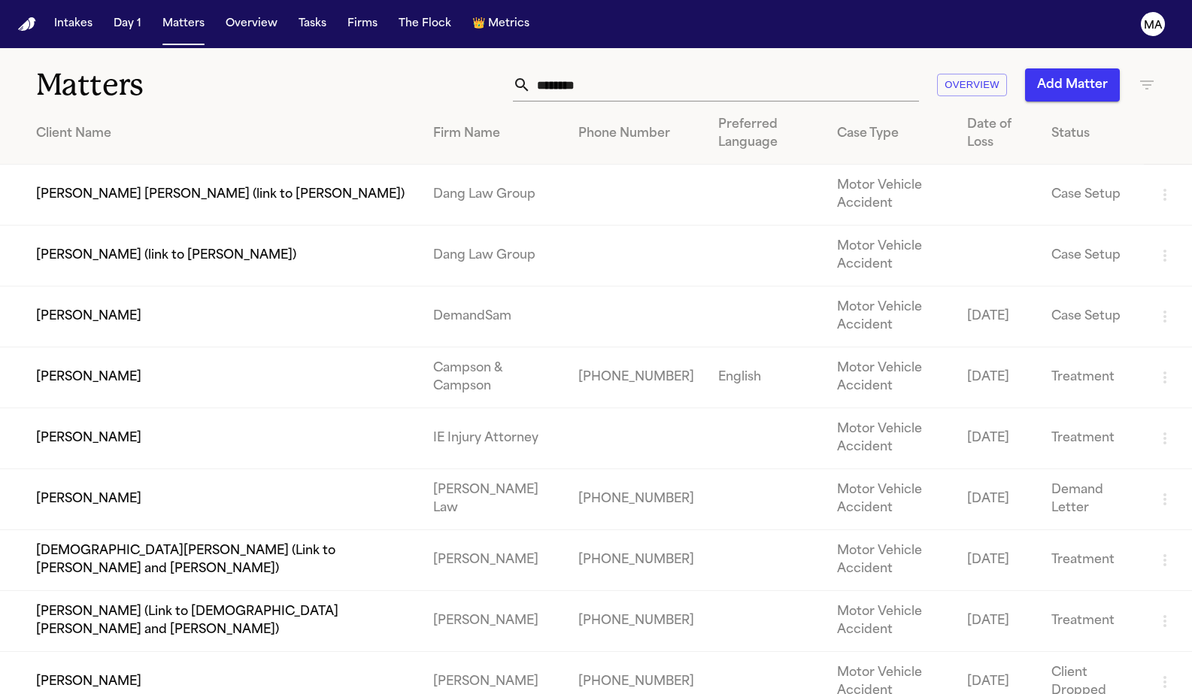
click at [118, 408] on td "[PERSON_NAME]" at bounding box center [210, 438] width 421 height 61
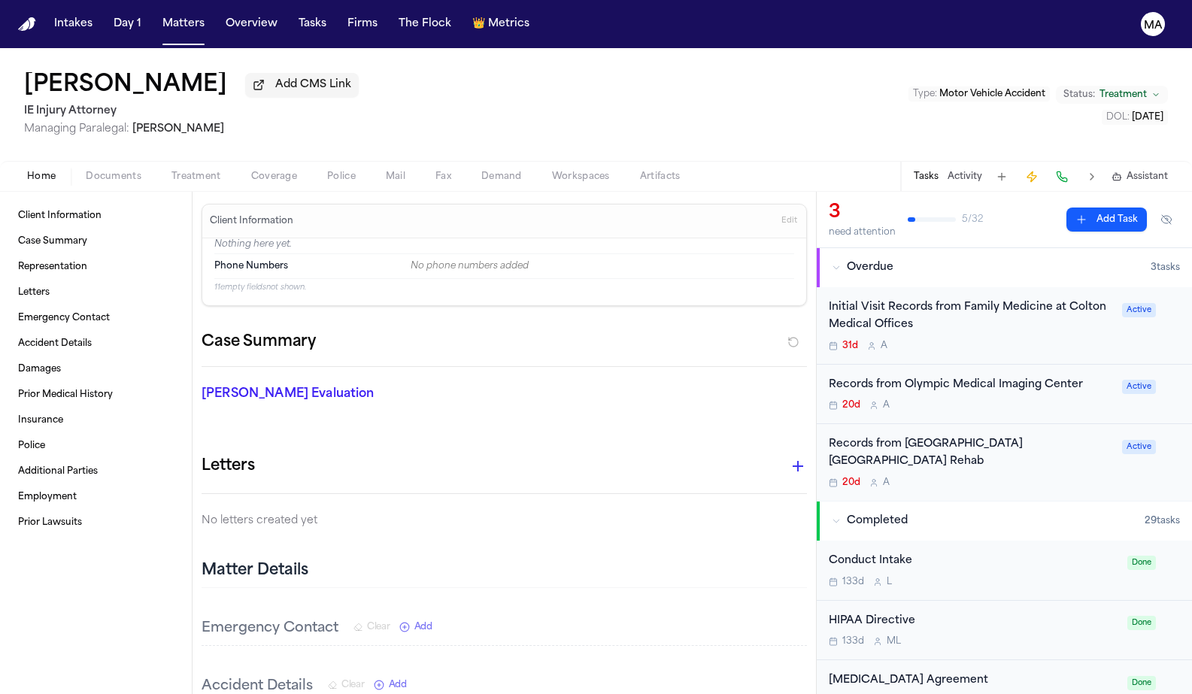
click at [532, 53] on div "[PERSON_NAME] Add CMS Link IE Injury Attorney Managing Paralegal: [PERSON_NAME]…" at bounding box center [596, 104] width 1192 height 113
click at [674, 367] on div "[PERSON_NAME] Evaluation * ​" at bounding box center [494, 397] width 623 height 60
click at [341, 17] on button "Firms" at bounding box center [362, 24] width 42 height 27
